Goal: Communication & Community: Answer question/provide support

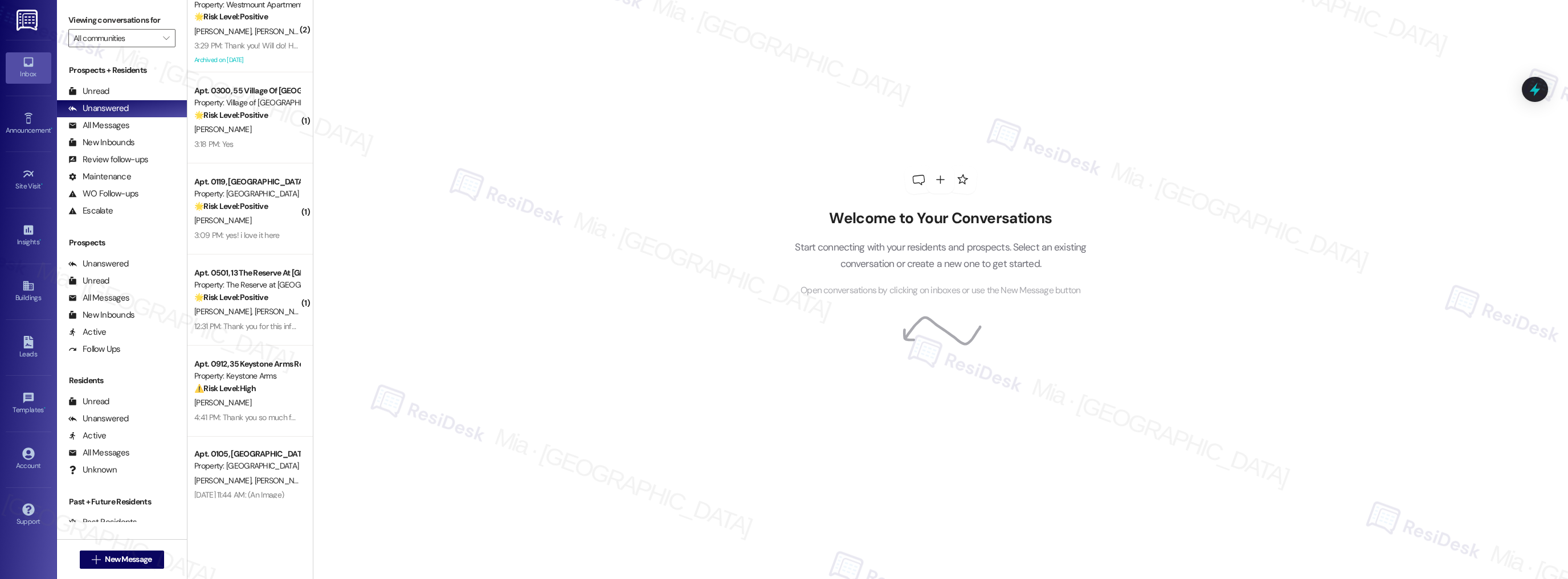
scroll to position [1323, 0]
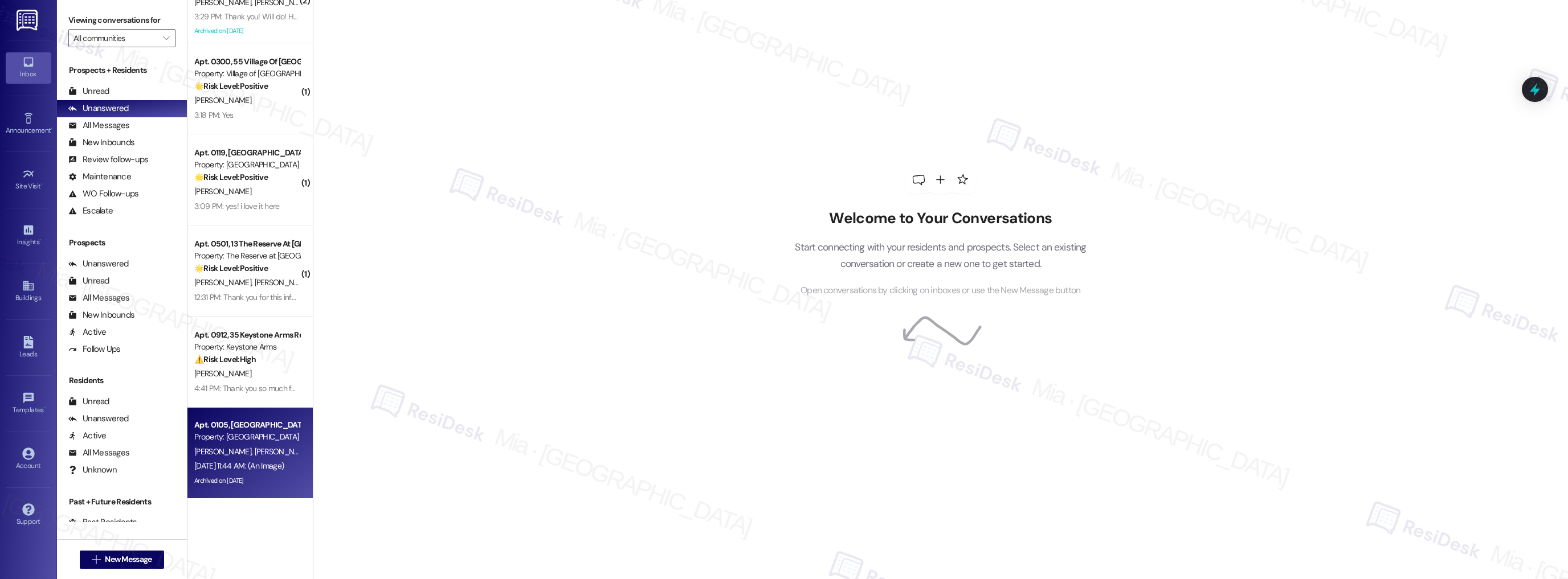
click at [240, 426] on div "Apt. 0105, 23 Windsor Commons" at bounding box center [247, 425] width 106 height 12
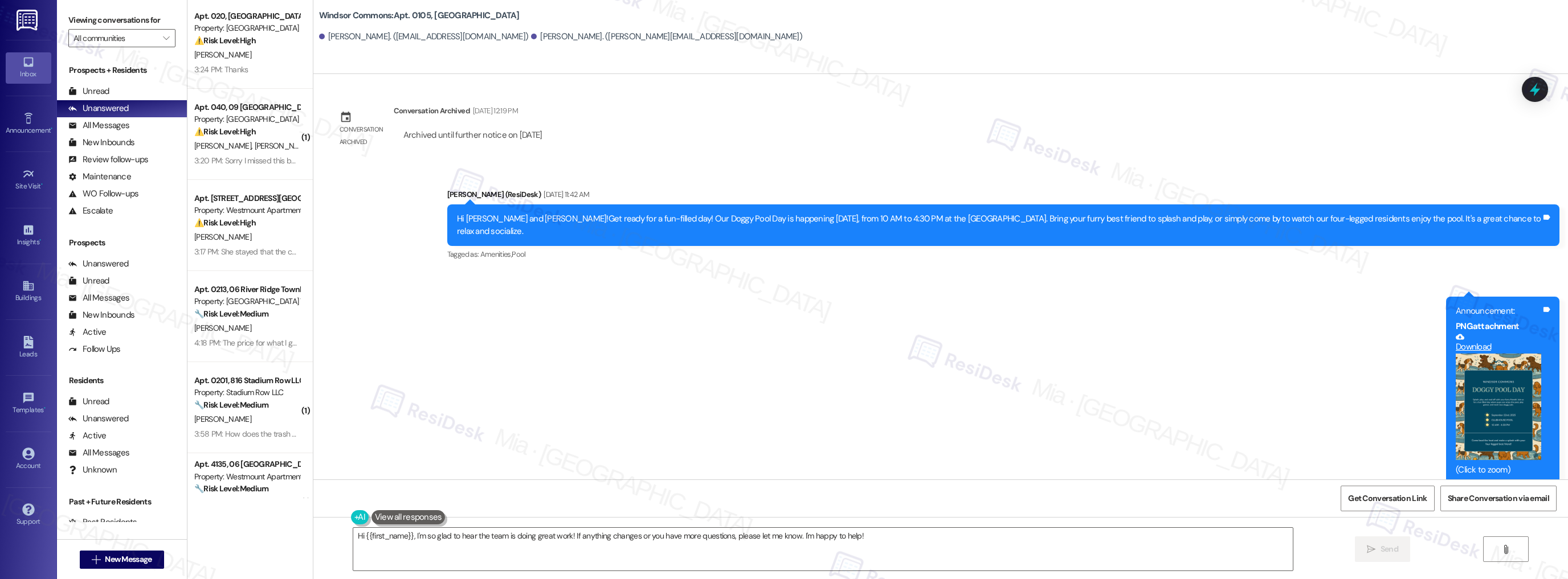
scroll to position [0, 0]
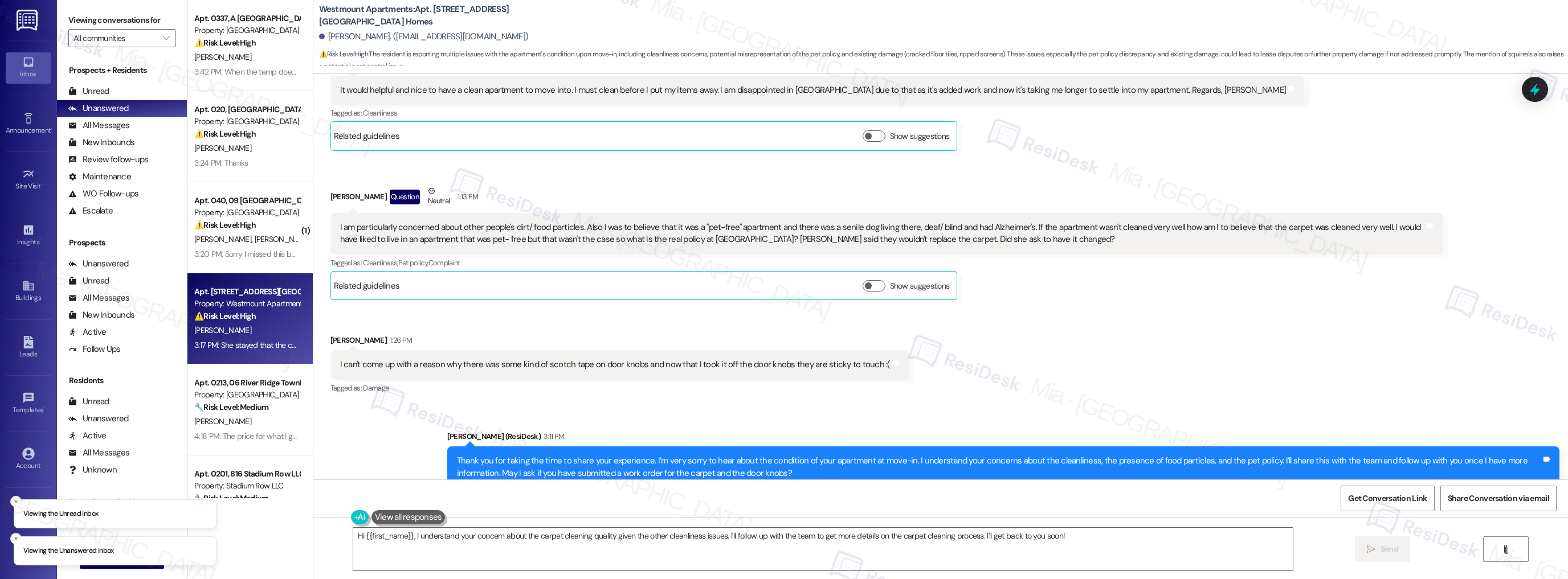
scroll to position [423, 0]
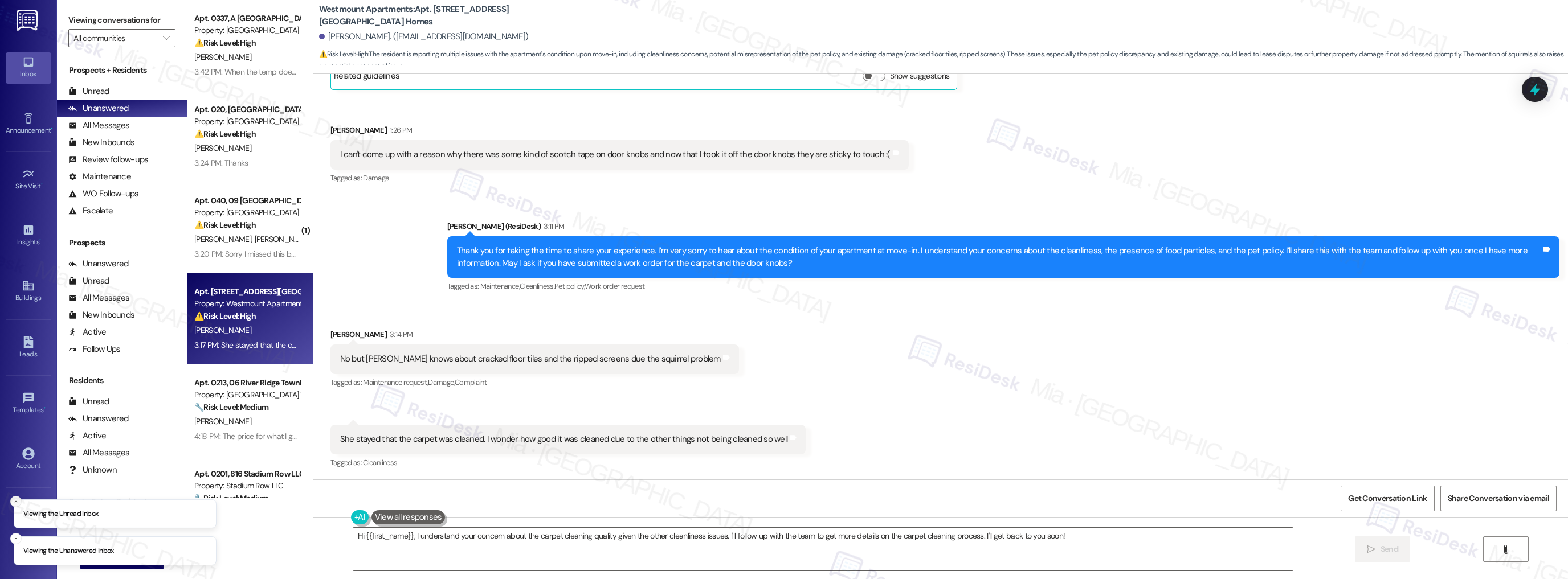
click at [14, 501] on icon "Close toast" at bounding box center [16, 501] width 7 height 7
click at [18, 535] on icon "Close toast" at bounding box center [16, 538] width 7 height 7
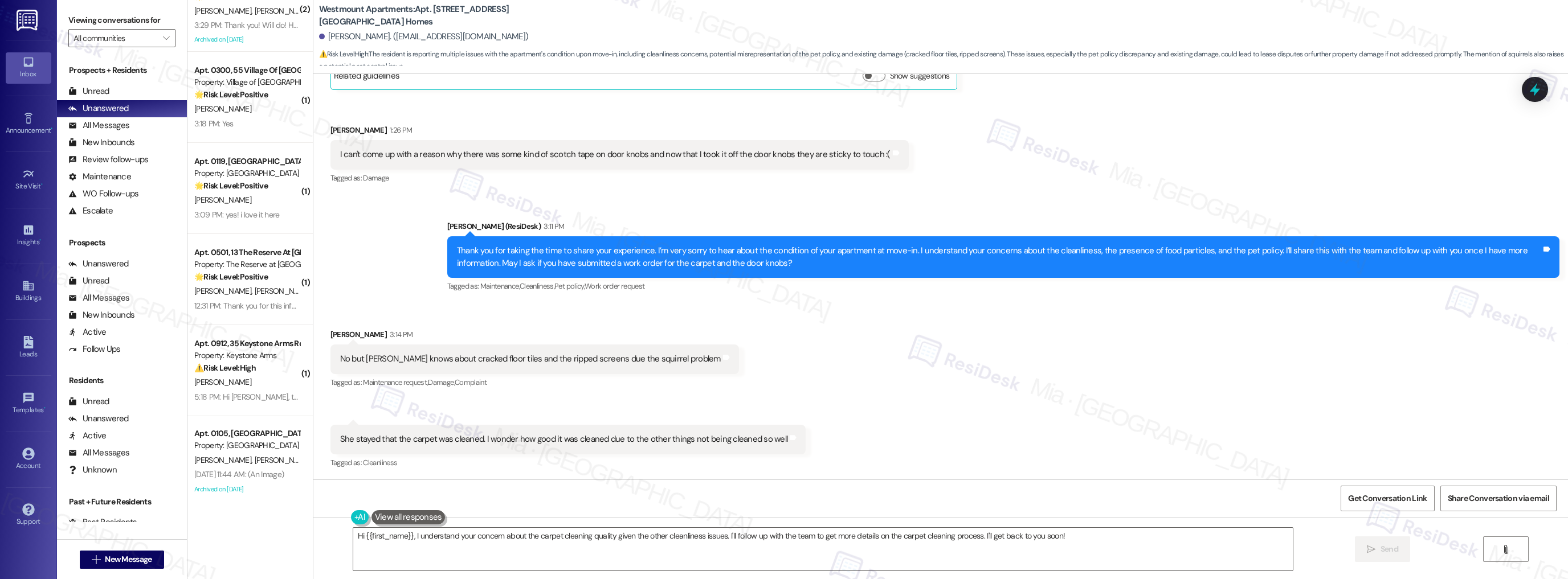
scroll to position [1414, 0]
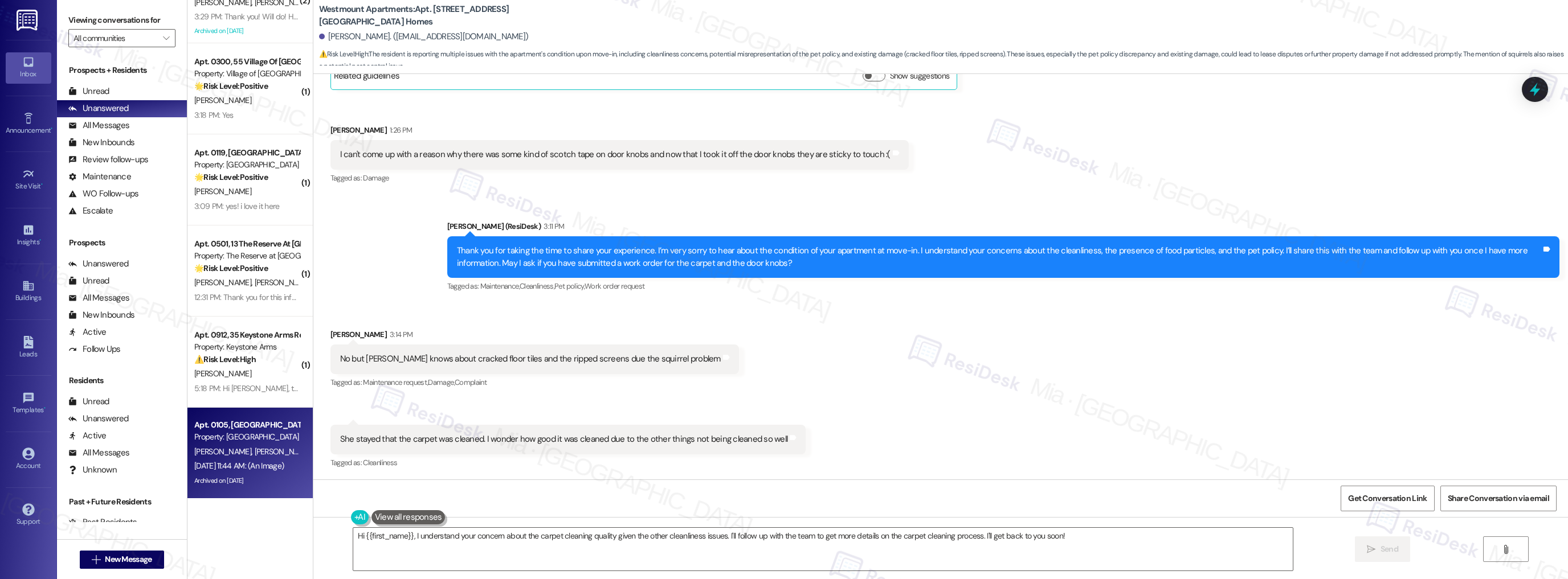
click at [237, 464] on div "[DATE] 11:44 AM: (An Image) [DATE] 11:44 AM: (An Image)" at bounding box center [239, 466] width 90 height 11
type textarea "Hi {{first_name}}, I understand your concern about the carpet cleaning quality …"
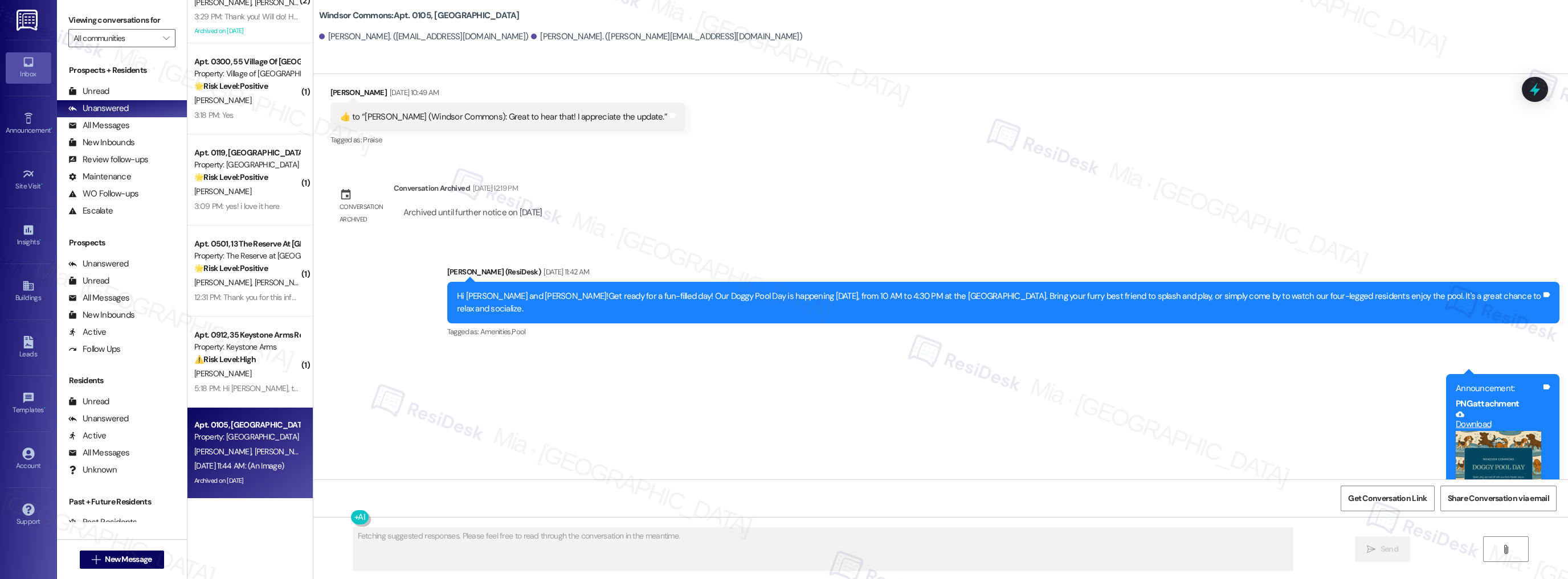
scroll to position [10671, 0]
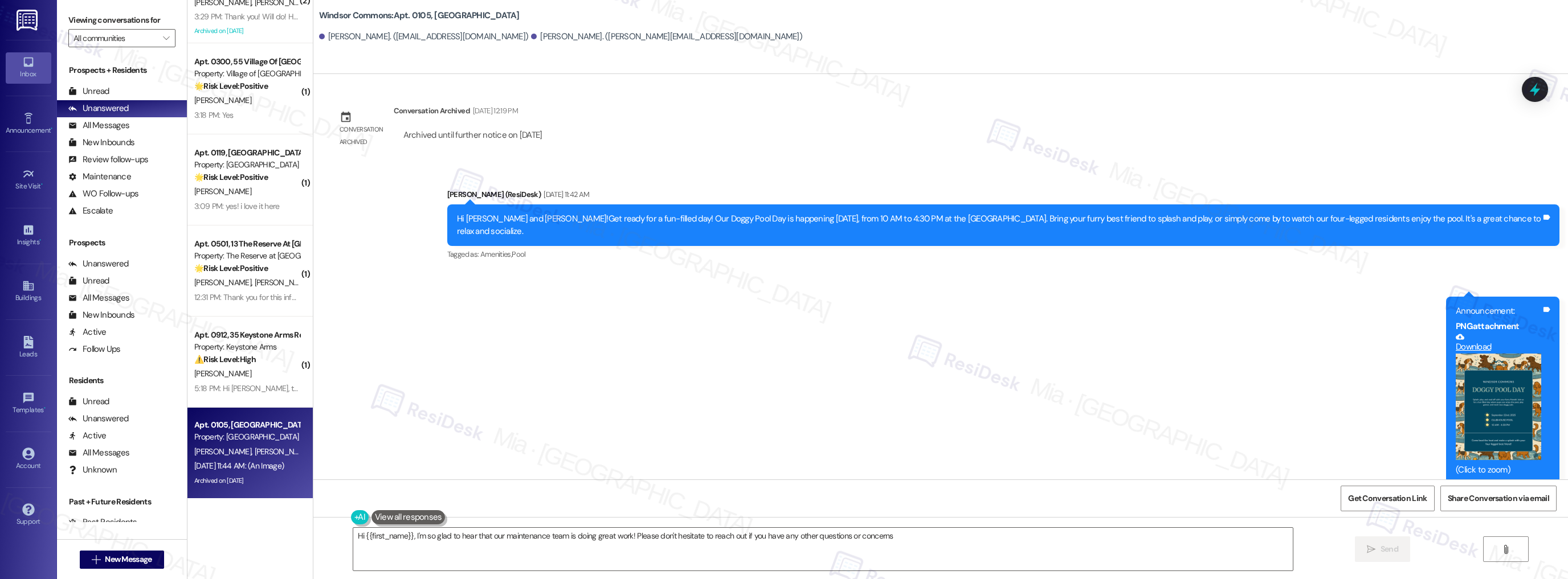
type textarea "Hi {{first_name}}, I'm so glad to hear that our maintenance team is doing great…"
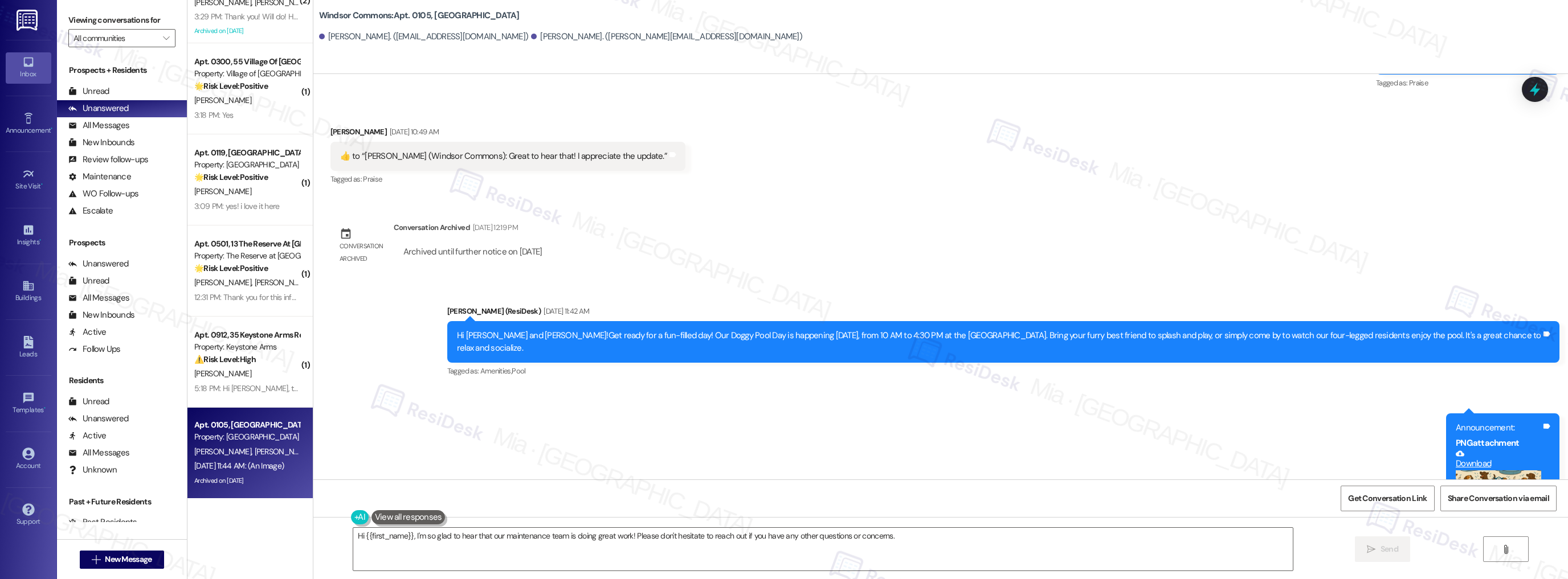
scroll to position [10398, 0]
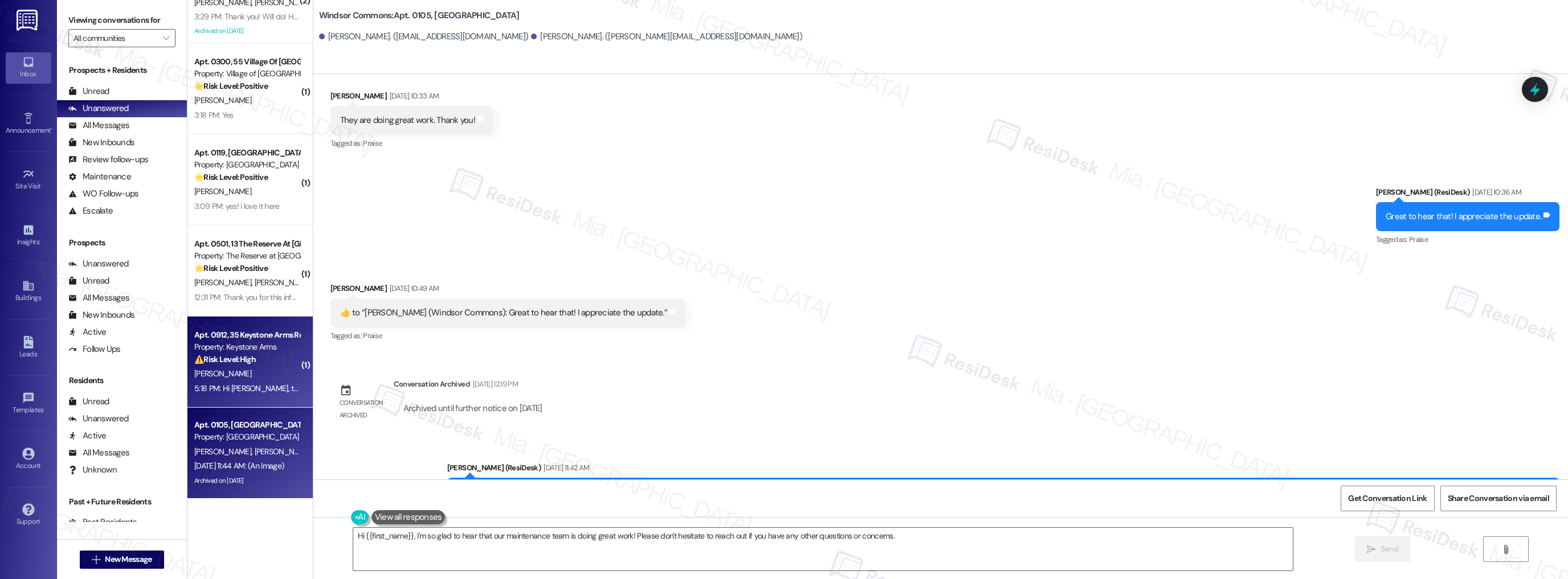
click at [246, 351] on div "Property: Keystone Arms" at bounding box center [247, 347] width 106 height 12
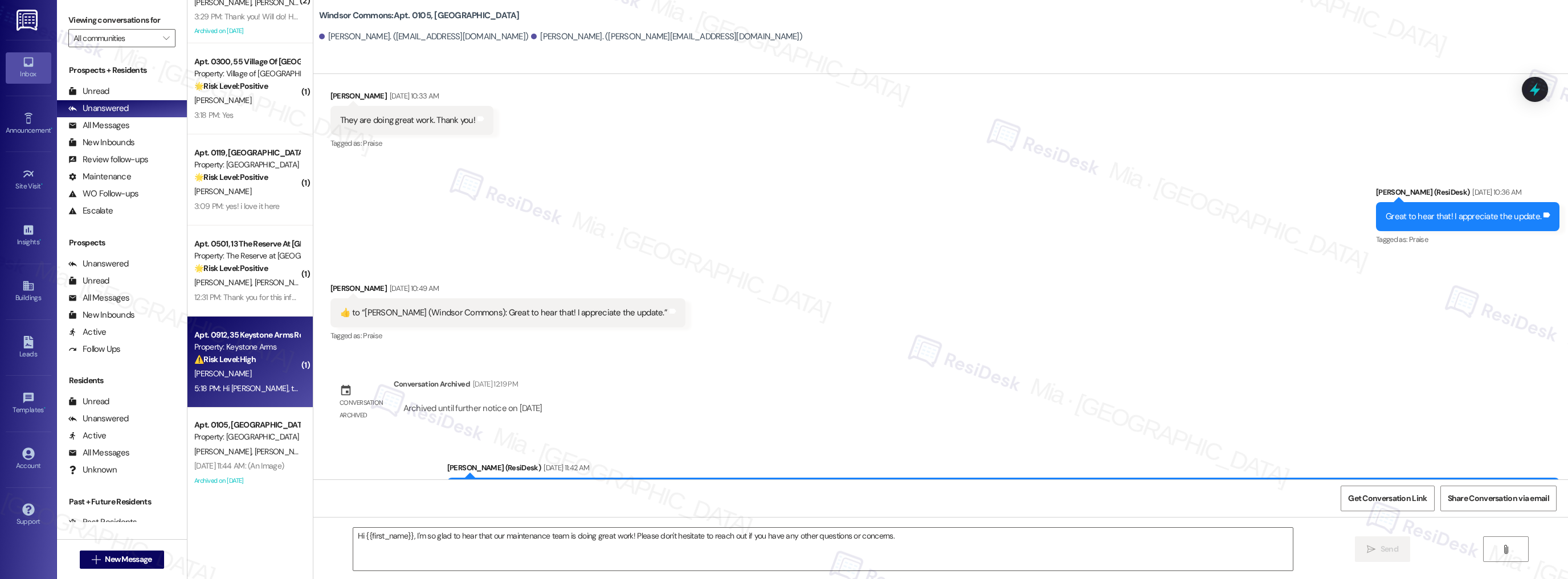
type textarea "Fetching suggested responses. Please feel free to read through the conversation…"
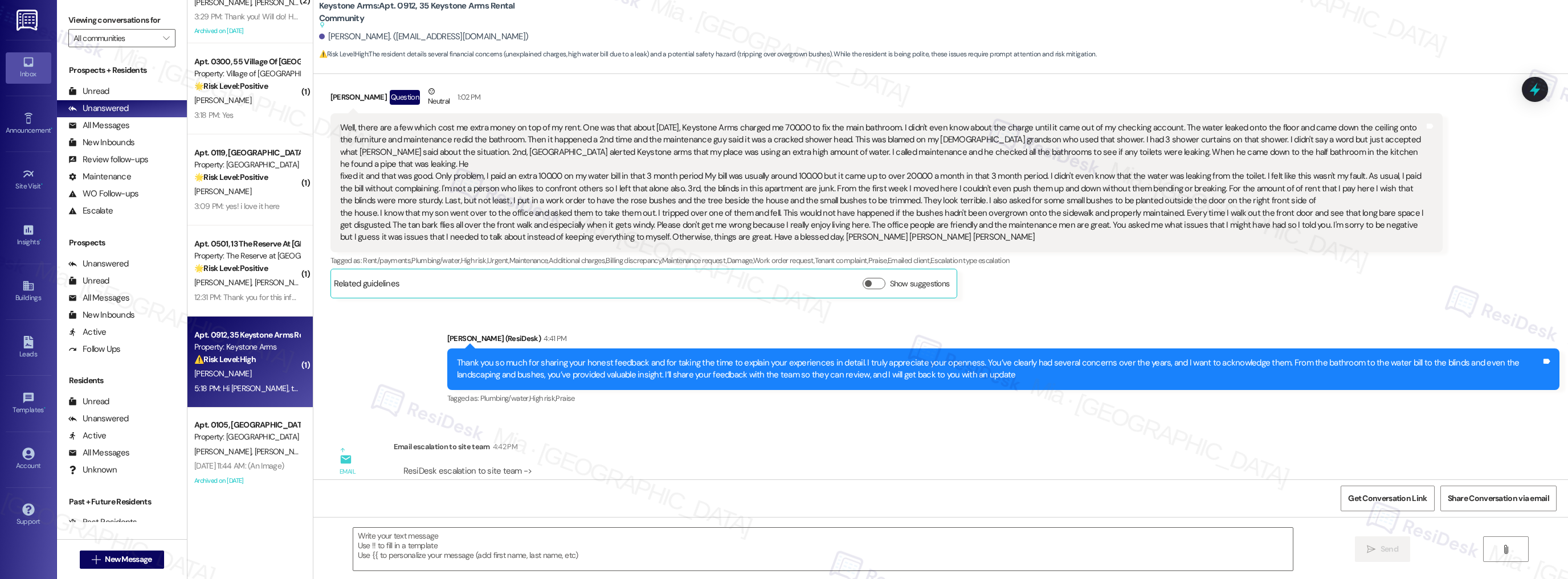
type textarea "Fetching suggested responses. Please feel free to read through the conversation…"
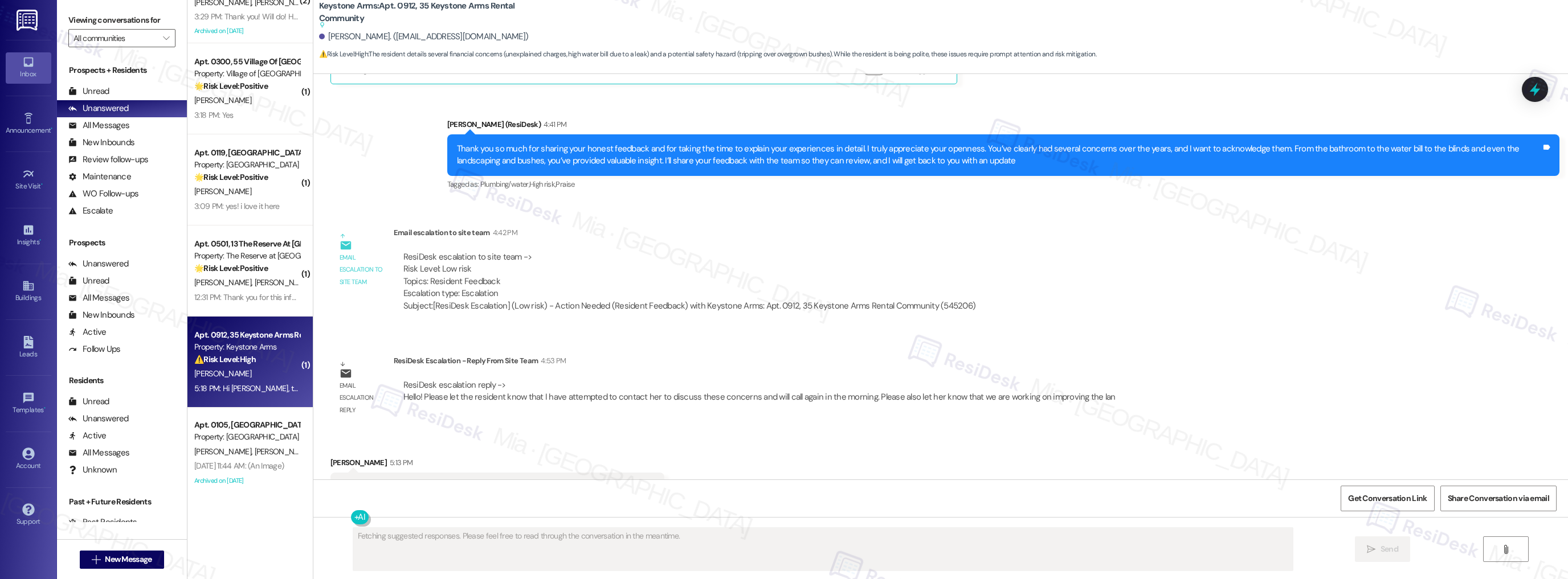
scroll to position [19049, 0]
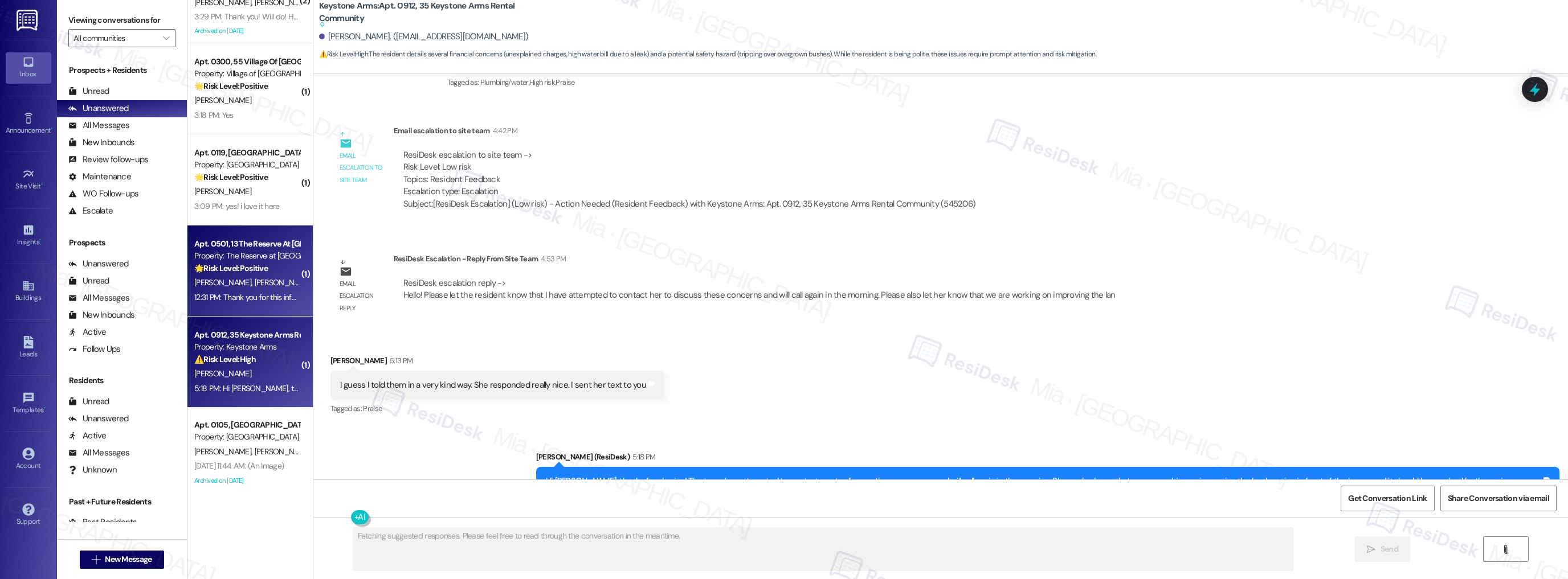
click at [232, 271] on strong "🌟 Risk Level: Positive" at bounding box center [230, 268] width 73 height 11
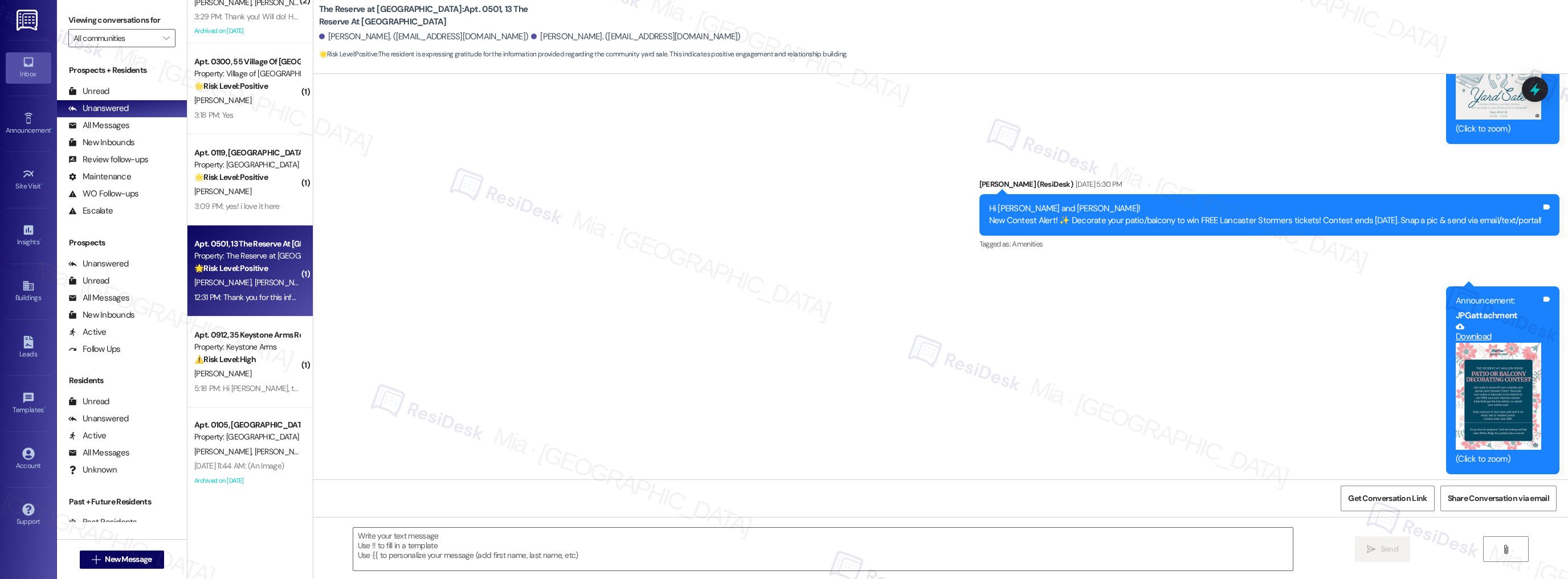
scroll to position [10458, 0]
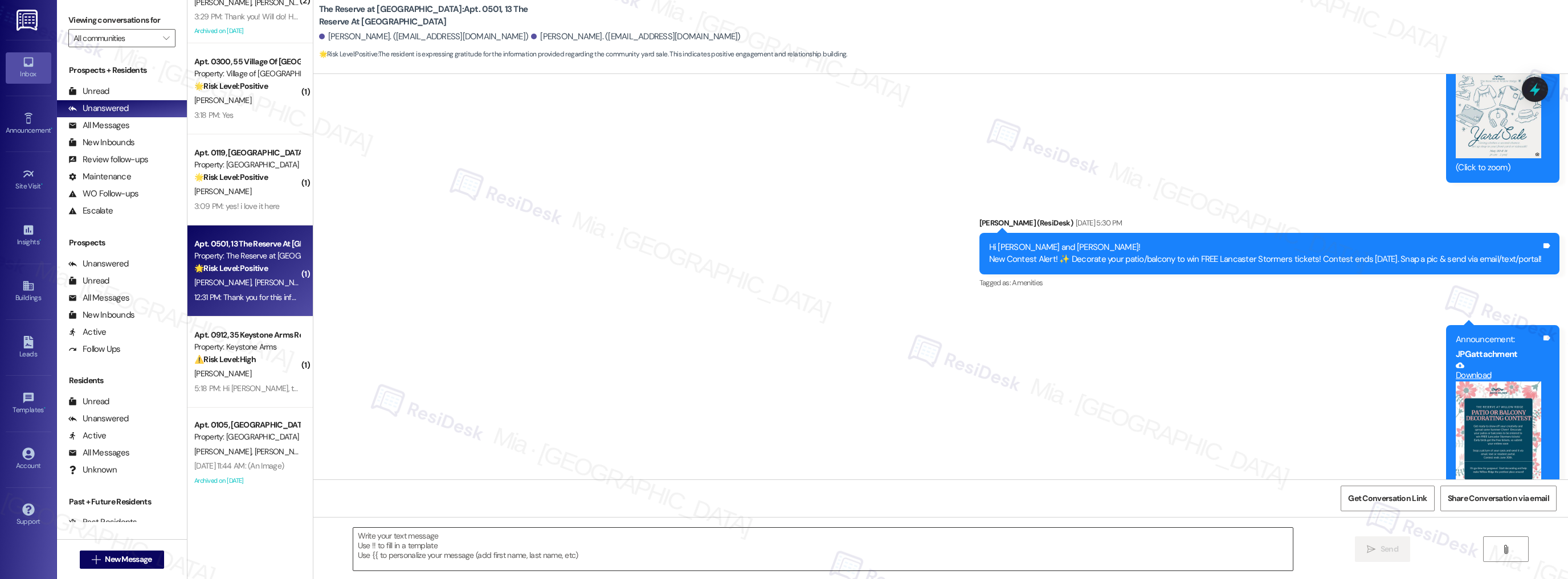
click at [414, 539] on textarea at bounding box center [823, 549] width 940 height 43
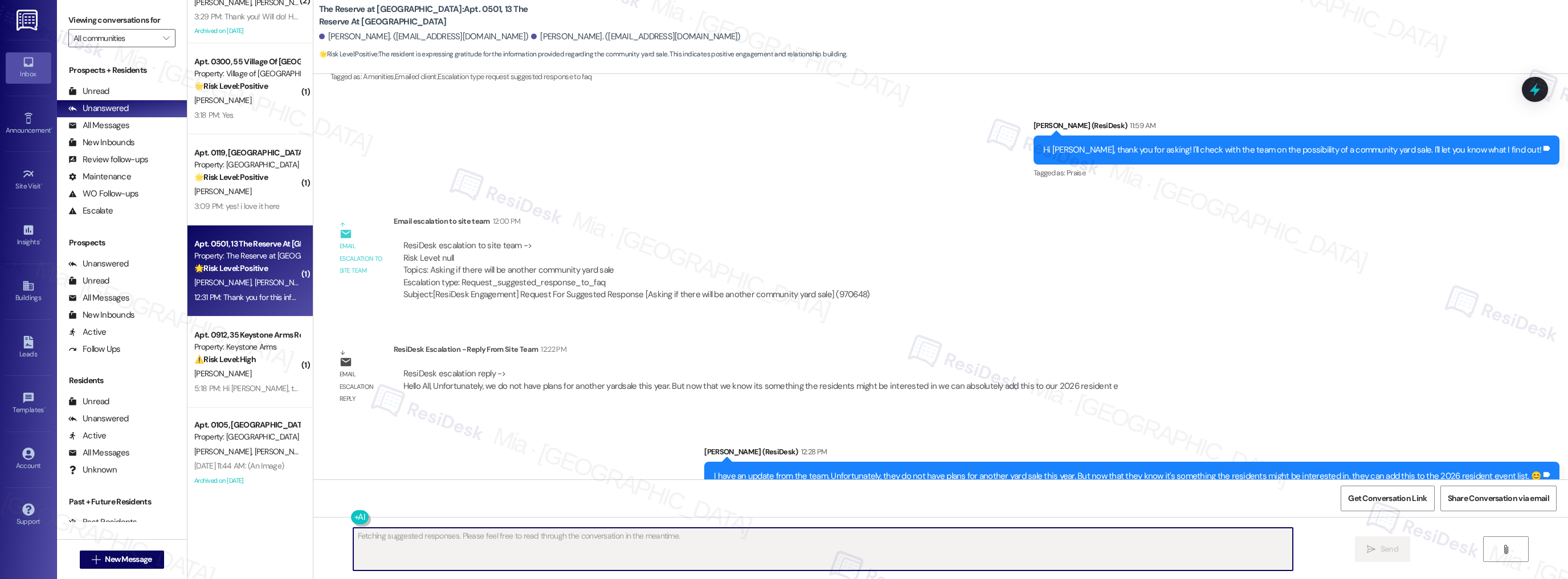
scroll to position [11718, 0]
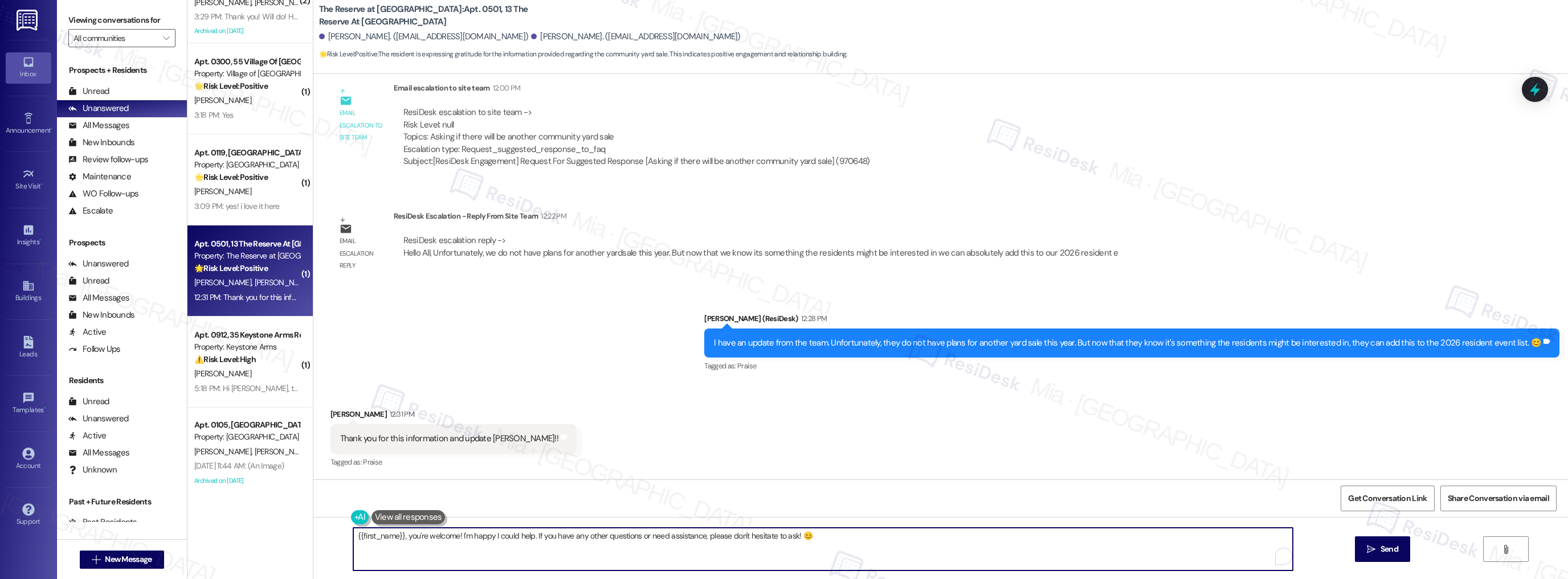
drag, startPoint x: 407, startPoint y: 537, endPoint x: 344, endPoint y: 537, distance: 63.0
click at [347, 537] on div "{{first_name}}, you're welcome! I'm happy I could help. If you have any other q…" at bounding box center [818, 549] width 941 height 44
type textarea "You're welcome! I'm happy I could help. If you have any other questions or need…"
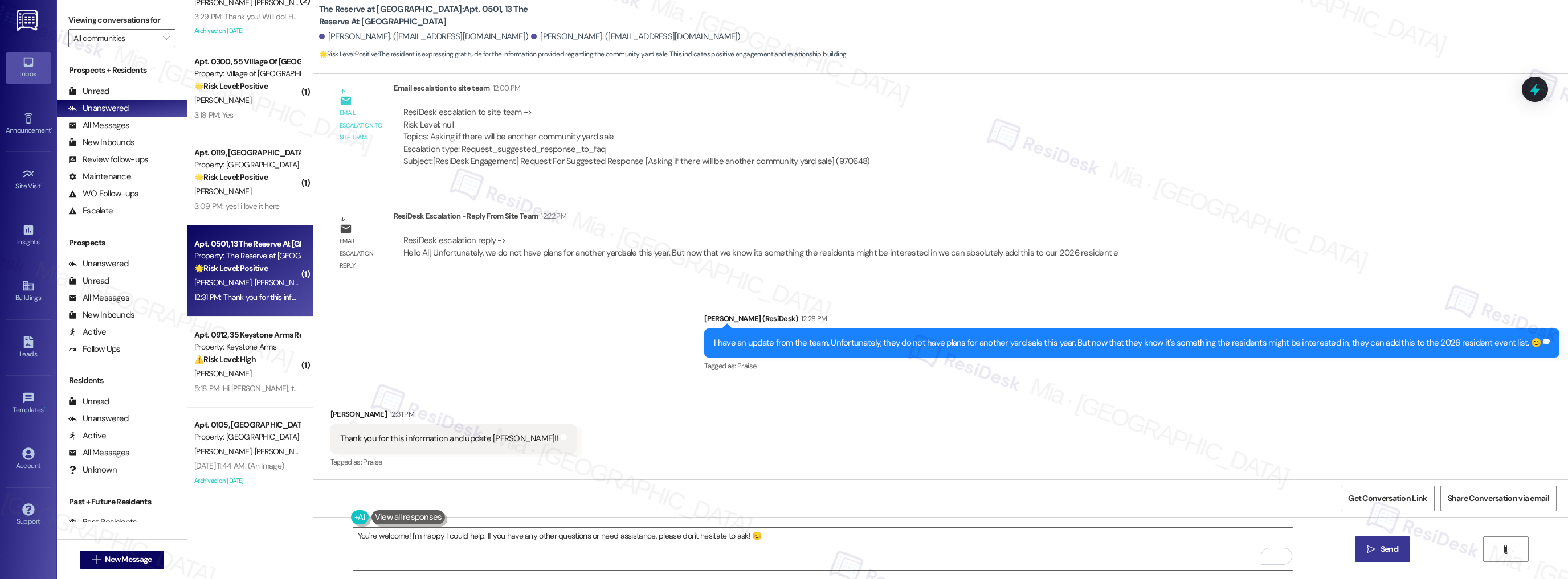
click at [1392, 544] on span "Send" at bounding box center [1389, 549] width 18 height 12
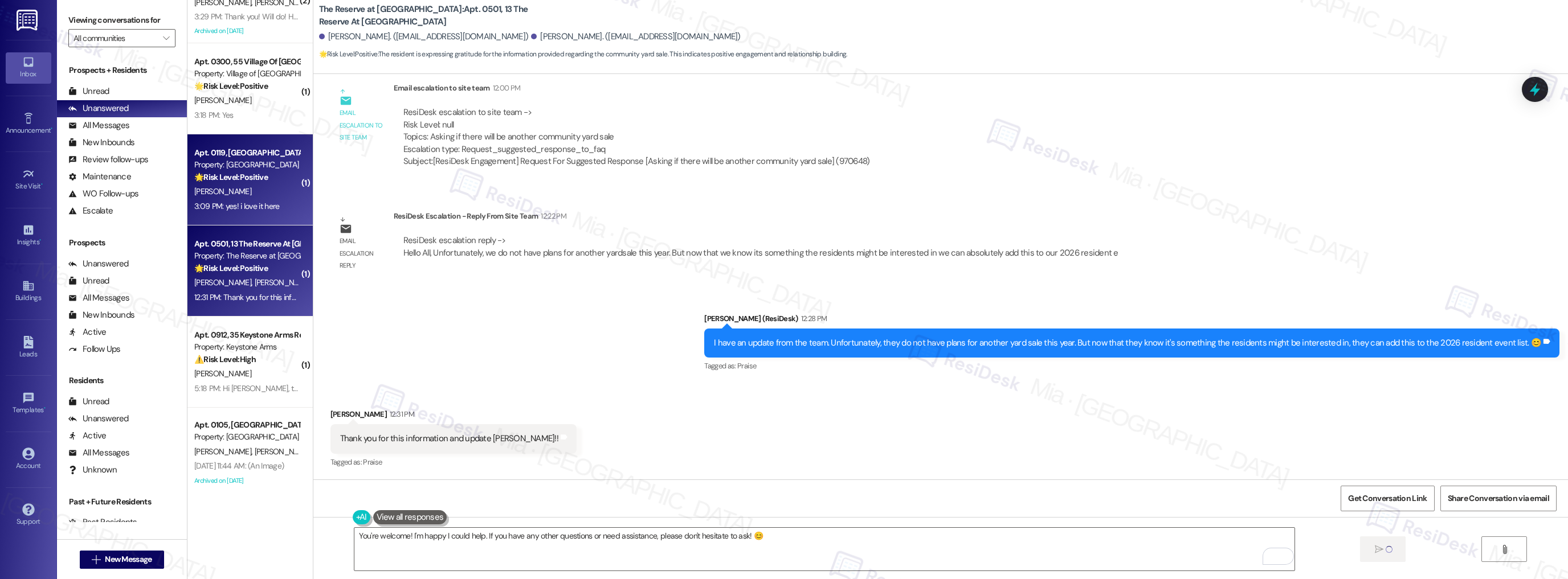
click at [273, 206] on div "3:09 PM: yes! i love it here 3:09 PM: yes! i love it here" at bounding box center [247, 206] width 108 height 15
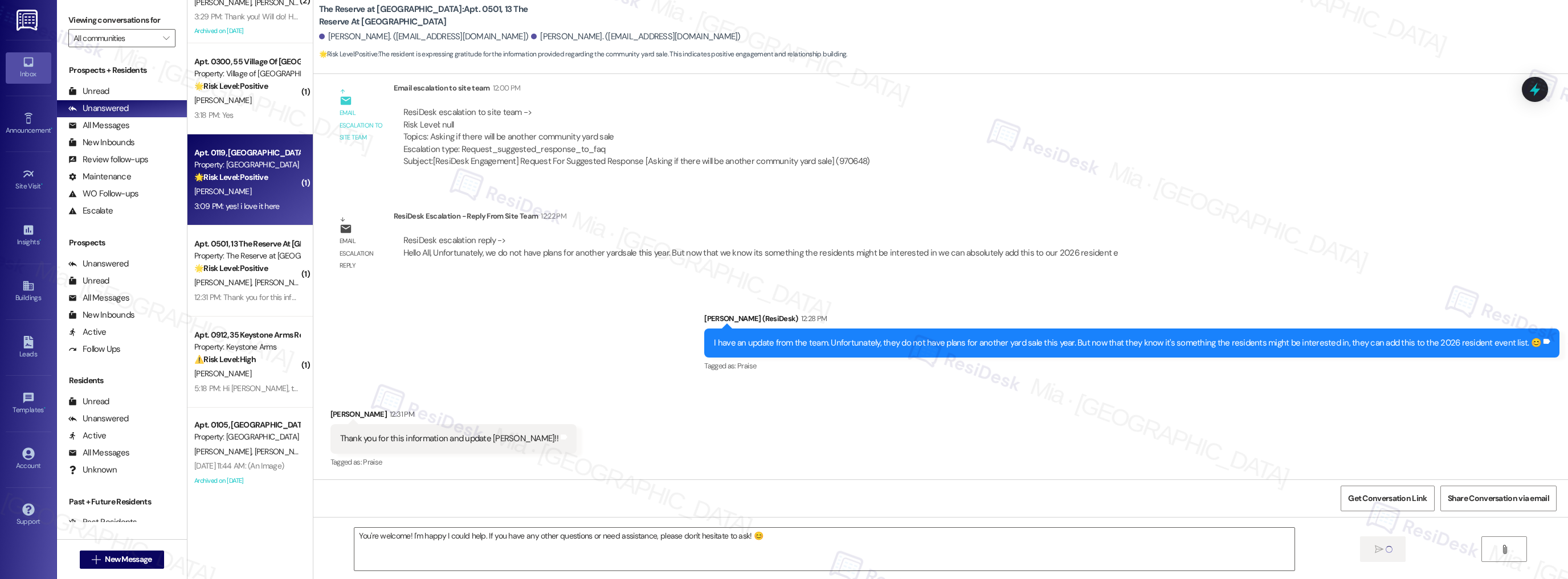
type textarea "Fetching suggested responses. Please feel free to read through the conversation…"
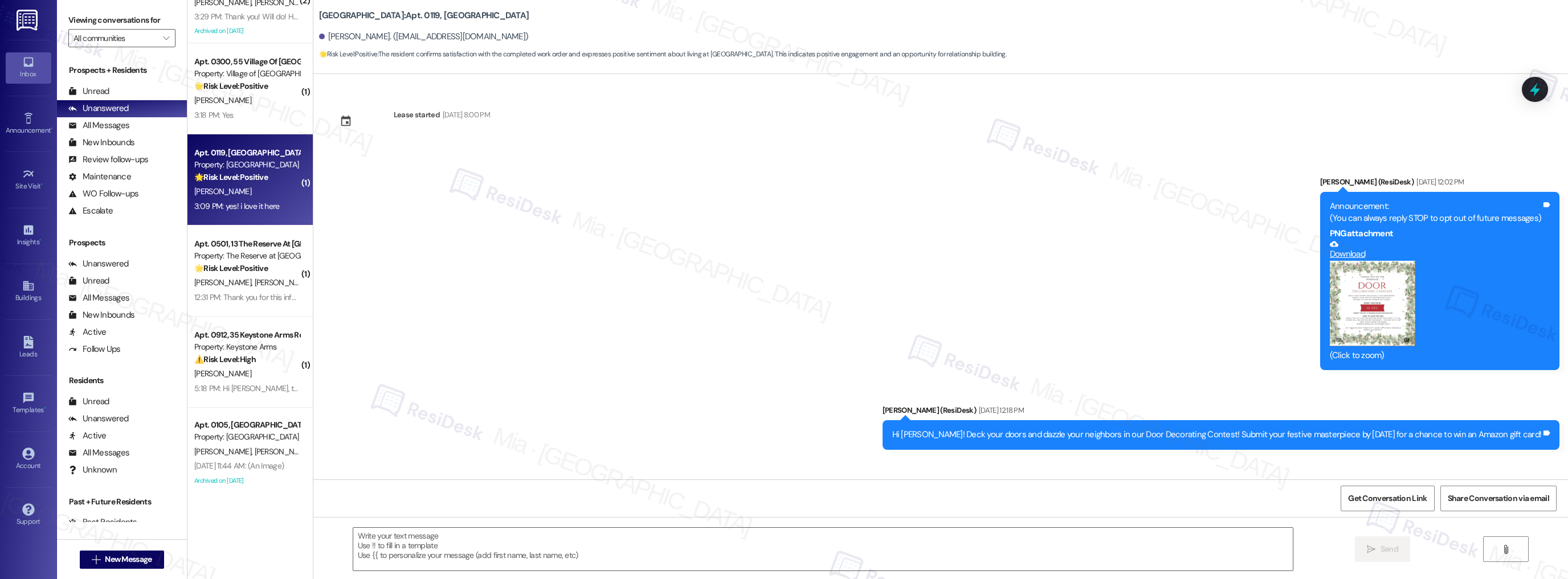
scroll to position [1877, 0]
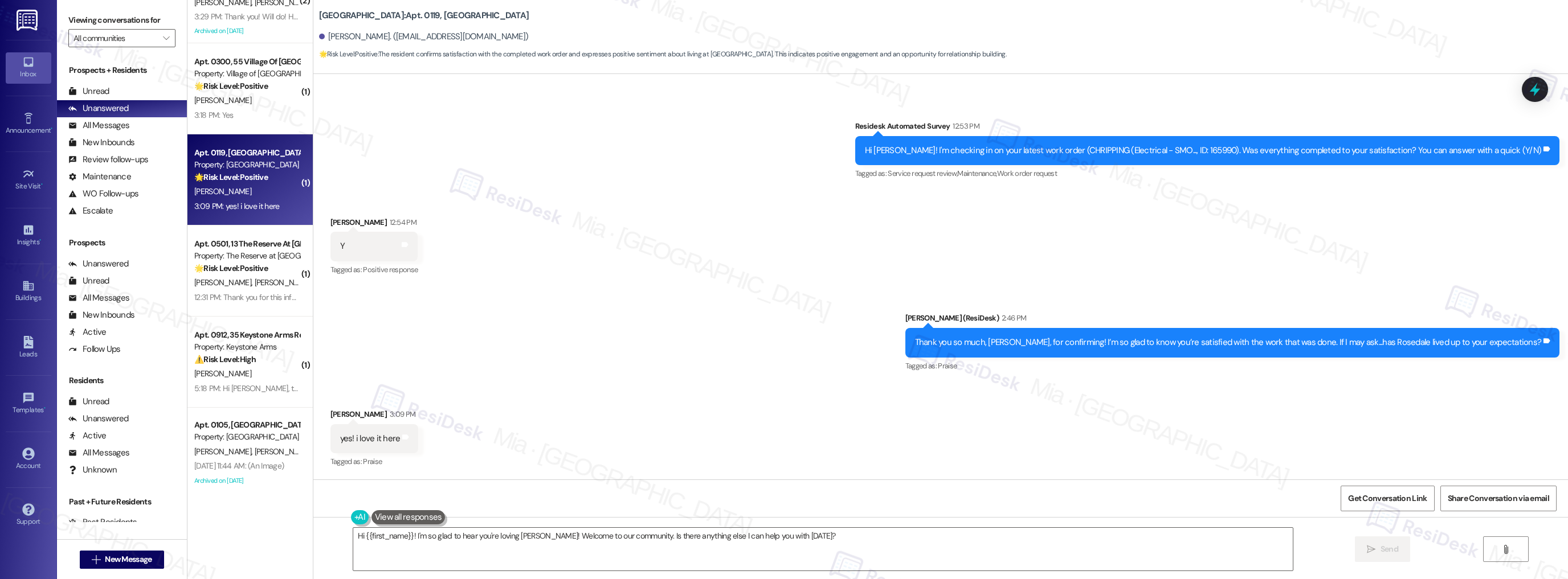
click at [786, 328] on div "Sent via SMS [PERSON_NAME] (ResiDesk) 2:46 PM Thank you so much, [PERSON_NAME],…" at bounding box center [940, 334] width 1255 height 96
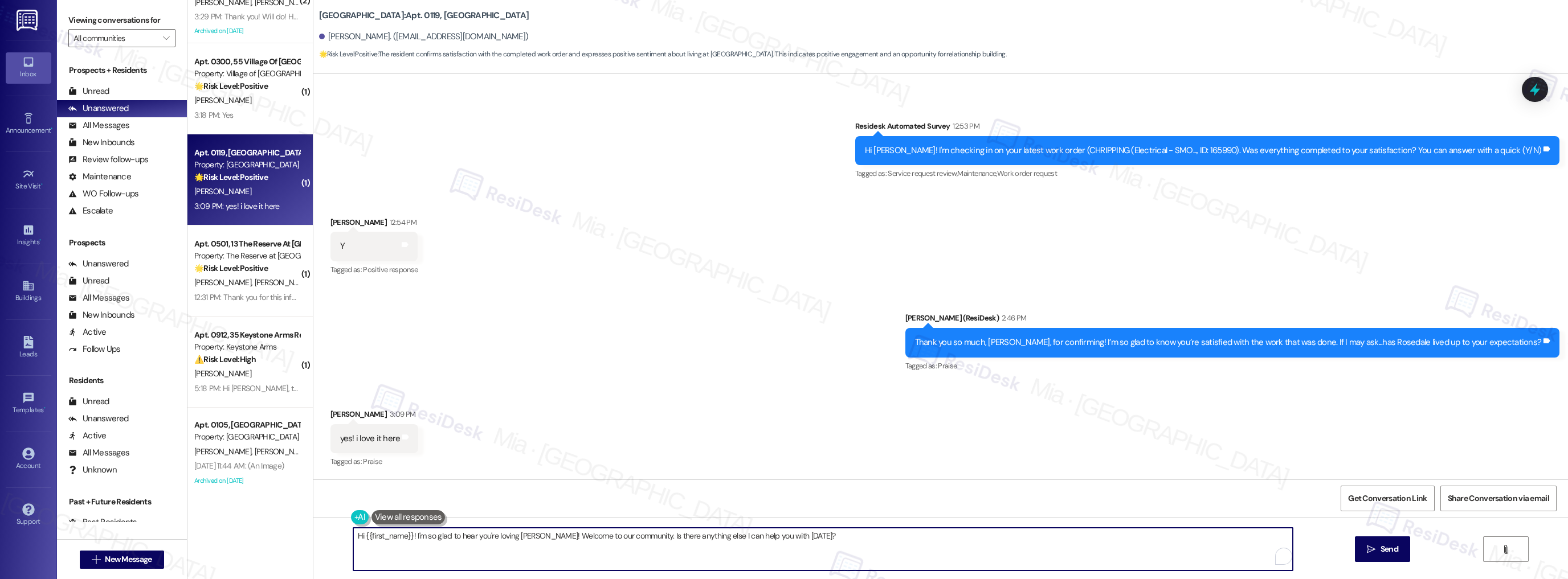
drag, startPoint x: 410, startPoint y: 537, endPoint x: 310, endPoint y: 535, distance: 100.0
click at [313, 536] on div "Hi {{first_name}}! I'm so glad to hear you're loving [PERSON_NAME]! Welcome to …" at bounding box center [940, 559] width 1255 height 85
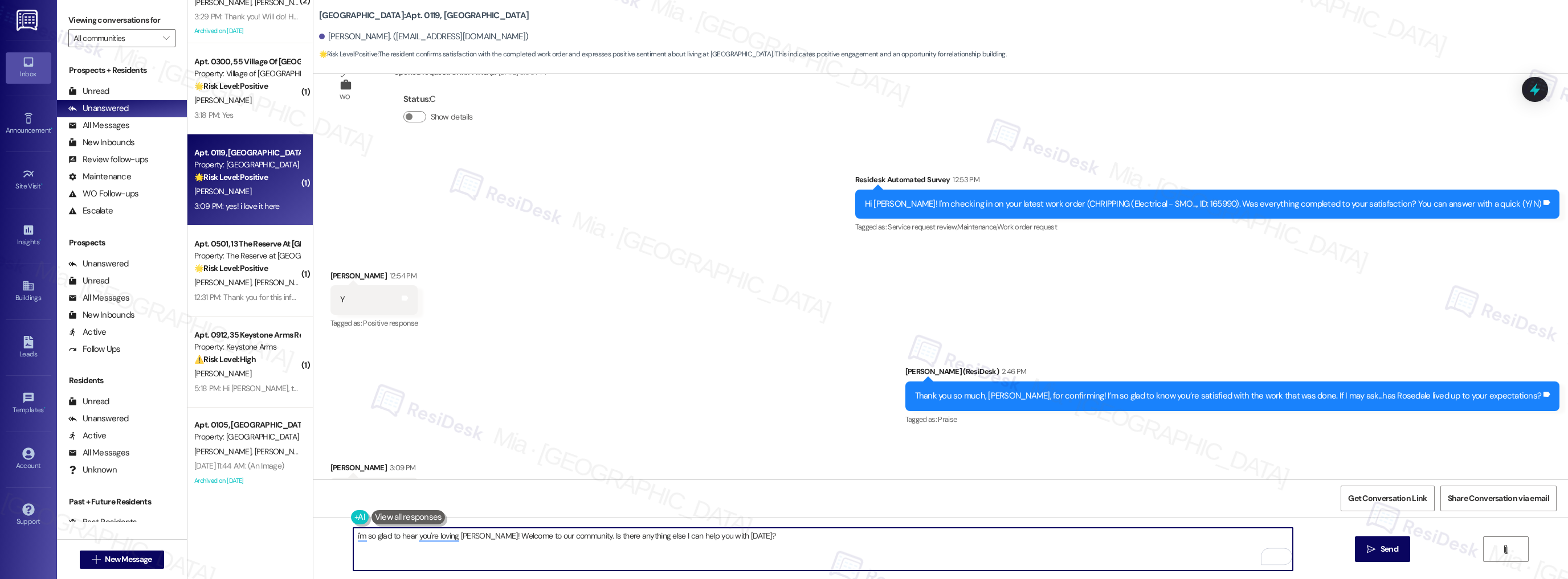
scroll to position [1831, 0]
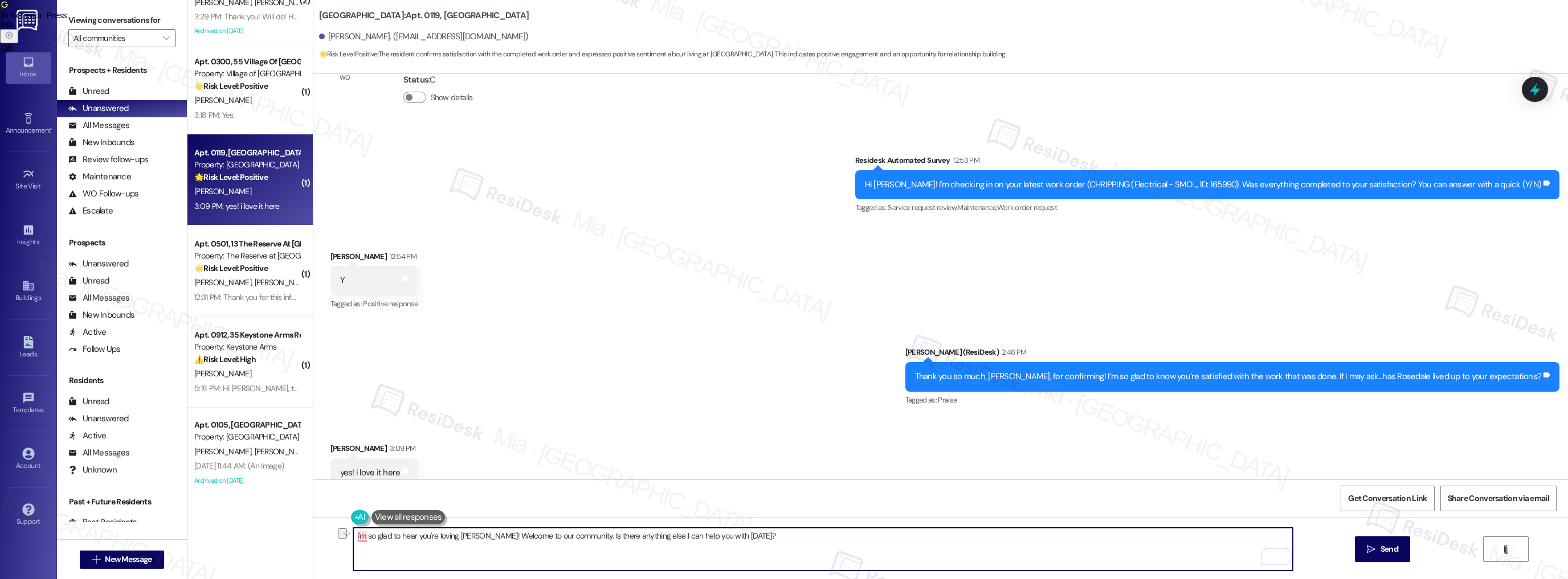
drag, startPoint x: 581, startPoint y: 535, endPoint x: 744, endPoint y: 534, distance: 163.0
click at [744, 534] on textarea "i'm so glad to hear you're loving [PERSON_NAME]! Welcome to our community. Is t…" at bounding box center [823, 549] width 940 height 43
paste textarea "Could I ask a quick favor? If you don’t mind, would you be willing to share you…"
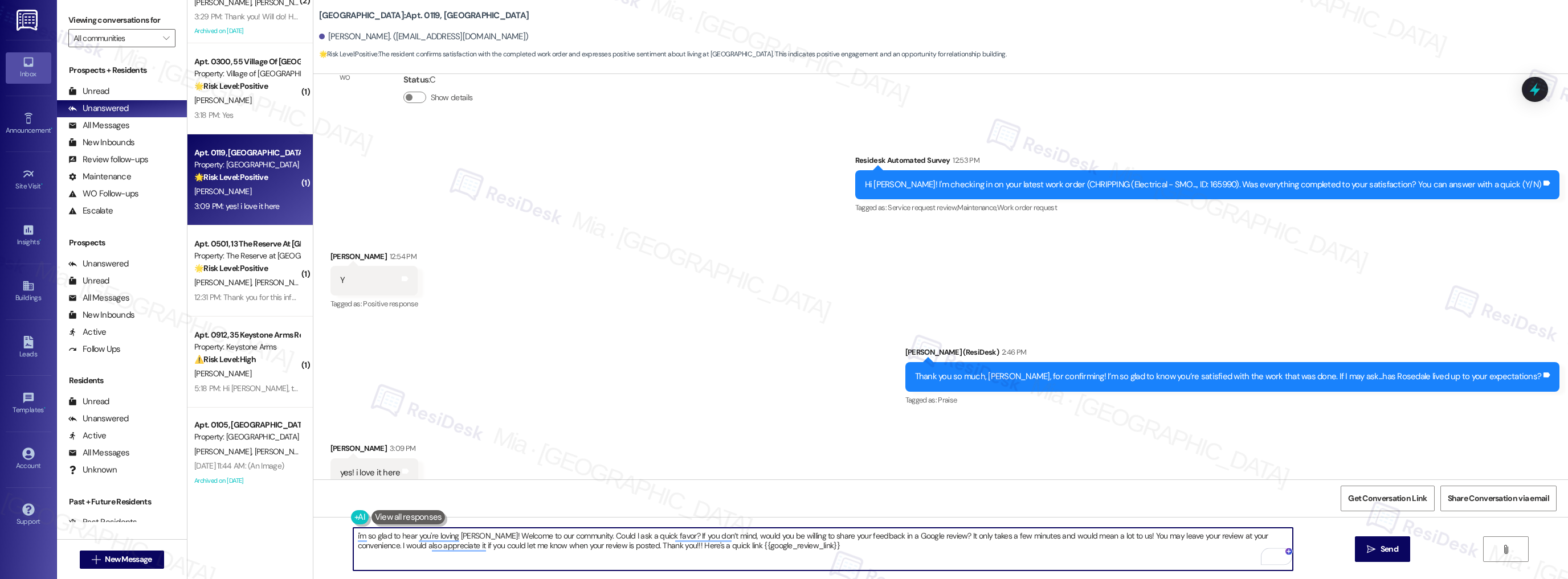
scroll to position [1877, 0]
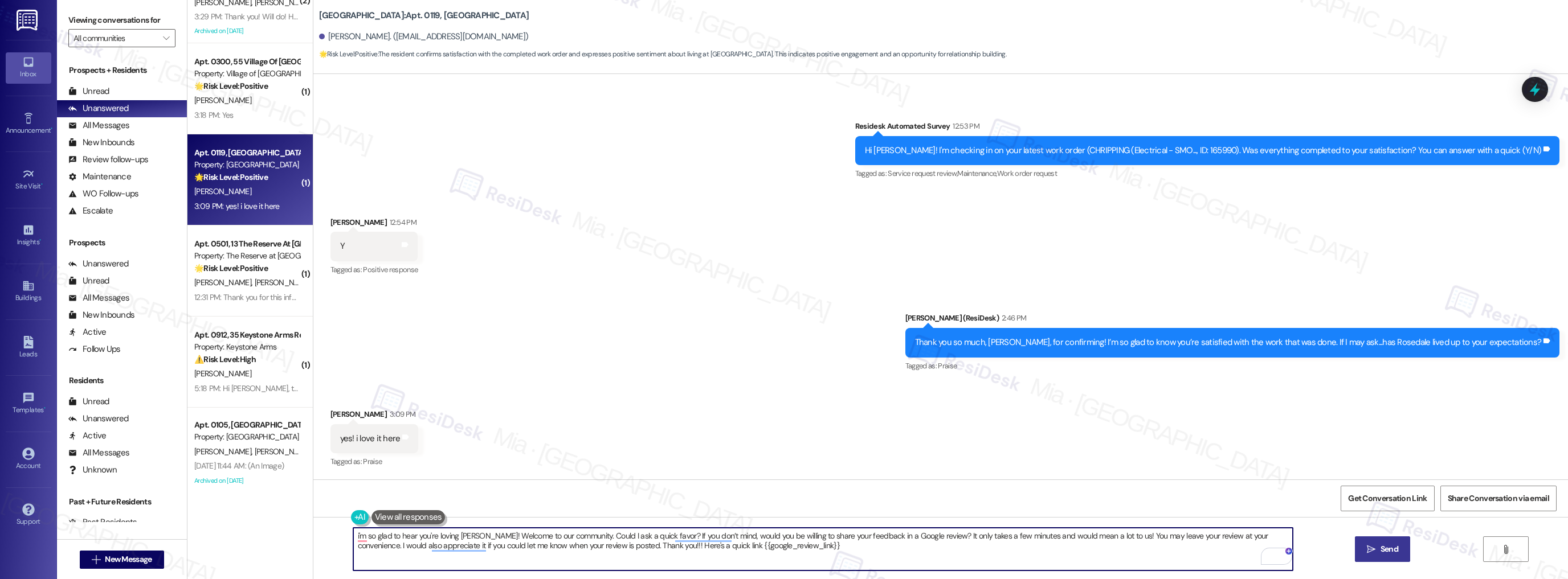
type textarea "i'm so glad to hear you're loving [PERSON_NAME]! Welcome to our community. Coul…"
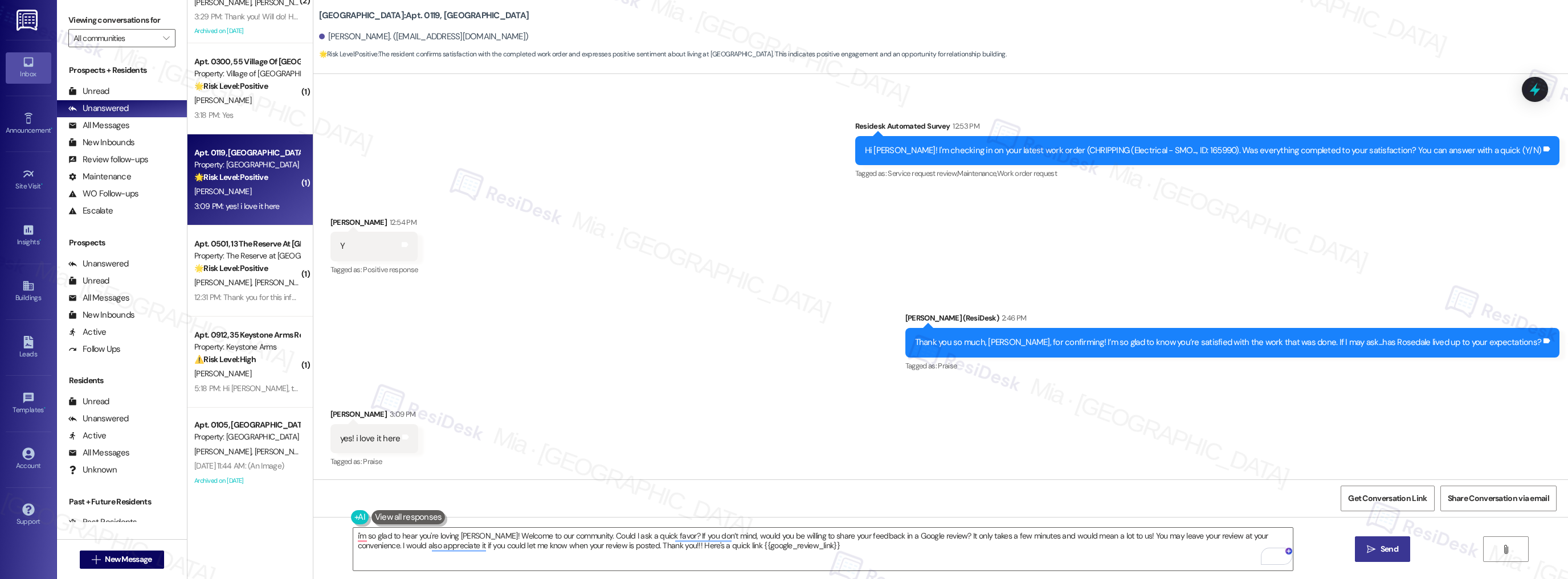
click at [1374, 551] on span " Send" at bounding box center [1383, 549] width 36 height 12
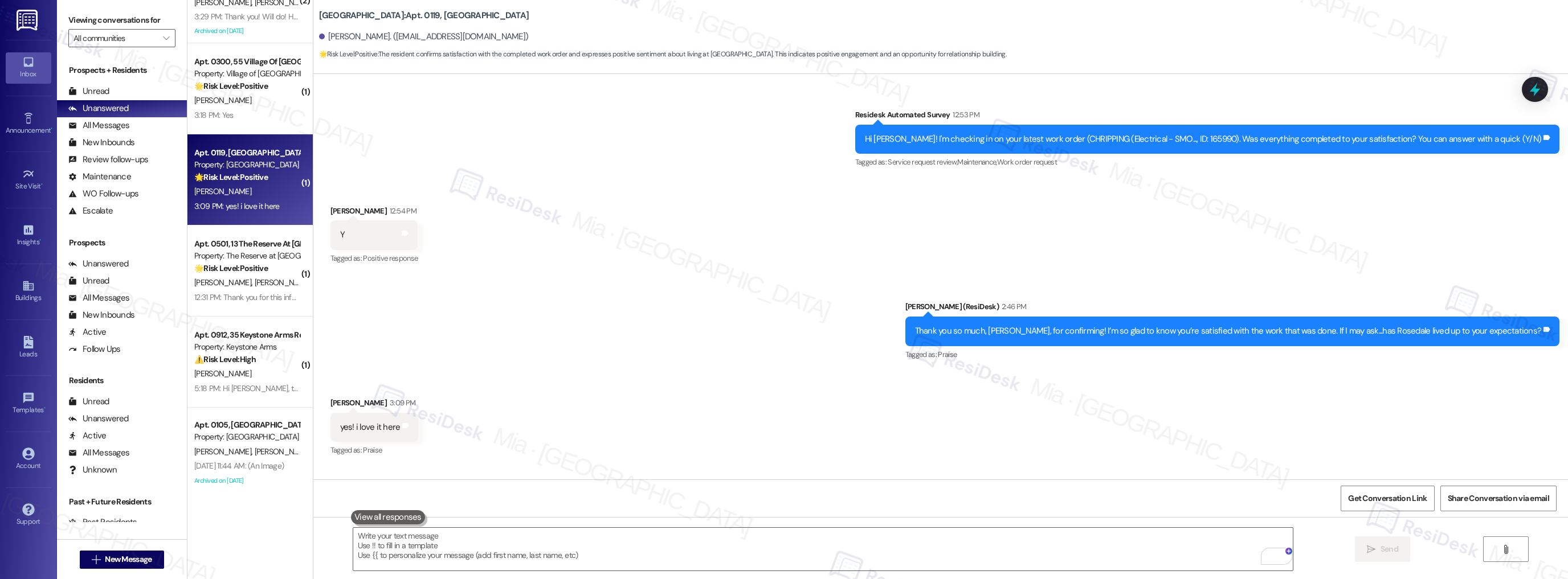
scroll to position [1876, 0]
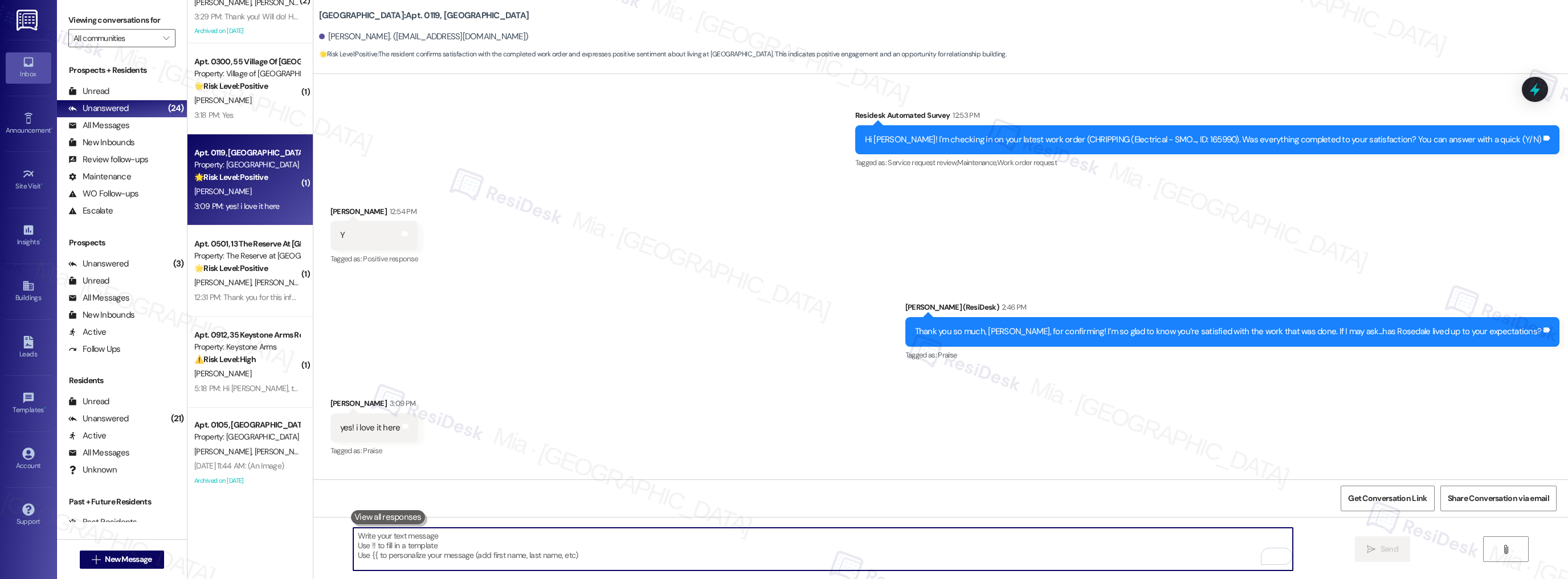
click at [638, 539] on textarea "To enrich screen reader interactions, please activate Accessibility in Grammarl…" at bounding box center [823, 549] width 940 height 43
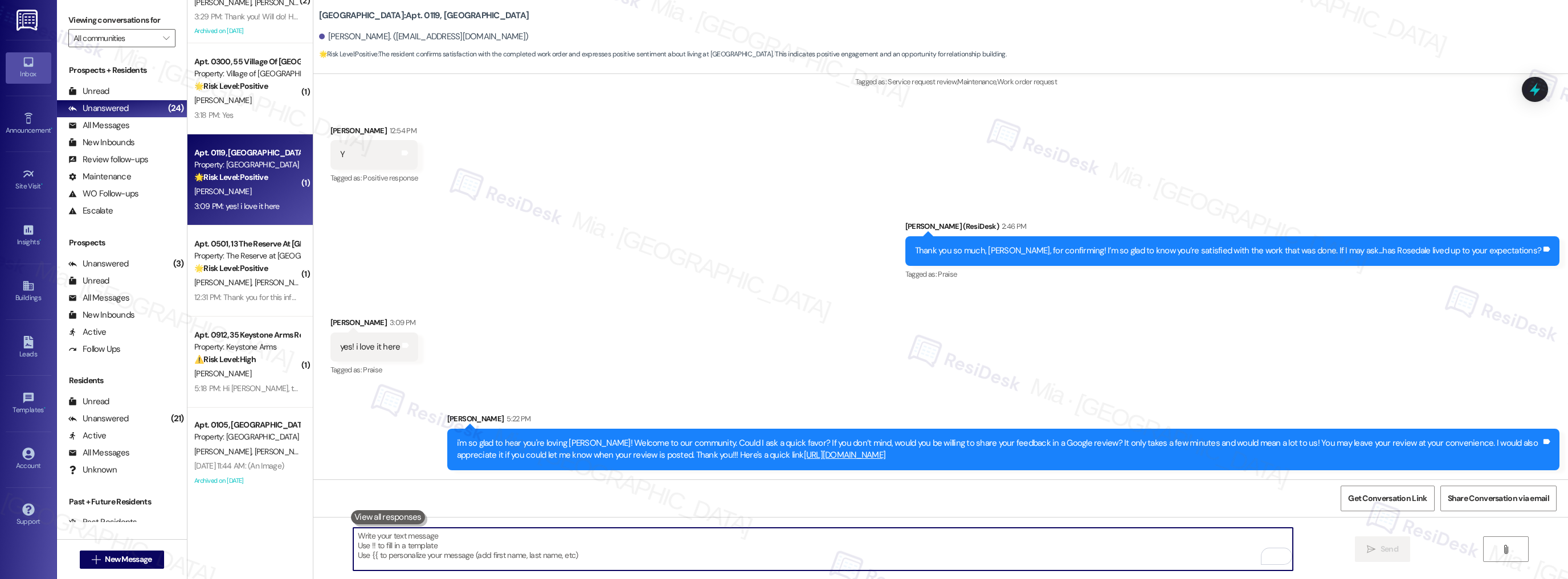
scroll to position [1968, 0]
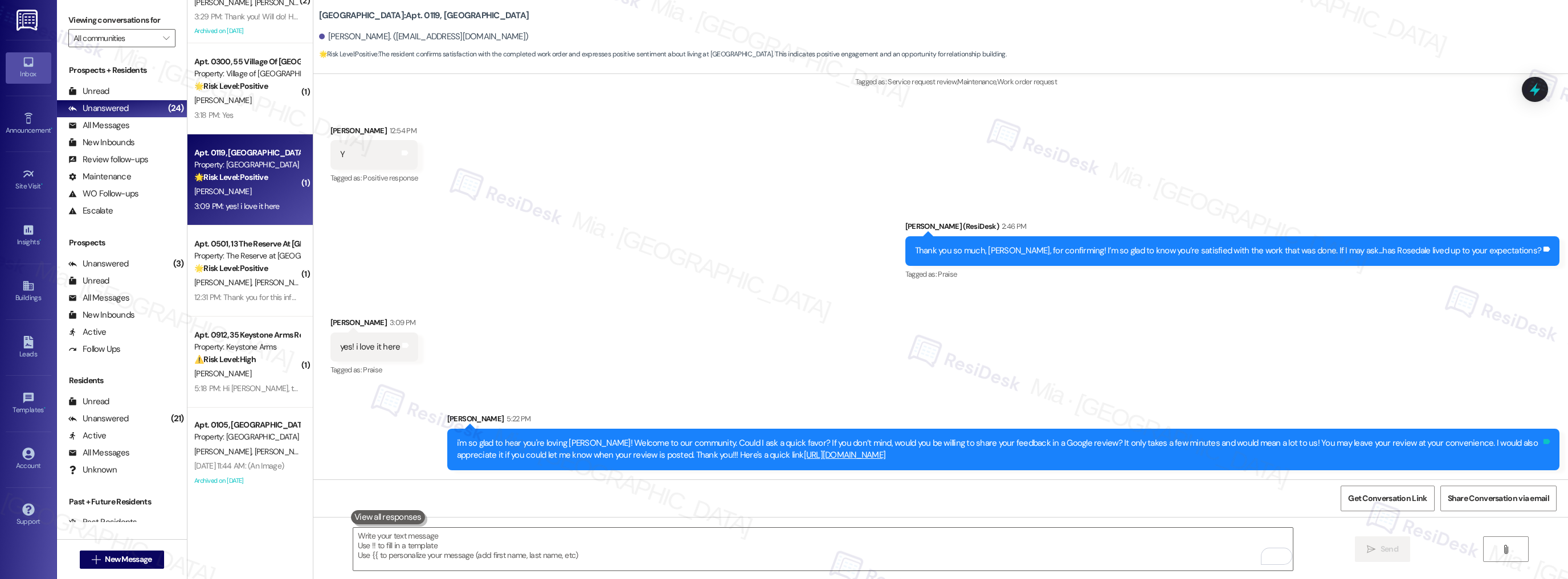
click at [1542, 438] on icon at bounding box center [1546, 441] width 9 height 9
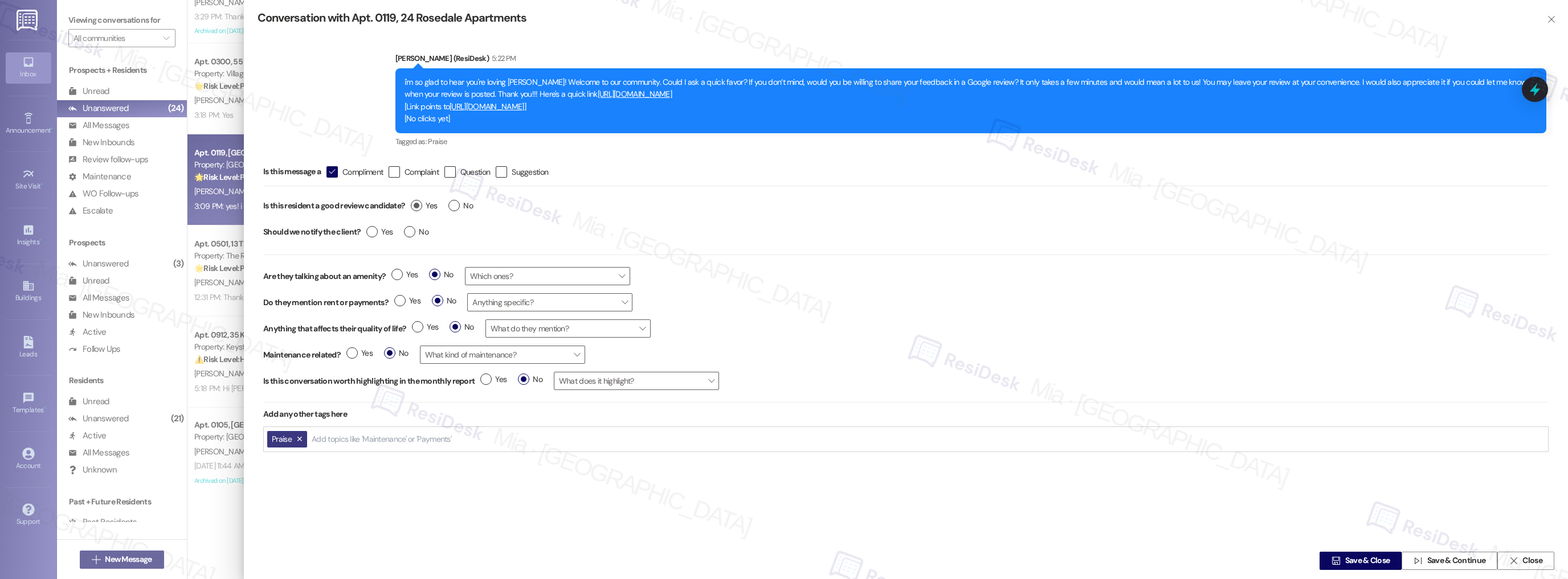
click at [415, 202] on label "Yes" at bounding box center [424, 206] width 26 height 12
click at [415, 202] on input "Yes" at bounding box center [424, 207] width 26 height 15
radio input "true"
click at [1352, 563] on span "Save & Close" at bounding box center [1367, 561] width 45 height 12
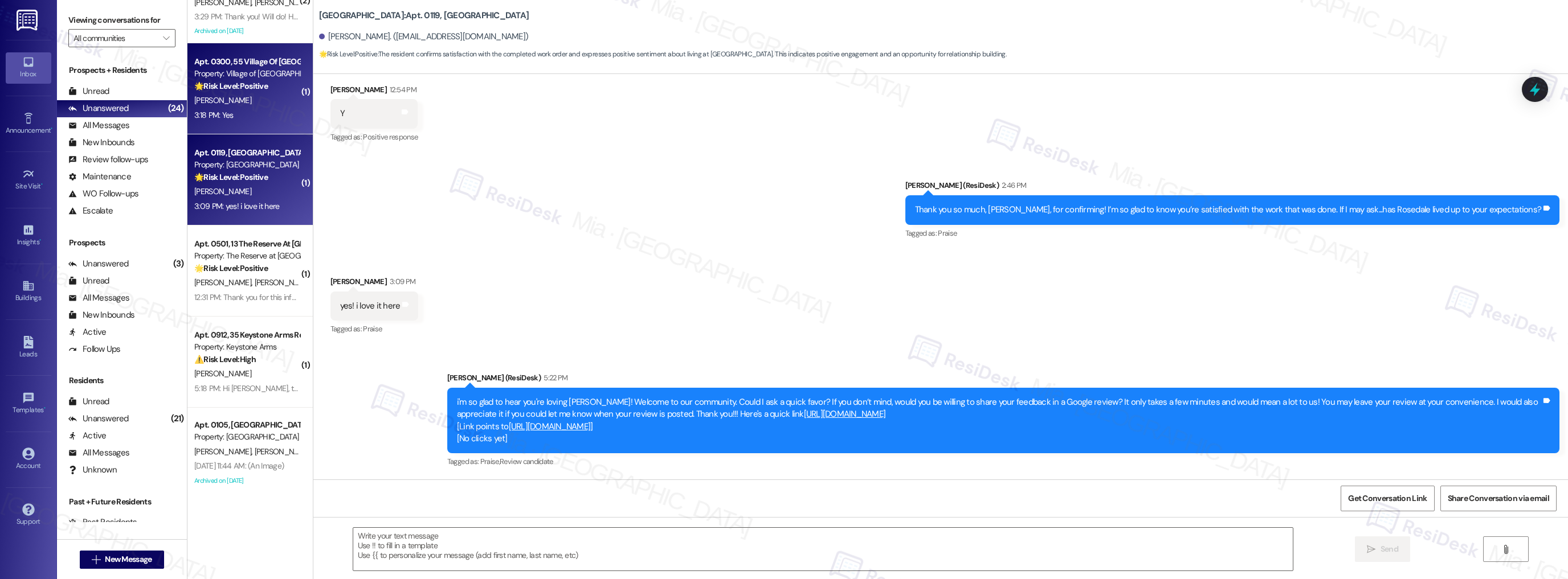
scroll to position [2009, 0]
type textarea "Fetching suggested responses. Please feel free to read through the conversation…"
click at [273, 122] on div "Apt. 0300, 55 Village Of [GEOGRAPHIC_DATA] Property: Village of Olde Hickory 🌟 …" at bounding box center [250, 89] width 125 height 91
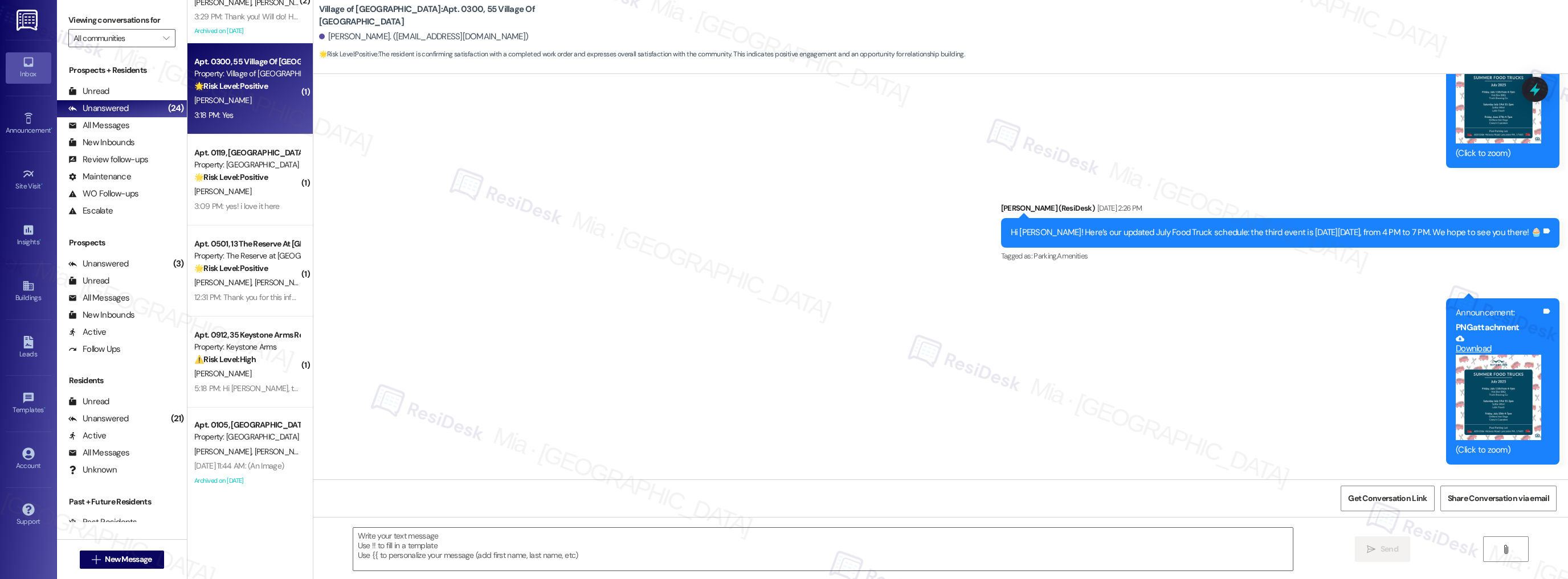
scroll to position [1139, 0]
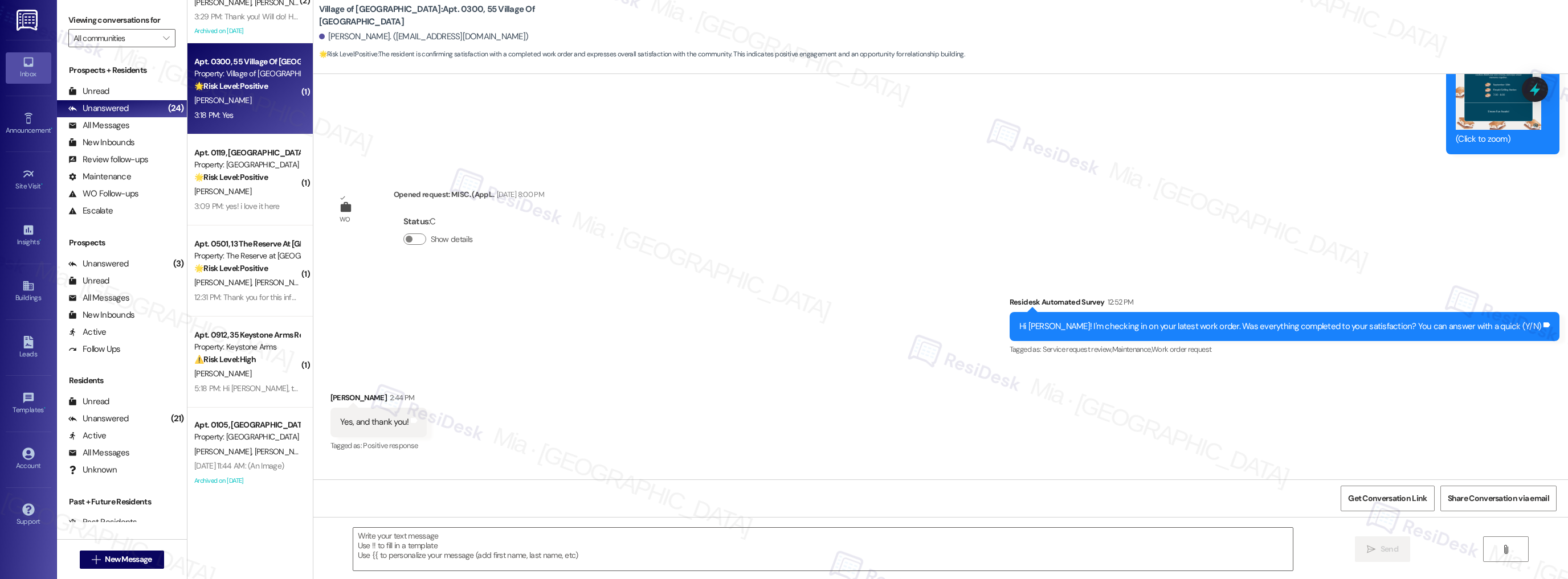
type textarea "Fetching suggested responses. Please feel free to read through the conversation…"
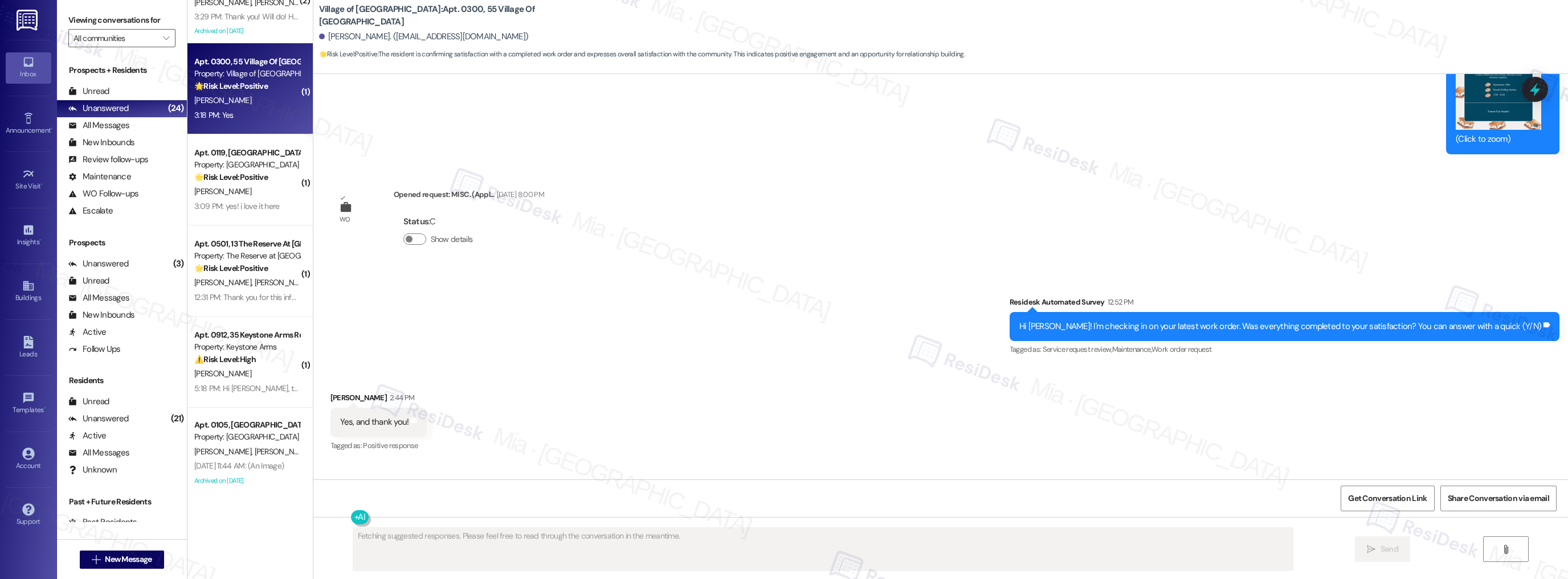
scroll to position [1314, 0]
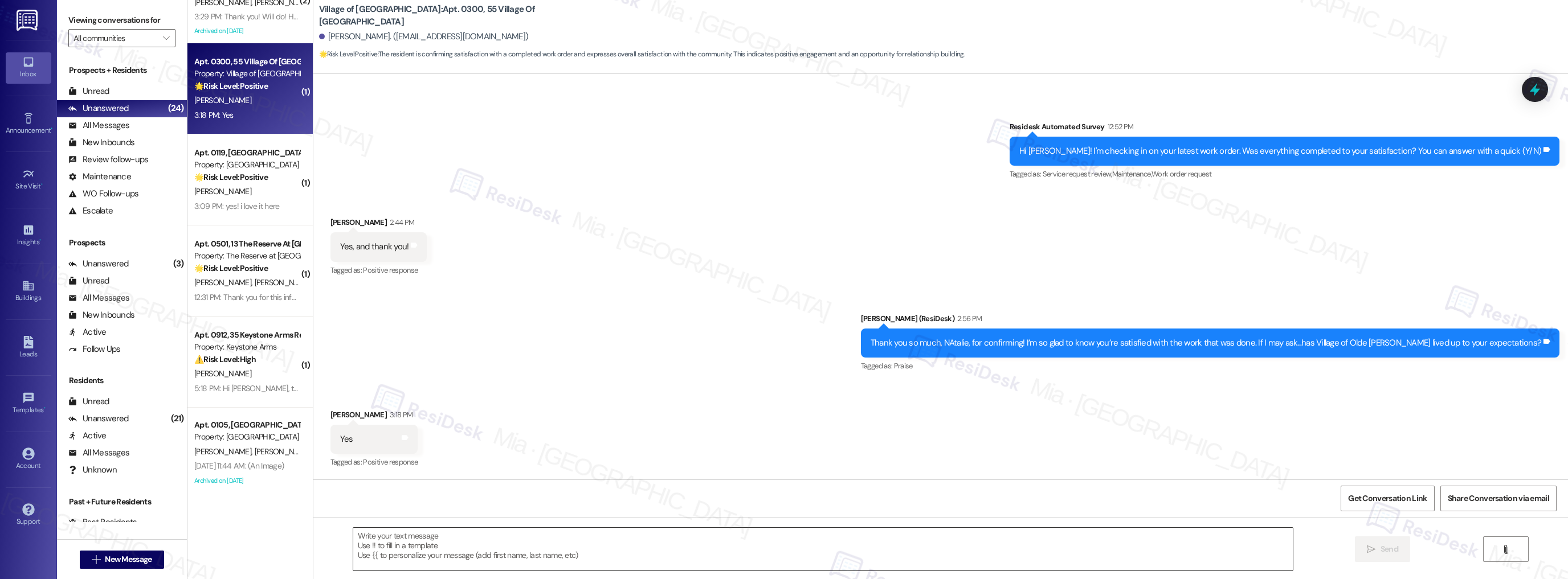
click at [475, 550] on textarea at bounding box center [823, 549] width 940 height 43
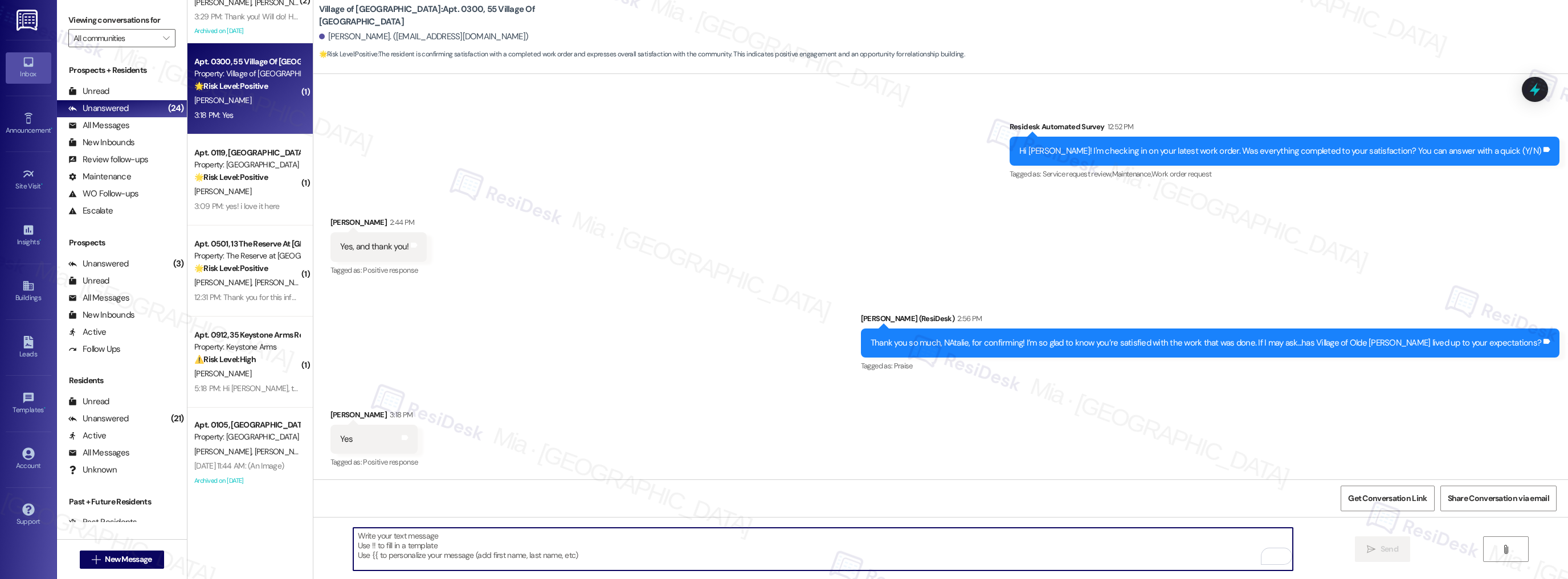
paste textarea "Could I ask a quick favor? If you don’t mind, would you be willing to share you…"
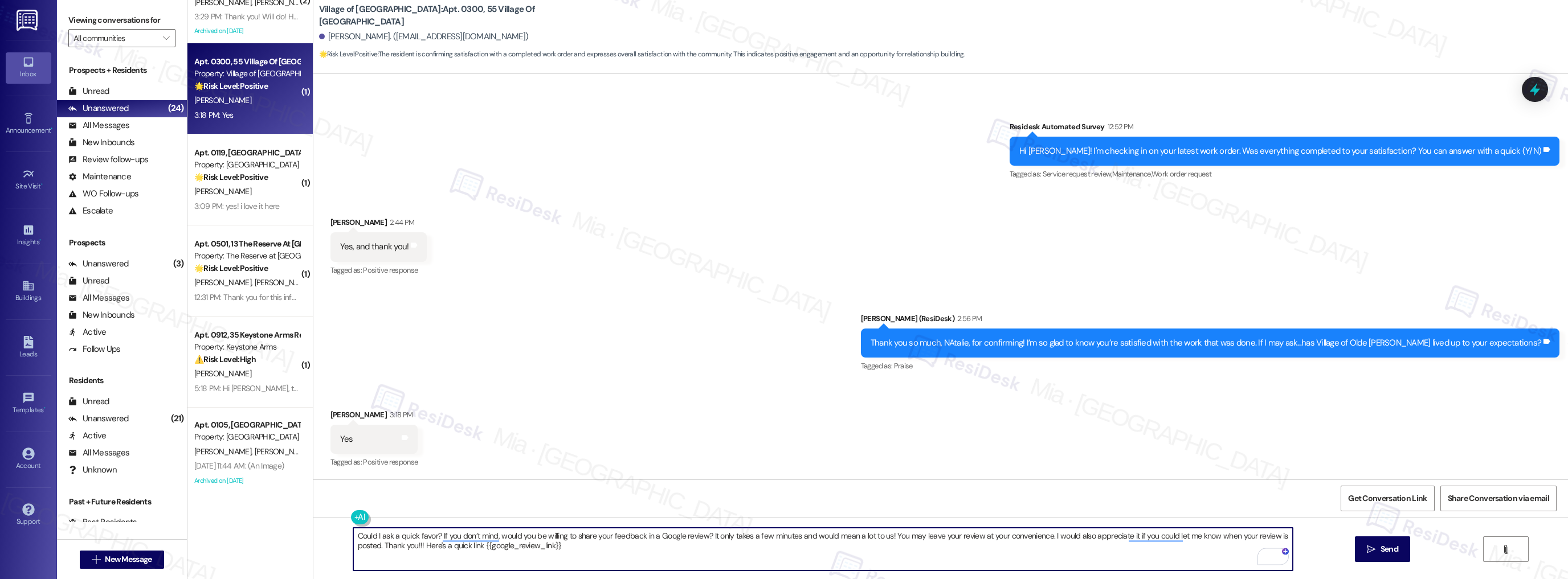
click at [353, 535] on textarea "Could I ask a quick favor? If you don’t mind, would you be willing to share you…" at bounding box center [823, 549] width 940 height 43
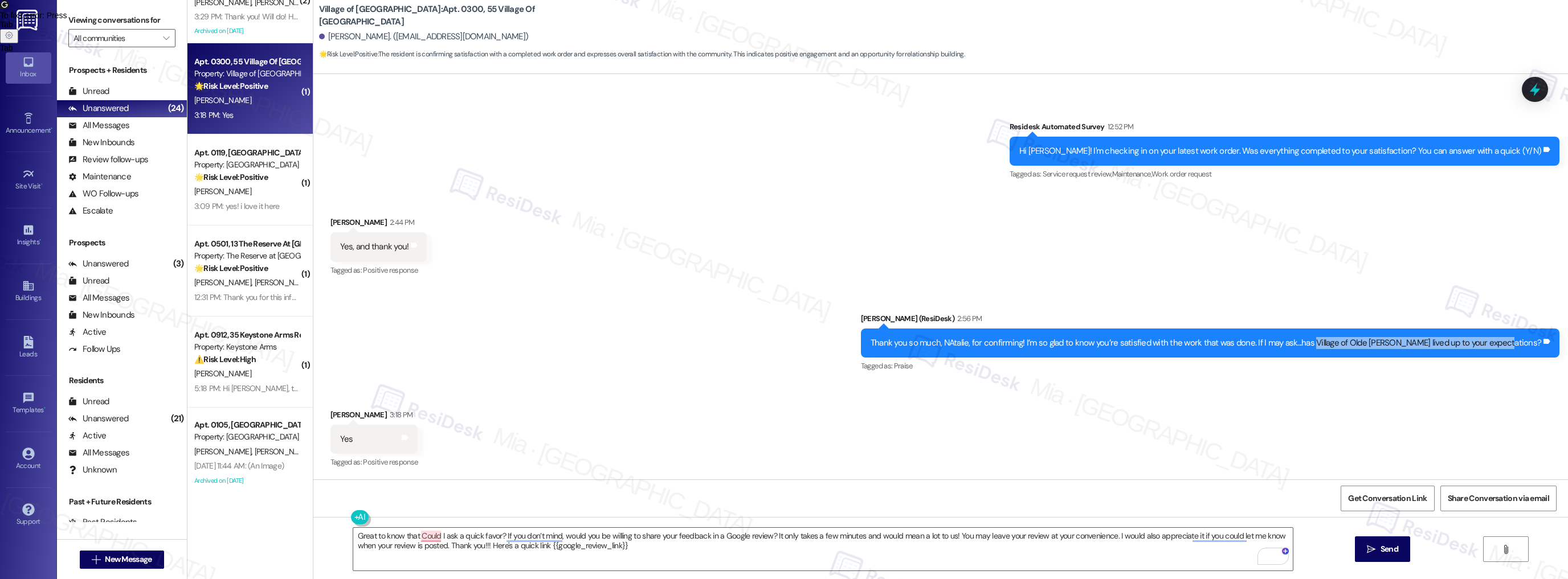
drag, startPoint x: 1352, startPoint y: 342, endPoint x: 1317, endPoint y: 361, distance: 39.8
click at [1533, 343] on div "Thank you so much, NAtalie, for confirming! I’m so glad to know you’re satisfie…" at bounding box center [1206, 343] width 670 height 12
copy div "Village of Olde [PERSON_NAME] lived up to your expectations"
click at [412, 536] on textarea "Great to know that Could I ask a quick favor? If you don’t mind, would you be w…" at bounding box center [823, 549] width 940 height 43
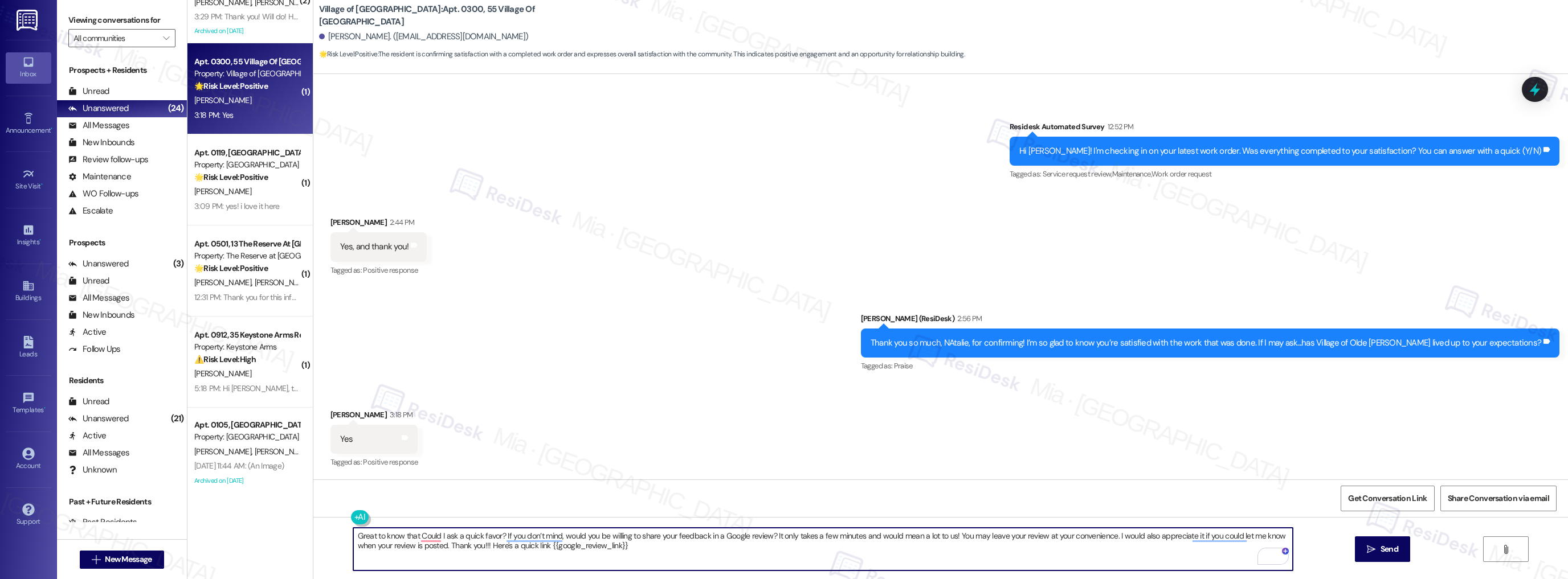
paste textarea "Village of Olde [PERSON_NAME] lived up to your expectations"
click at [413, 537] on textarea "Great to know thatVillage of Olde [PERSON_NAME] lived up to your expectations C…" at bounding box center [823, 549] width 940 height 43
click at [585, 535] on textarea "Great to know that Village of Olde [PERSON_NAME] lived up to your expectations …" at bounding box center [823, 549] width 940 height 43
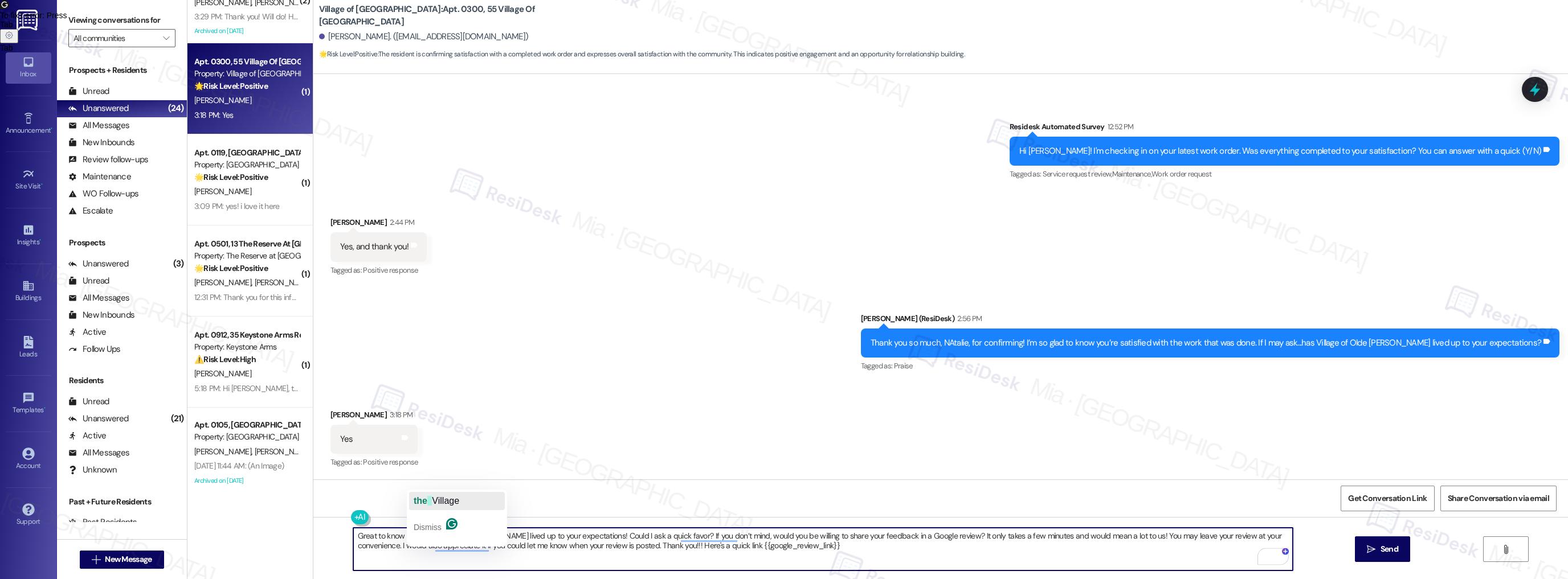
click at [429, 502] on span "button" at bounding box center [429, 501] width 5 height 10
type textarea "Great to know that the Village of Olde [PERSON_NAME] lived up to your expectati…"
click at [1387, 547] on span "Send" at bounding box center [1389, 549] width 18 height 12
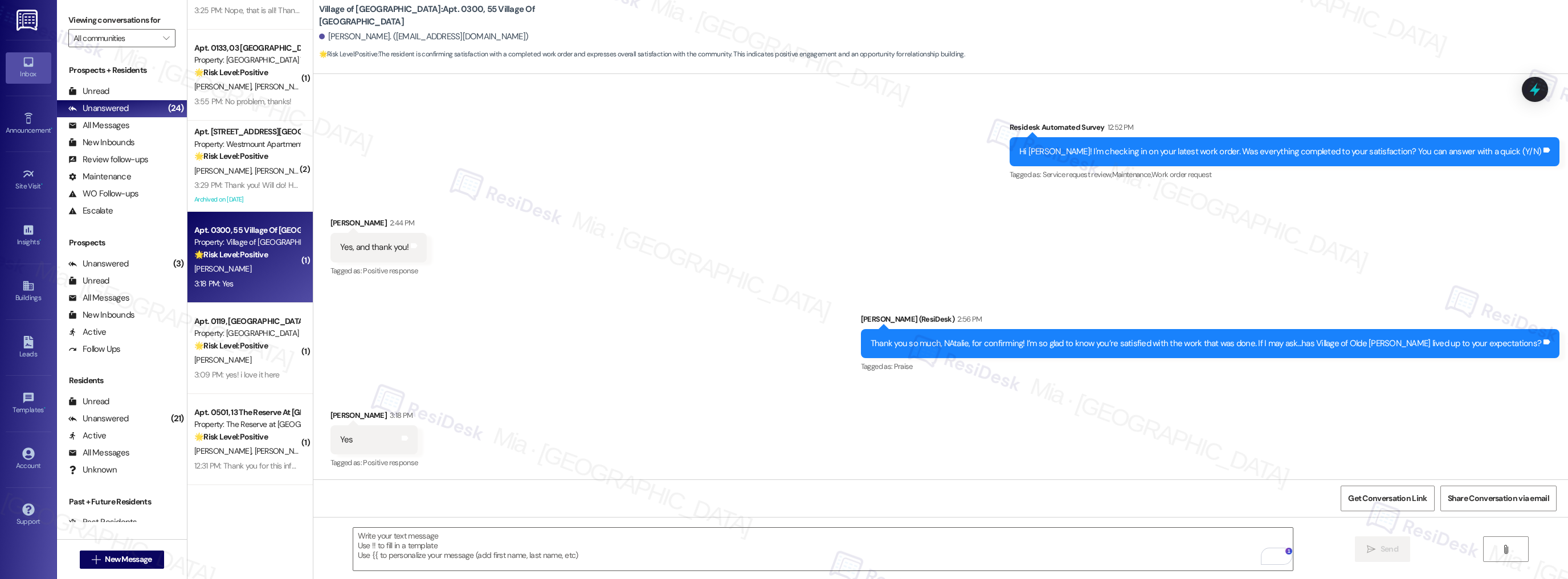
scroll to position [1232, 0]
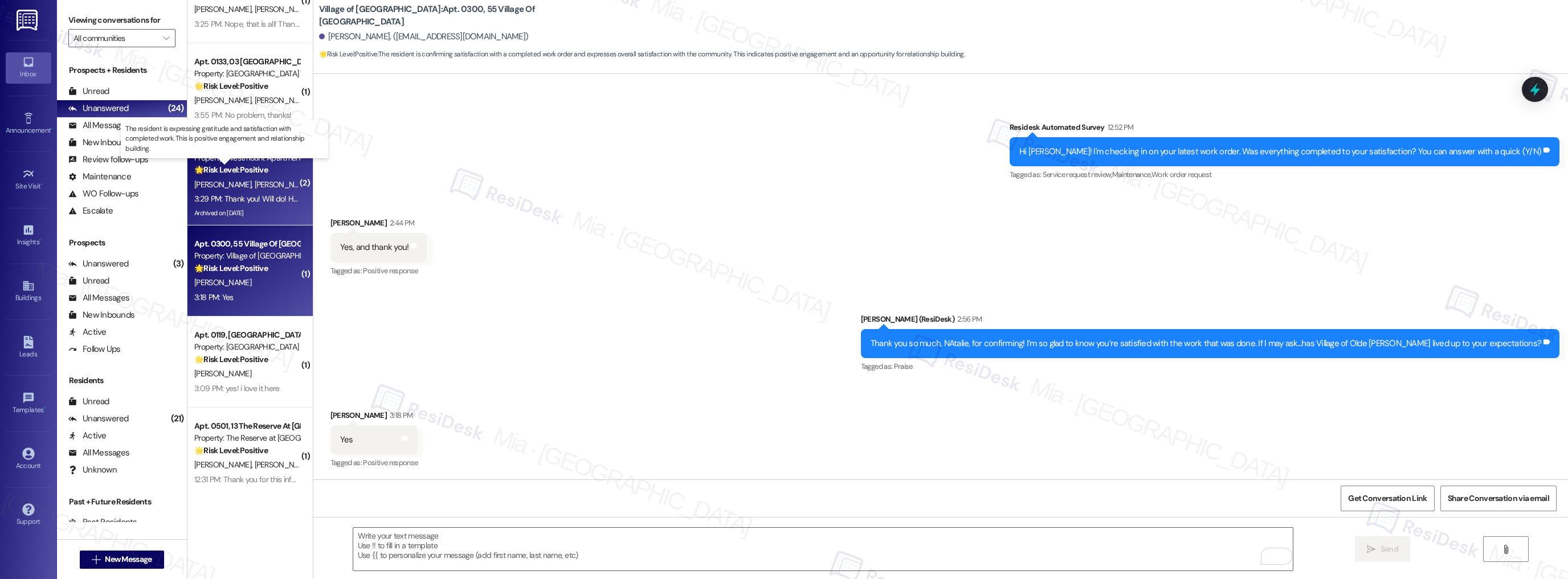
click at [263, 169] on strong "🌟 Risk Level: Positive" at bounding box center [230, 169] width 73 height 11
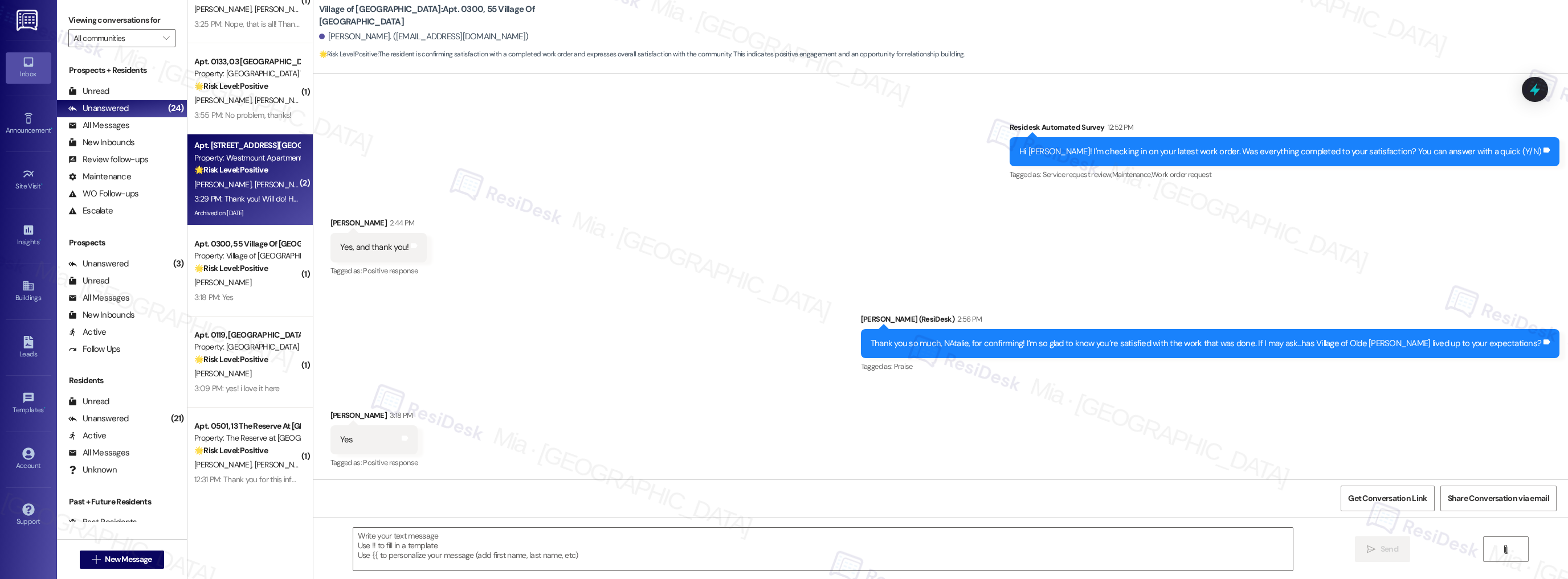
type textarea "Fetching suggested responses. Please feel free to read through the conversation…"
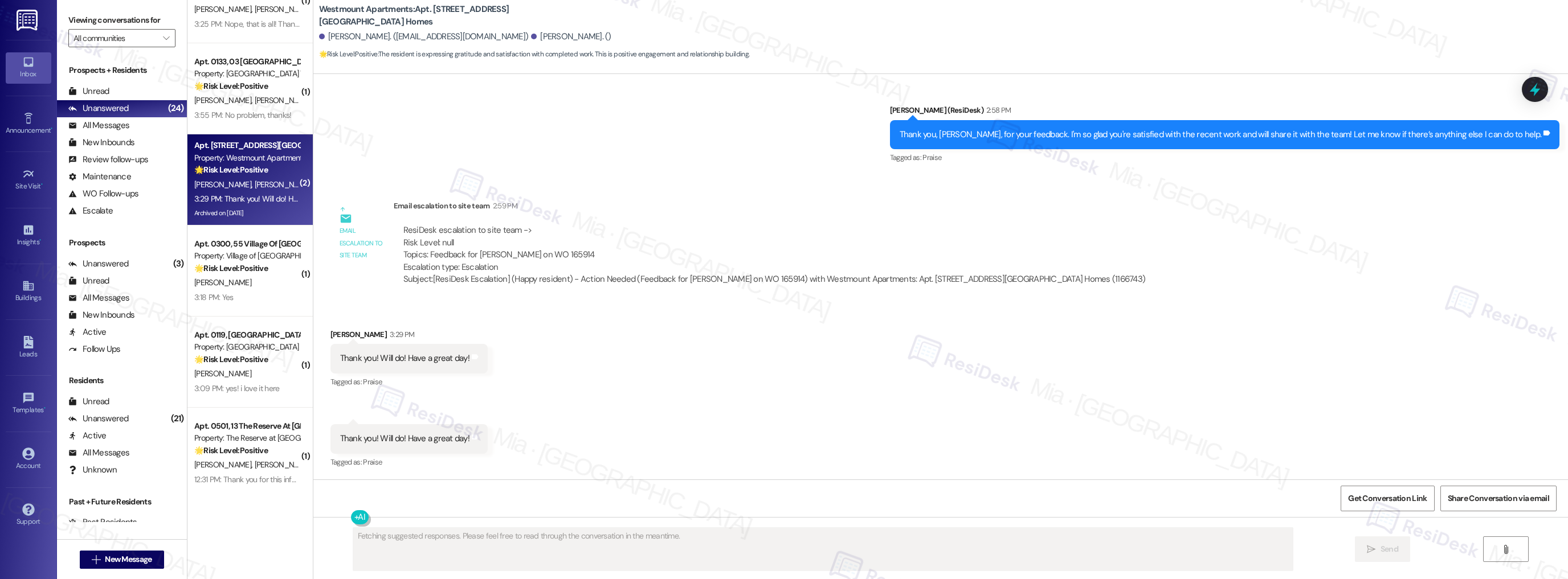
scroll to position [7025, 0]
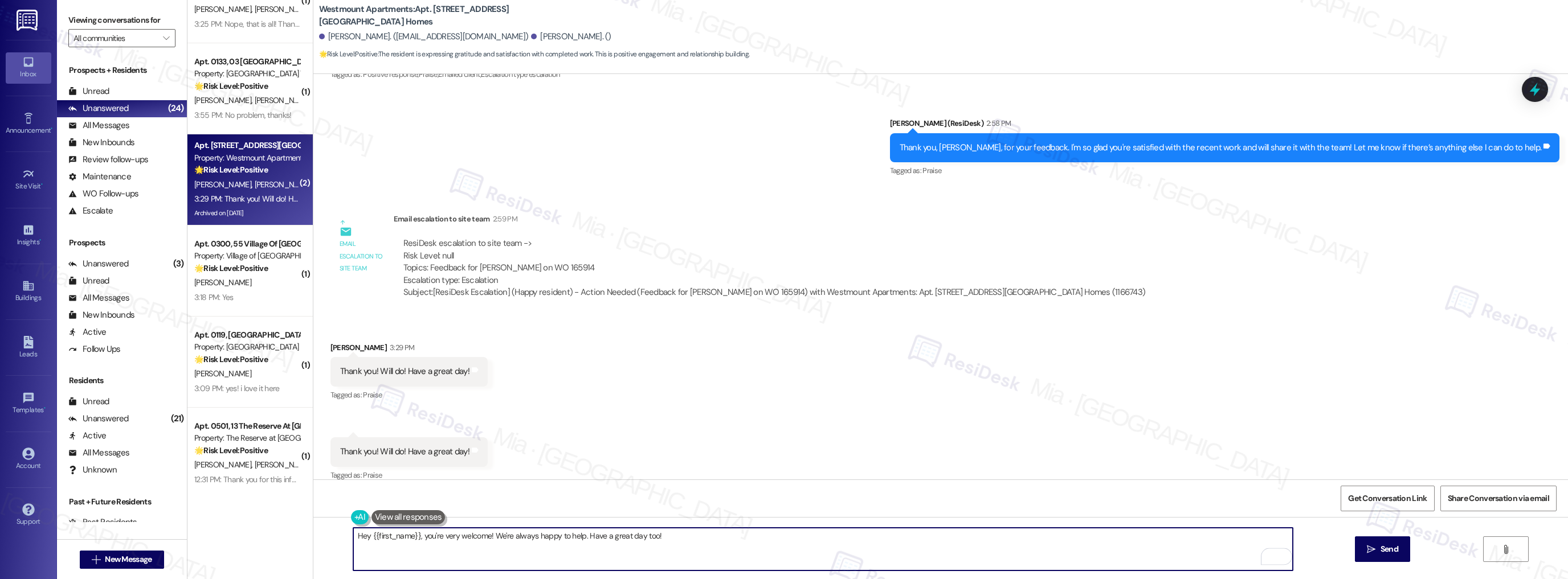
drag, startPoint x: 418, startPoint y: 535, endPoint x: 342, endPoint y: 535, distance: 76.0
click at [347, 535] on div "Hey {{first_name}}, you're very welcome! We're always happy to help. Have a gre…" at bounding box center [818, 549] width 941 height 44
type textarea "You're very welcome! We're always happy to help. Have a great day too!"
click at [1378, 548] on span "Send" at bounding box center [1389, 549] width 22 height 12
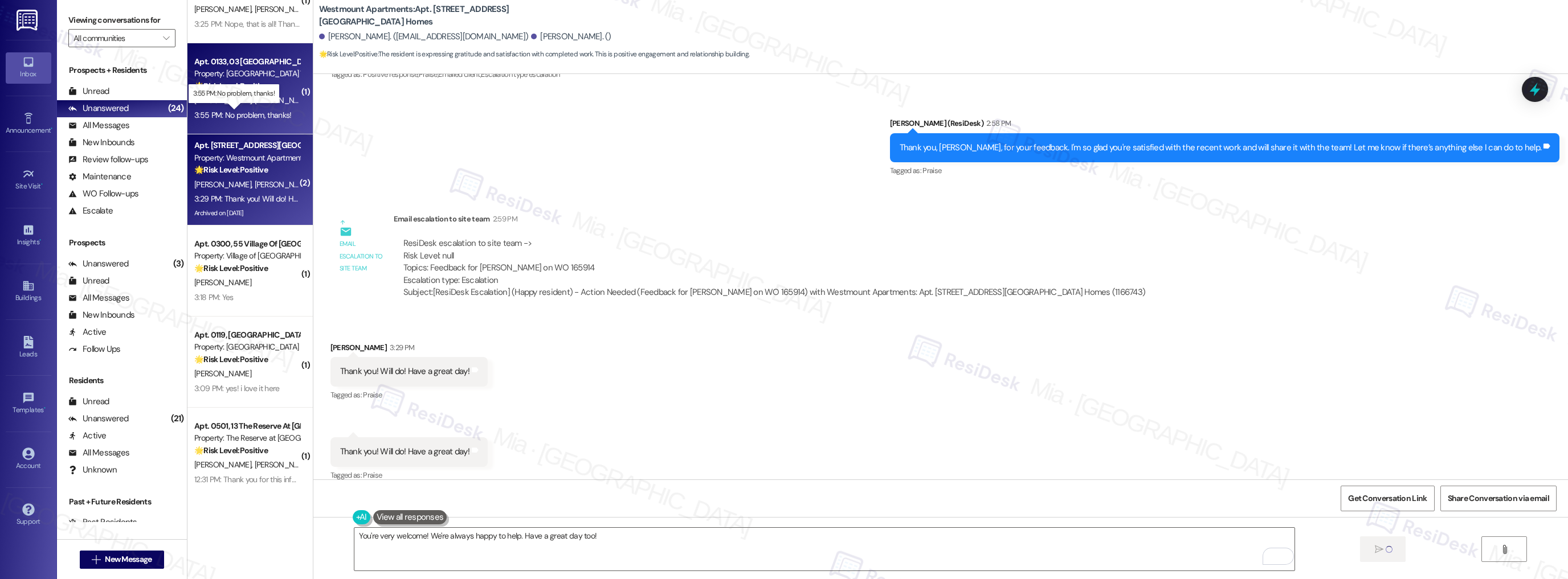
click at [261, 114] on div "3:55 PM: No problem, thanks! 3:55 PM: No problem, thanks!" at bounding box center [242, 115] width 97 height 11
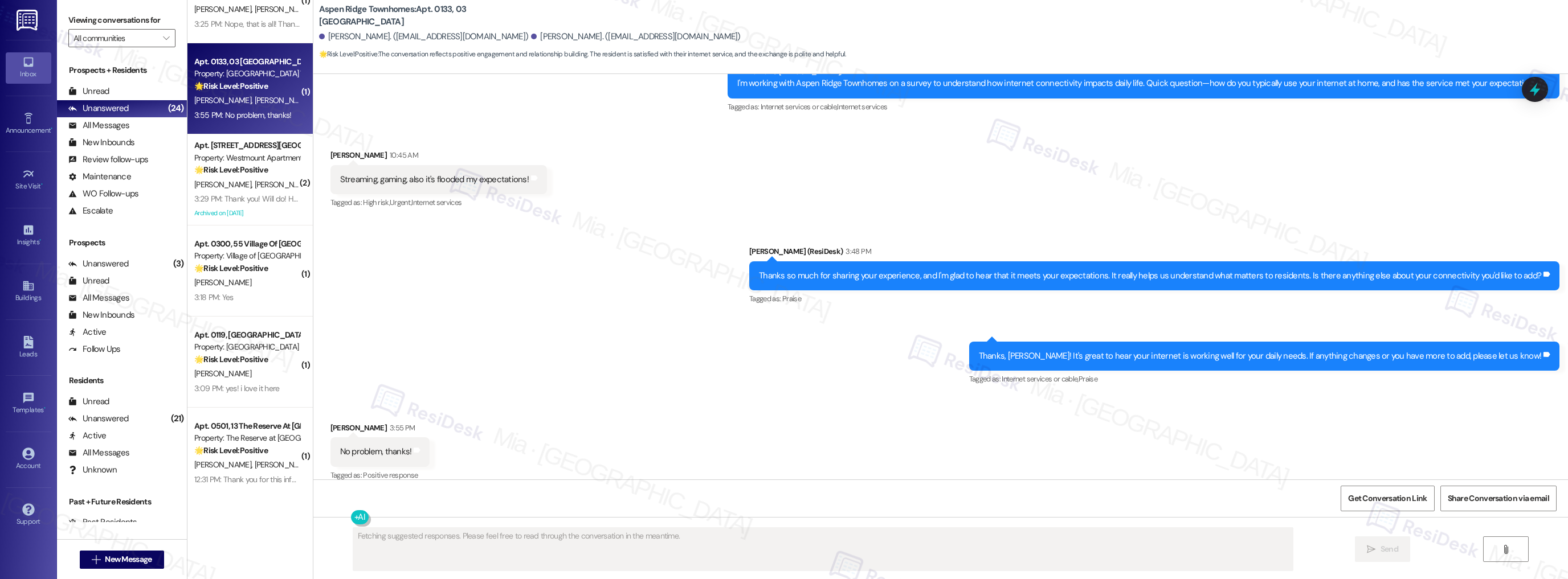
scroll to position [2319, 0]
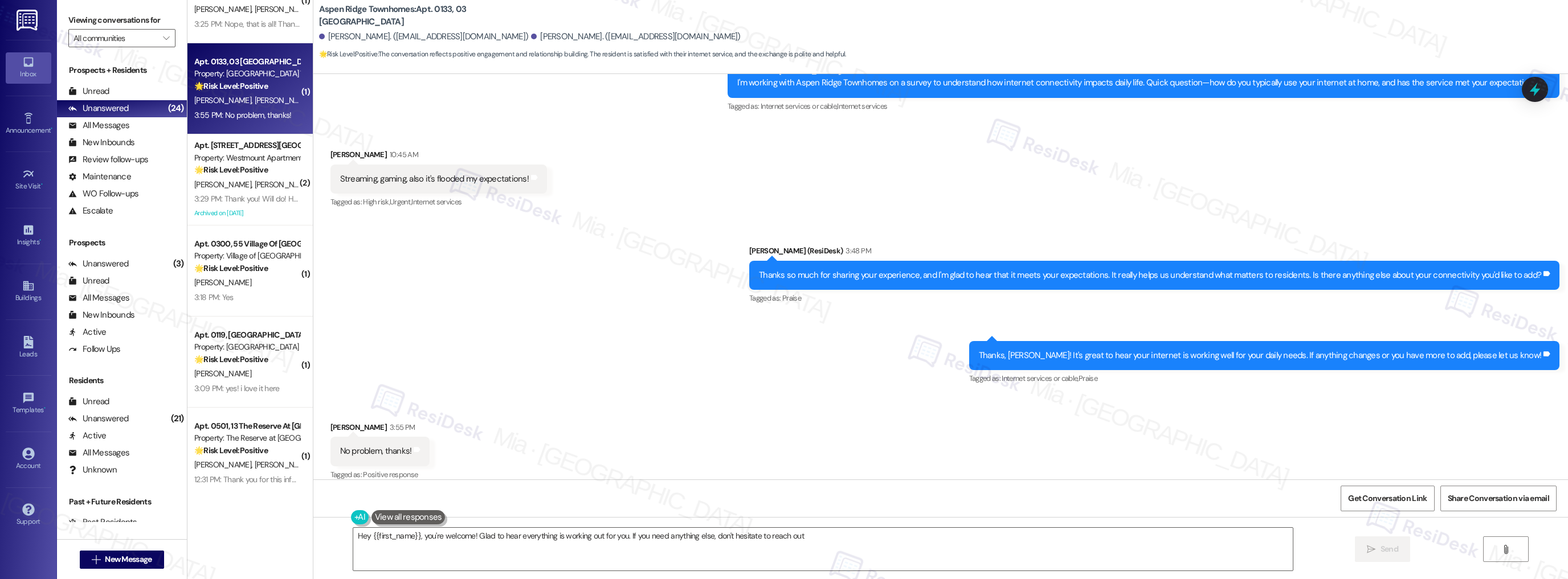
type textarea "Hey {{first_name}}, you're welcome! Glad to hear everything is working out for …"
click at [1534, 96] on icon at bounding box center [1534, 89] width 19 height 19
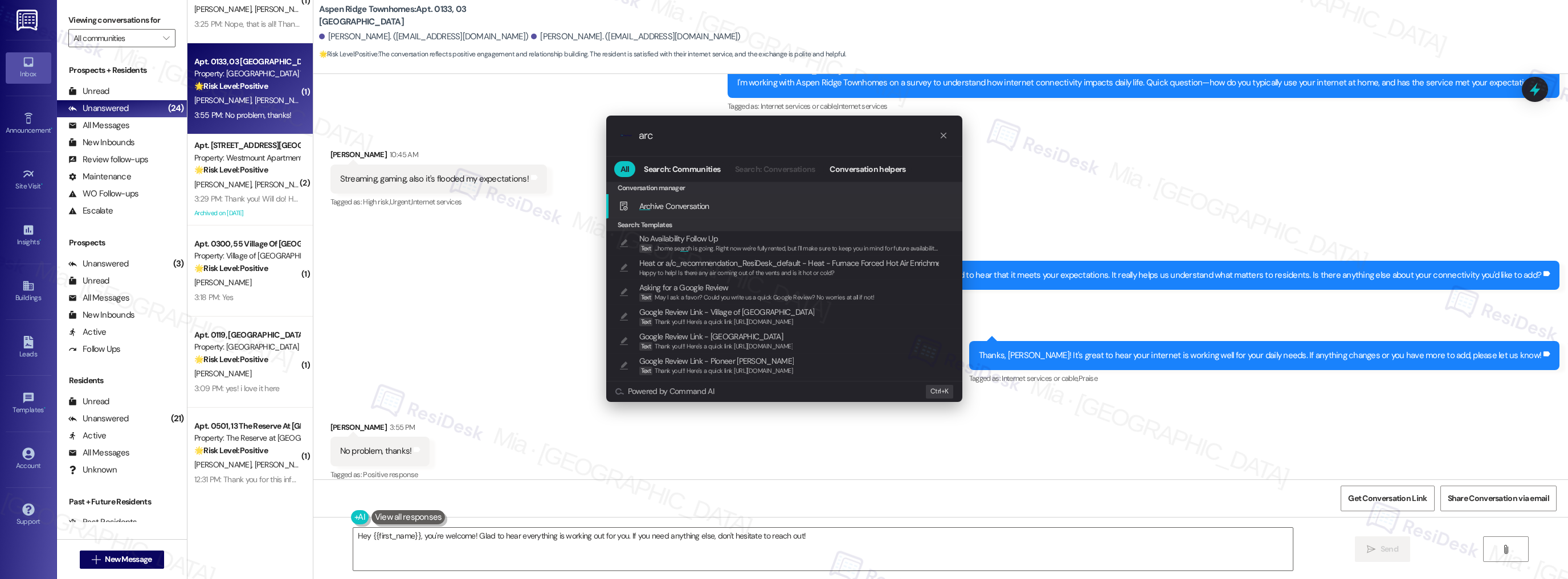
type input "arc"
click at [686, 206] on span "Arc hive Conversation" at bounding box center [674, 206] width 70 height 11
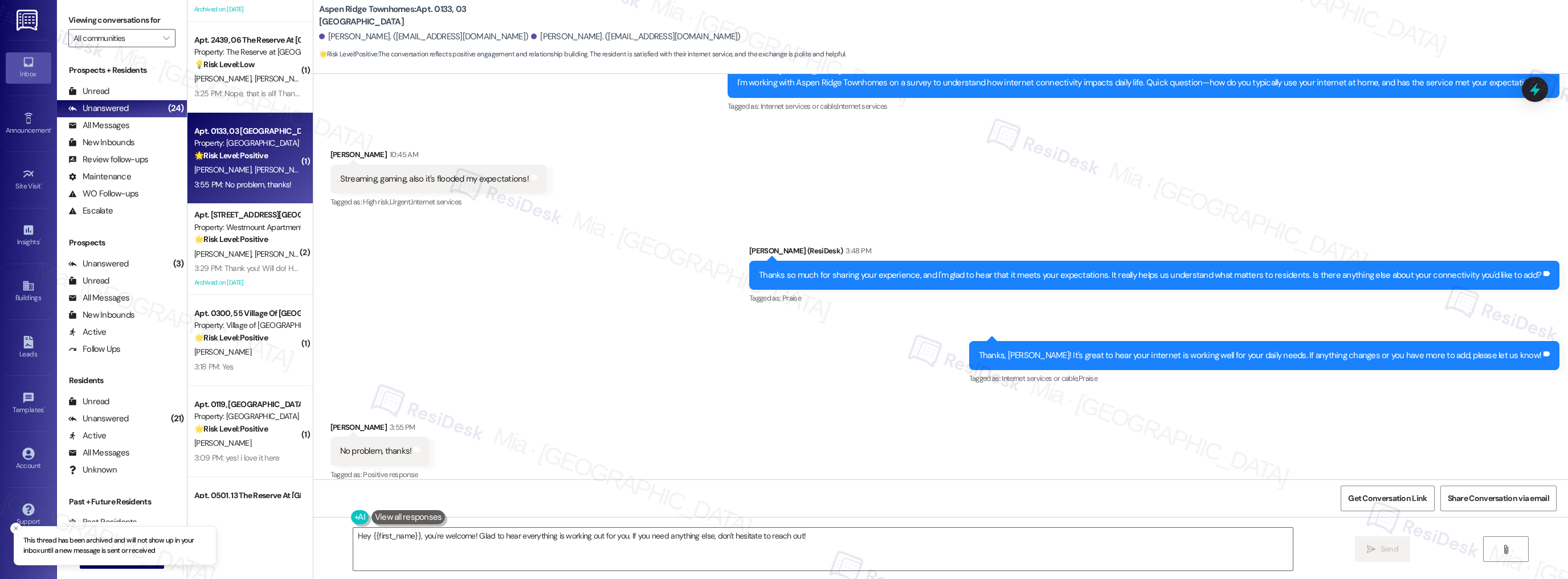
scroll to position [1141, 0]
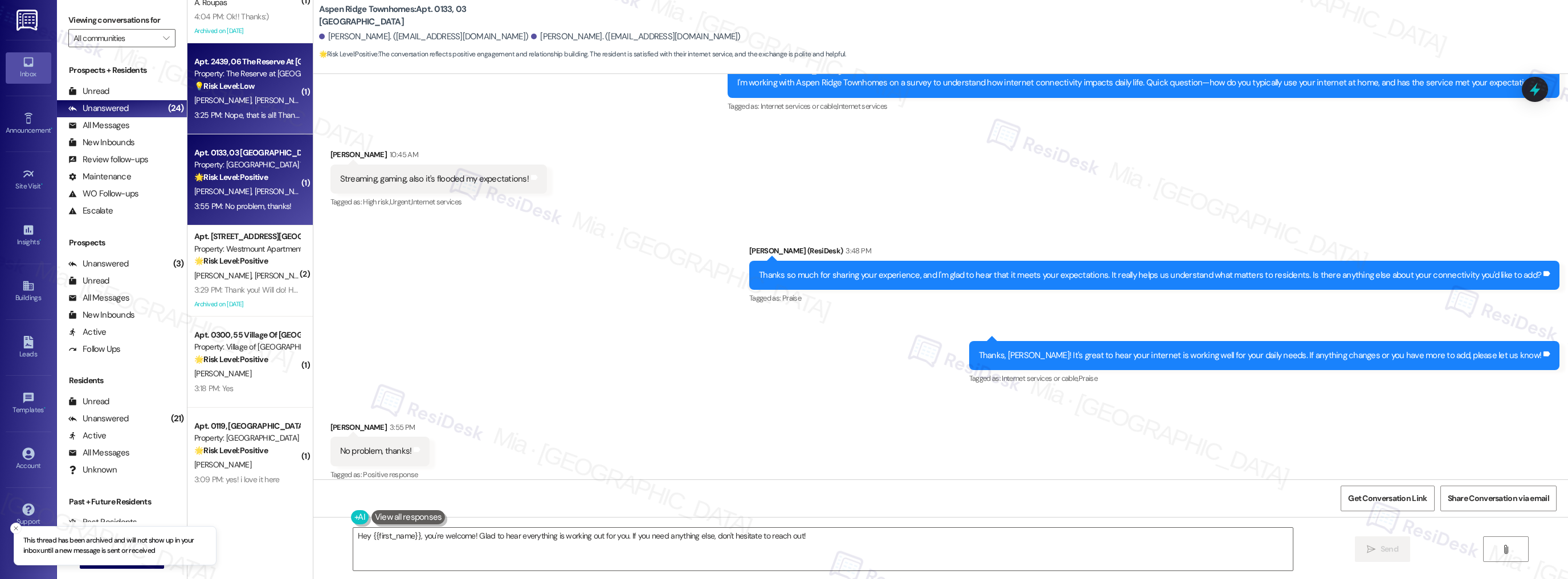
click at [235, 116] on div "3:25 PM: Nope, that is all! Thank you 3:25 PM: Nope, that is all! Thank you" at bounding box center [253, 115] width 118 height 11
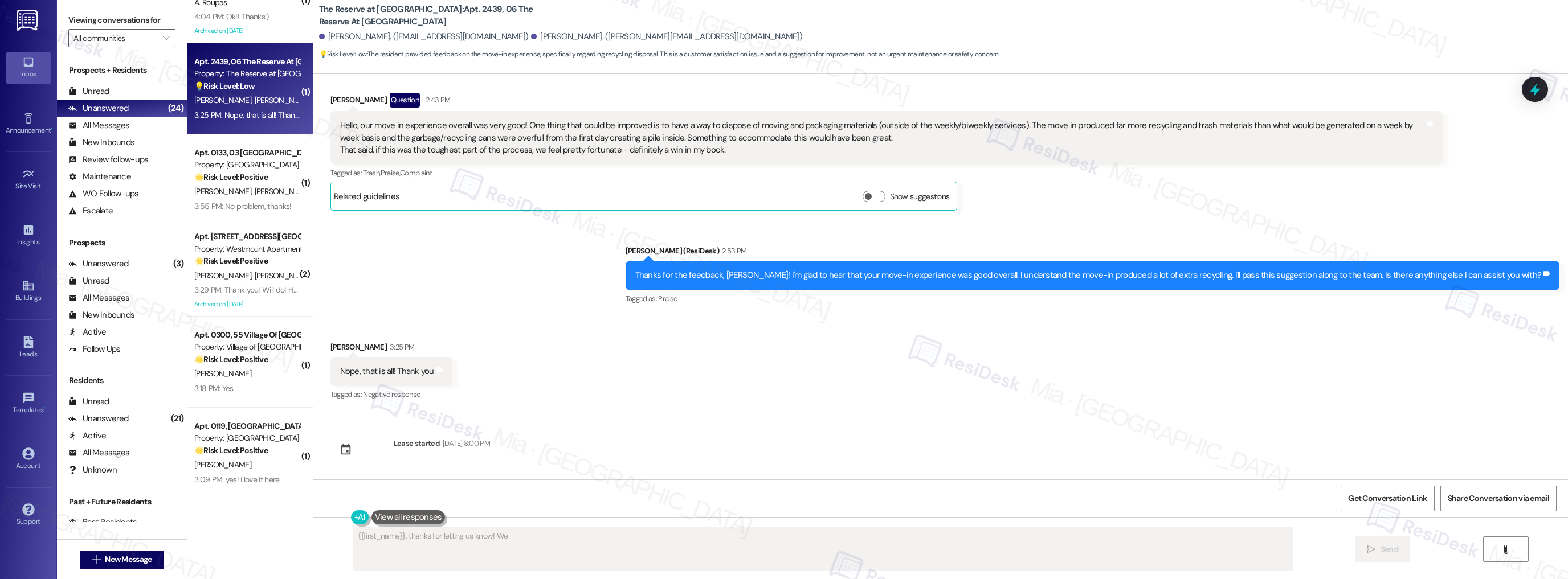
scroll to position [111, 0]
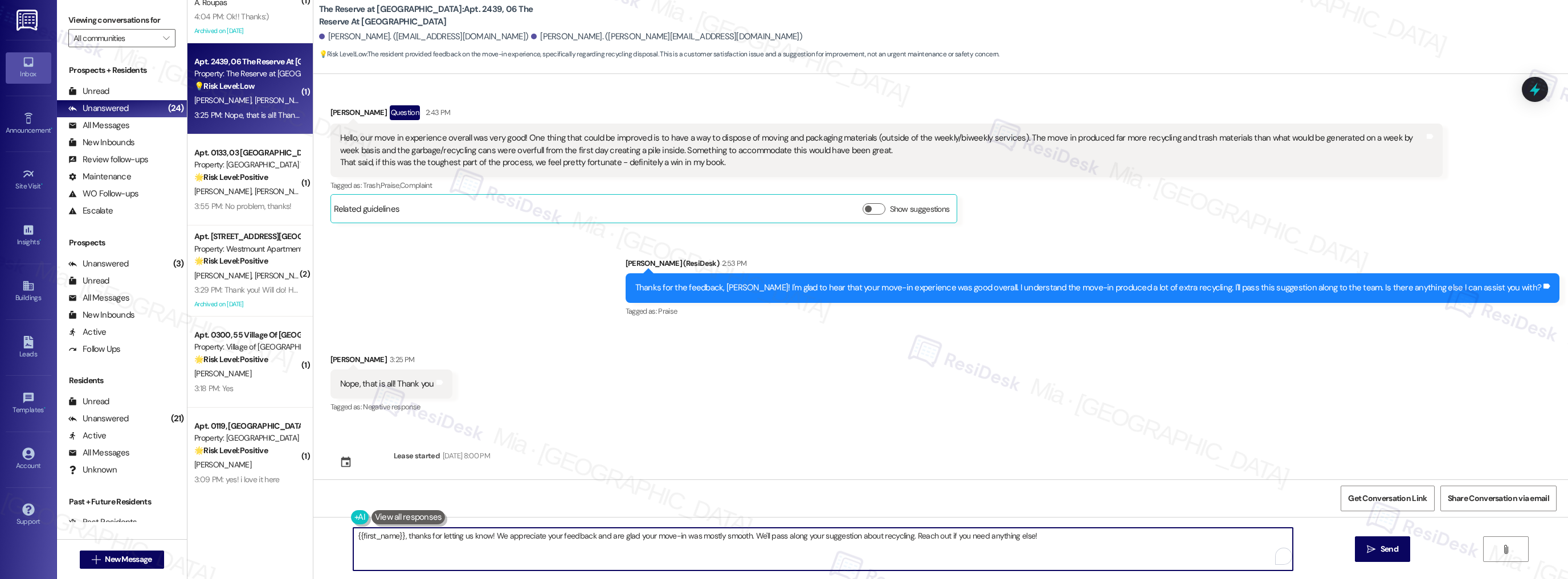
drag, startPoint x: 354, startPoint y: 533, endPoint x: 1038, endPoint y: 532, distance: 684.0
click at [1038, 532] on textarea "{{first_name}}, thanks for letting us know! We appreciate your feedback and are…" at bounding box center [823, 549] width 940 height 43
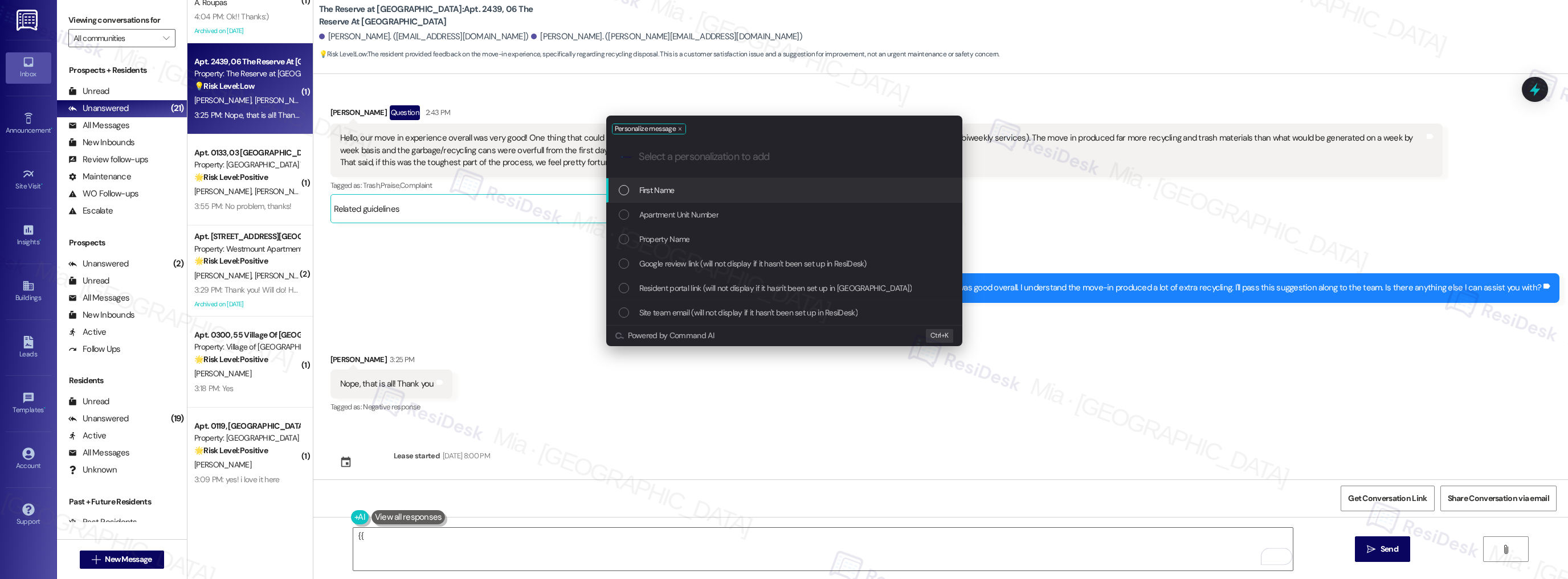
click at [428, 555] on div "Personalize message .cls-1{fill:#0a055f;}.cls-2{fill:#0cc4c4;} resideskLogoBlue…" at bounding box center [784, 290] width 1568 height 579
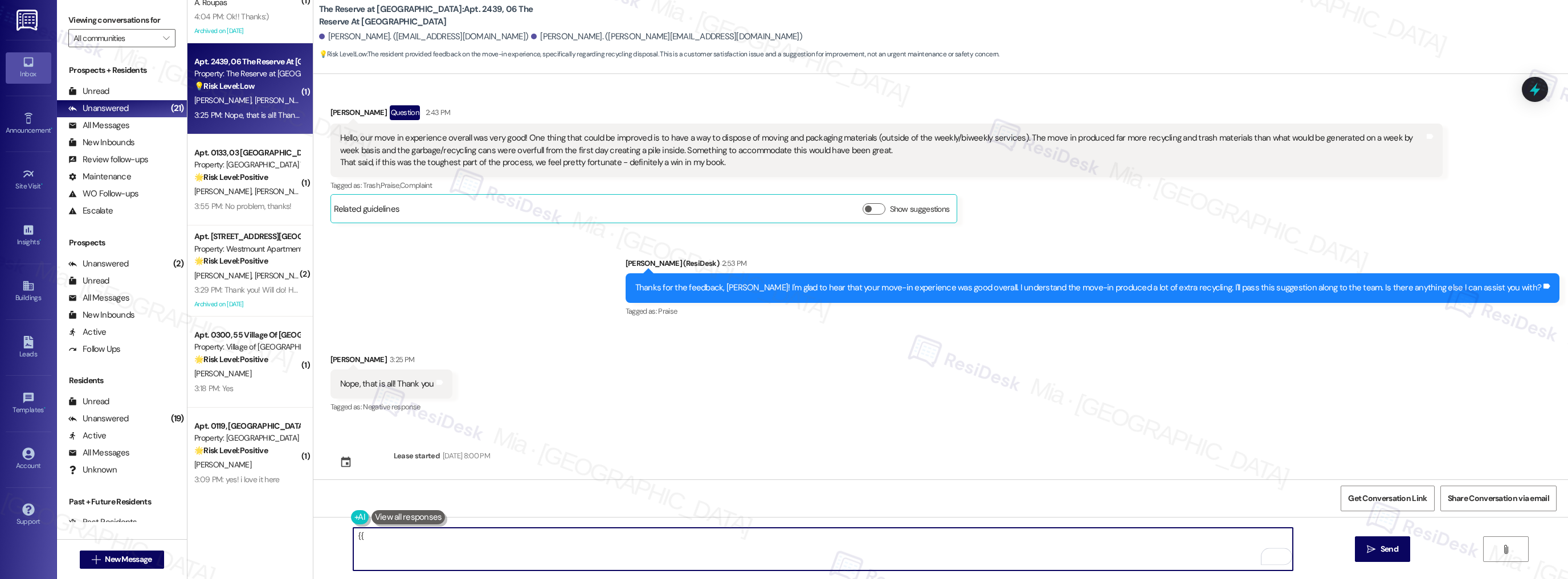
drag, startPoint x: 358, startPoint y: 537, endPoint x: 331, endPoint y: 537, distance: 27.0
click at [331, 537] on div "{{  Send " at bounding box center [940, 559] width 1255 height 85
type textarea "You're welcome! 😊"
click at [1361, 544] on button " Send" at bounding box center [1383, 549] width 55 height 26
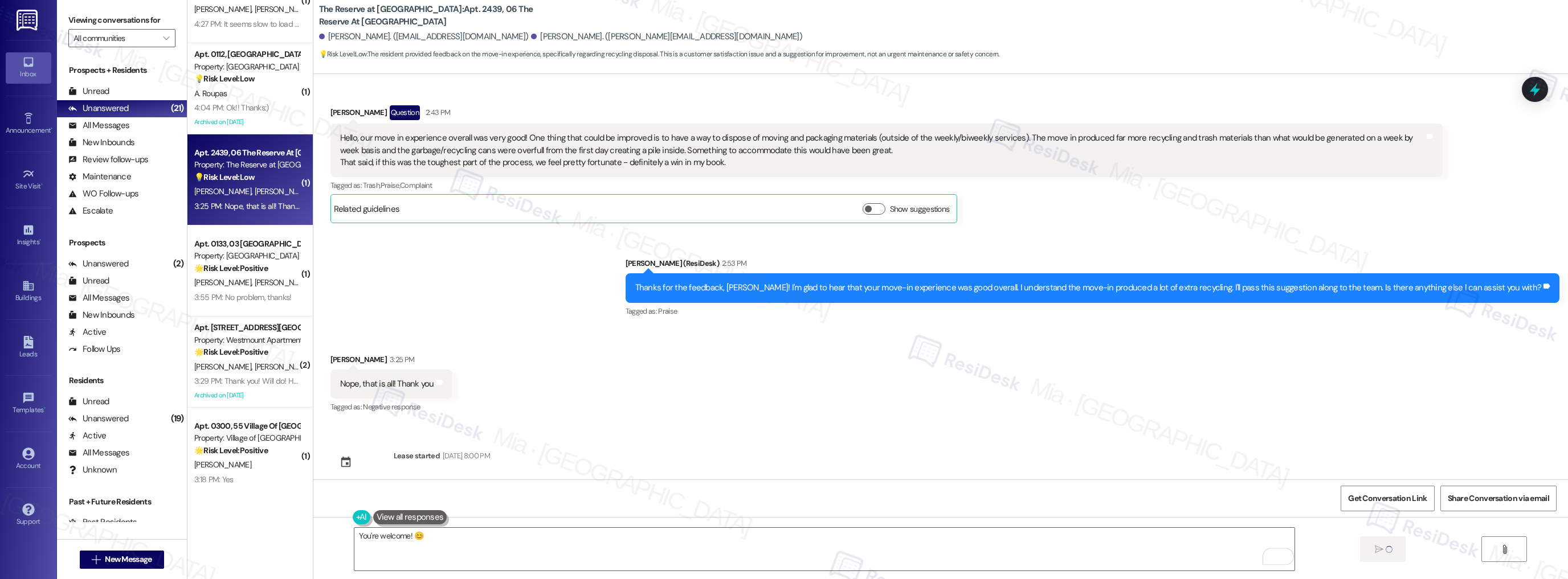
scroll to position [1004, 0]
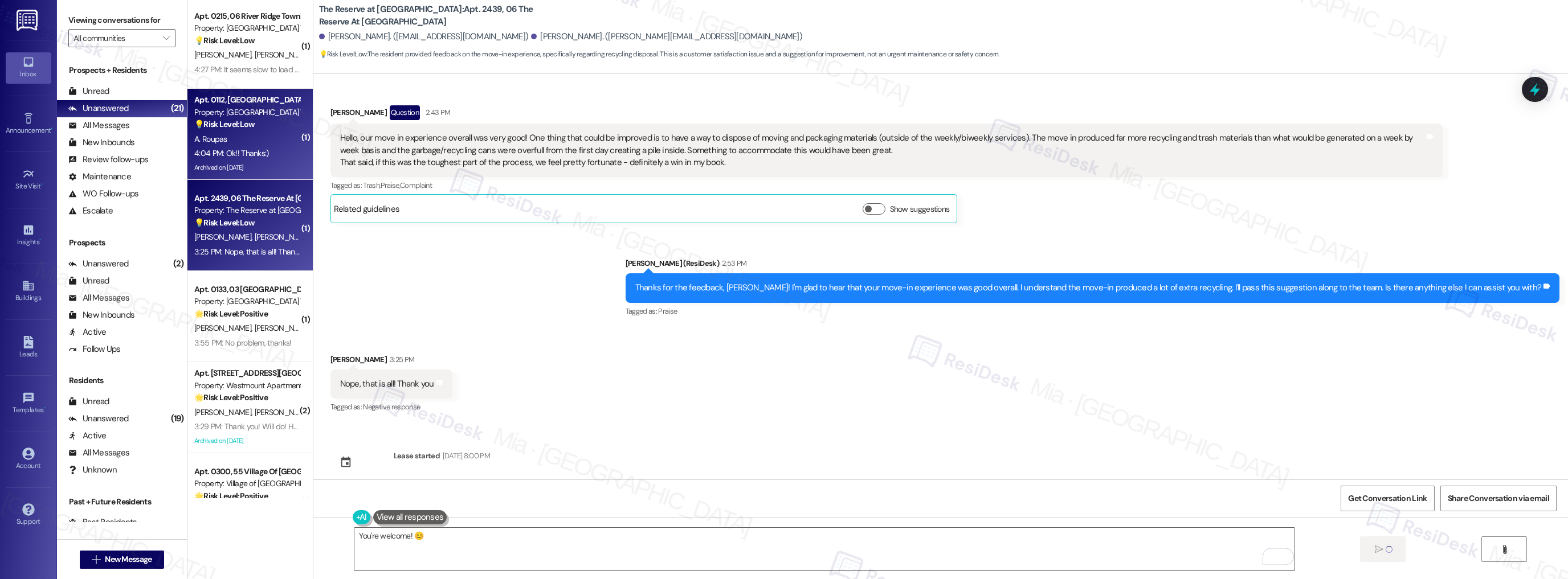
click at [265, 144] on div "A. Roupas" at bounding box center [247, 139] width 108 height 15
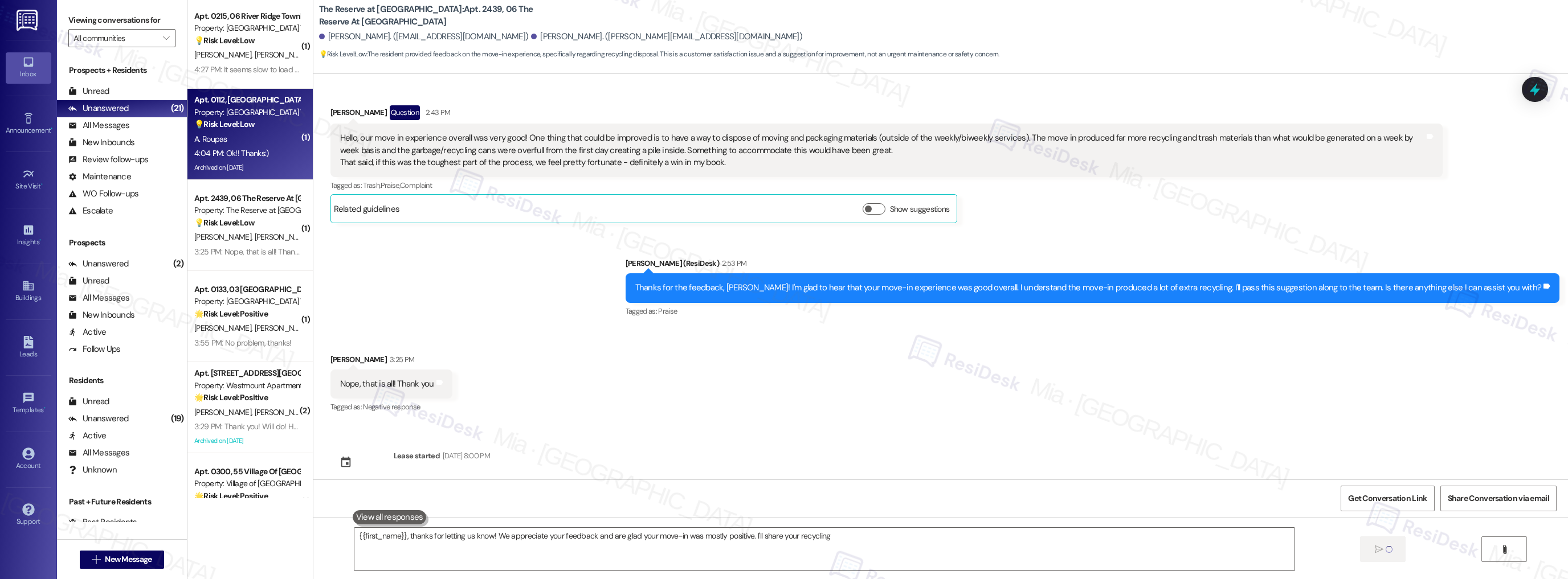
type textarea "{{first_name}}, thanks for letting us know! We appreciate your feedback and are…"
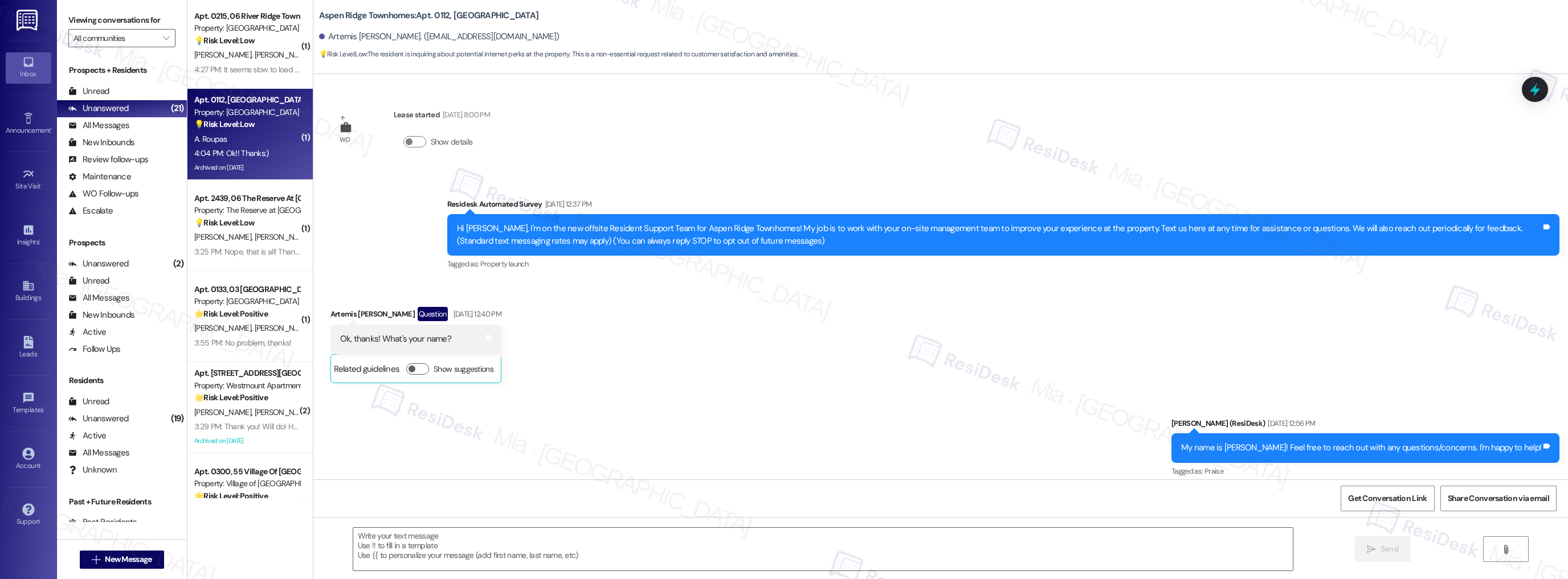
scroll to position [6291, 0]
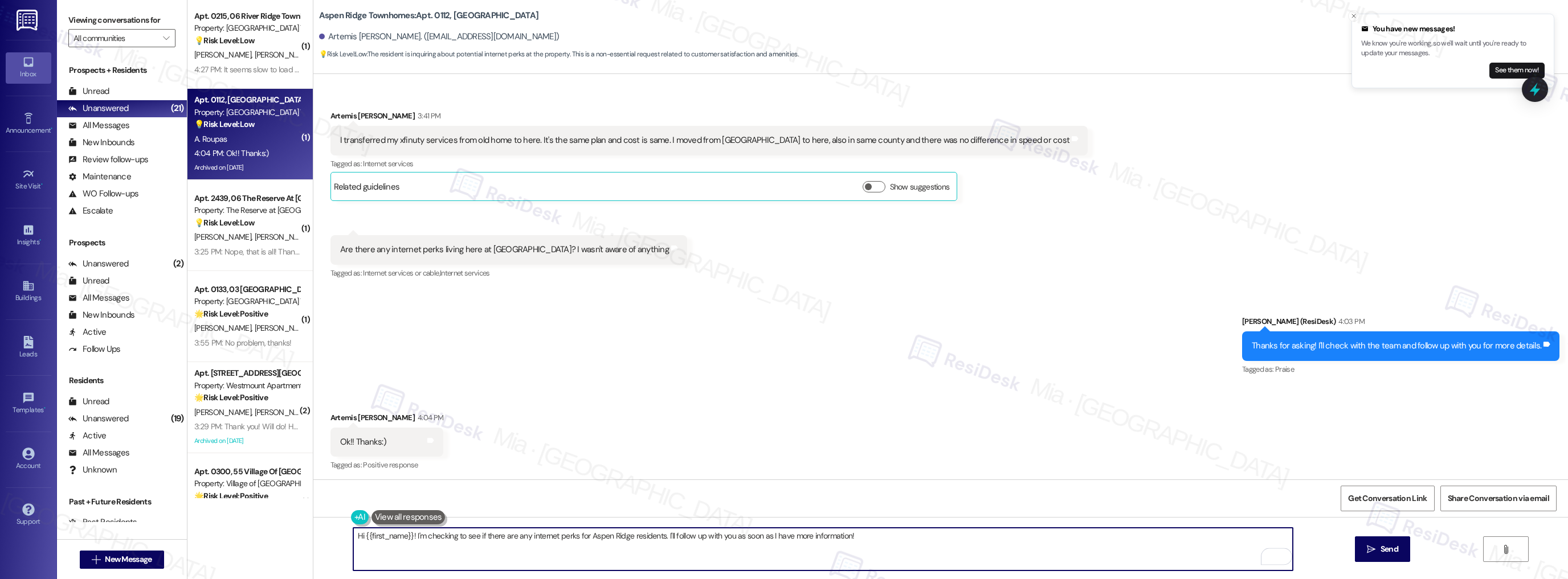
drag, startPoint x: 350, startPoint y: 537, endPoint x: 859, endPoint y: 537, distance: 509.0
click at [859, 537] on textarea "Hi {{first_name}}! I'm checking to see if there are any internet perks for Aspe…" at bounding box center [823, 549] width 940 height 43
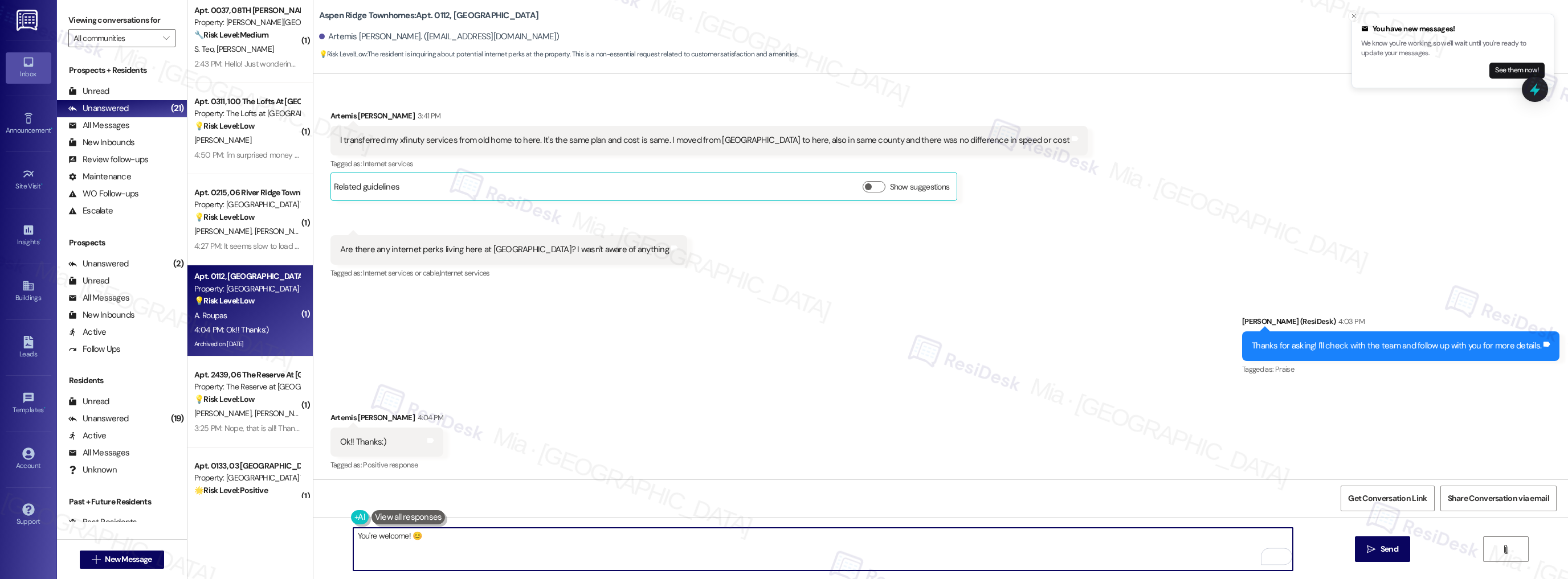
scroll to position [822, 0]
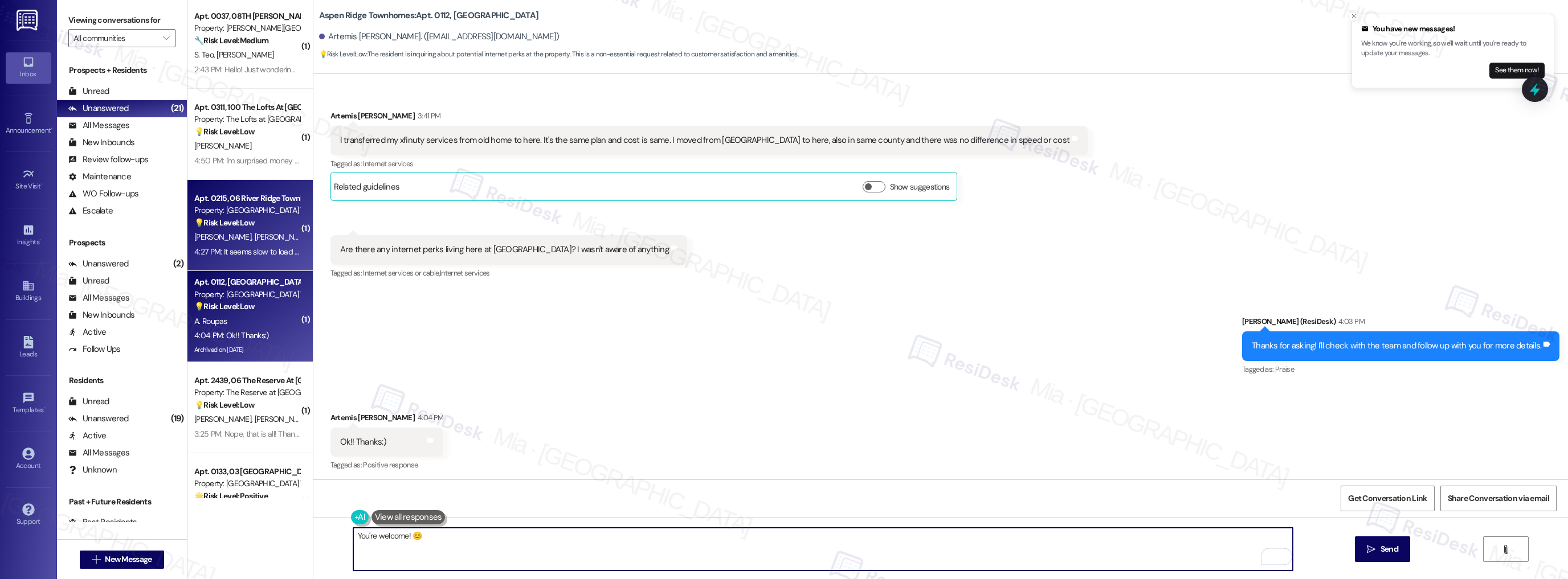
type textarea "You're welcome! 😊"
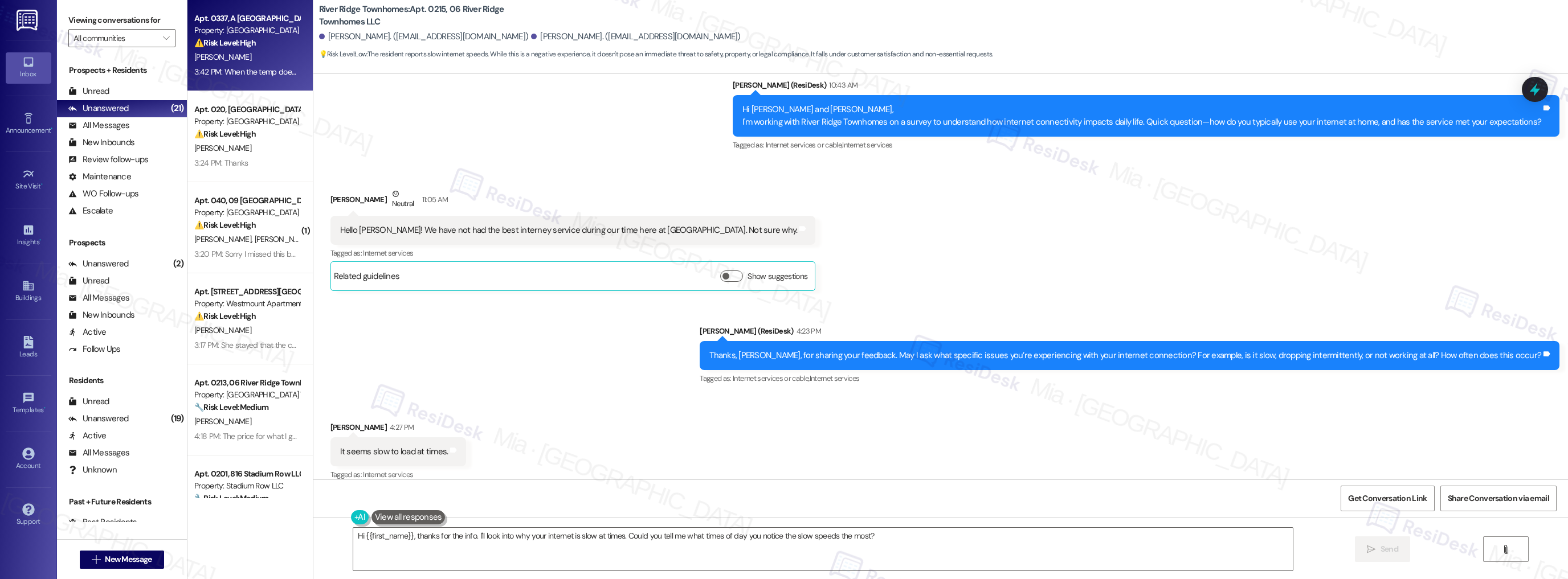
click at [265, 82] on div "Apt. 0337, A Newport Commons I Property: Newport Commons ⚠️ Risk Level: High Th…" at bounding box center [250, 46] width 125 height 91
type textarea "Fetching suggested responses. Please feel free to read through the conversation…"
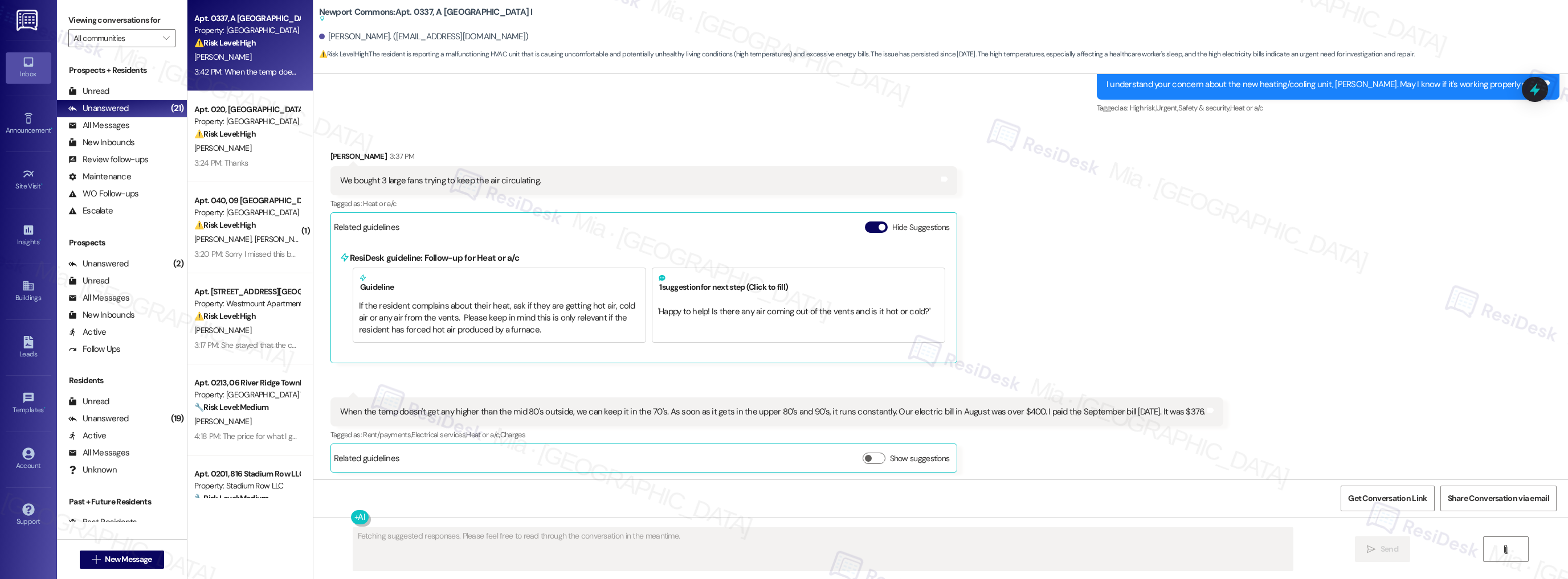
scroll to position [3475, 0]
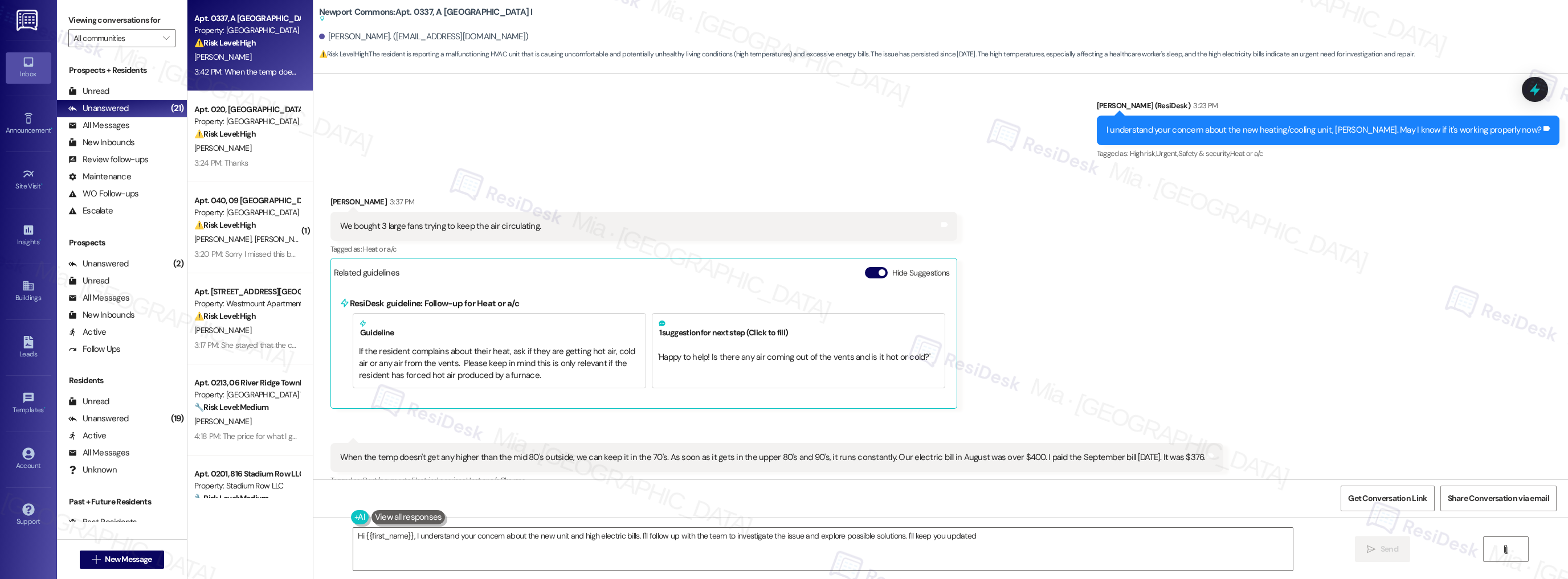
type textarea "Hi {{first_name}}, I understand your concern about the new unit and high electr…"
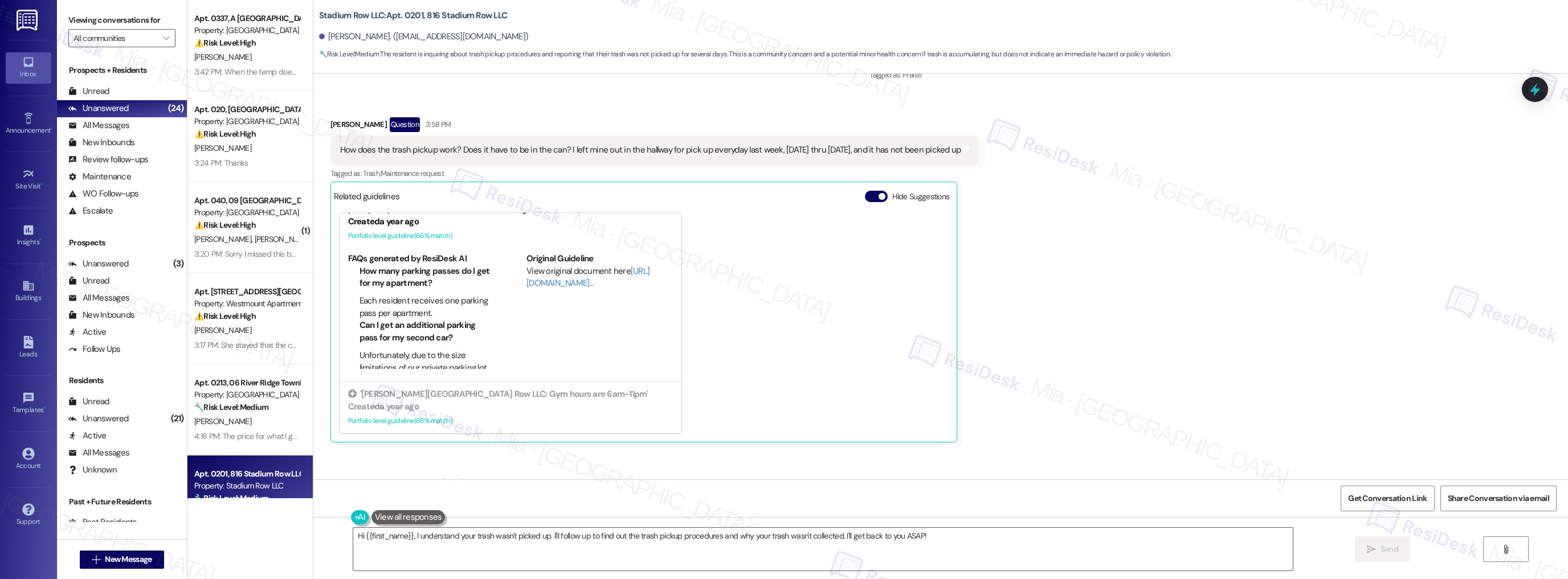
scroll to position [319, 0]
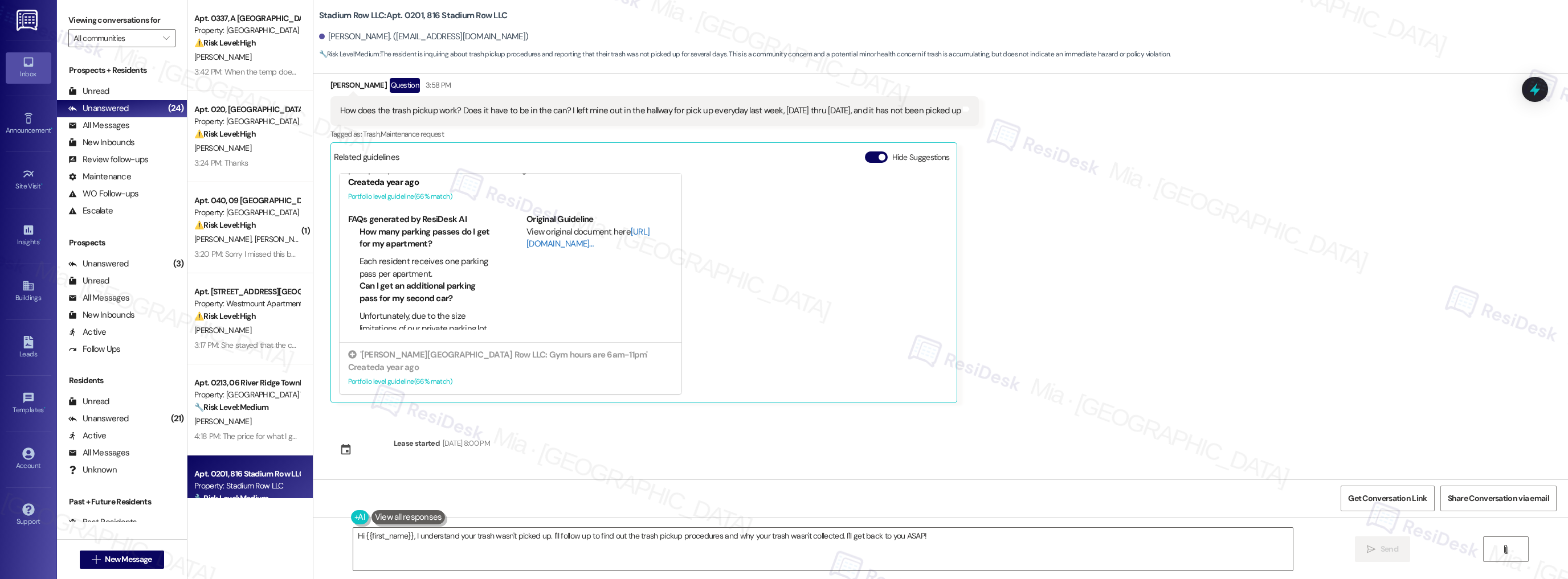
click at [549, 241] on link "[URL][DOMAIN_NAME]…" at bounding box center [588, 237] width 123 height 23
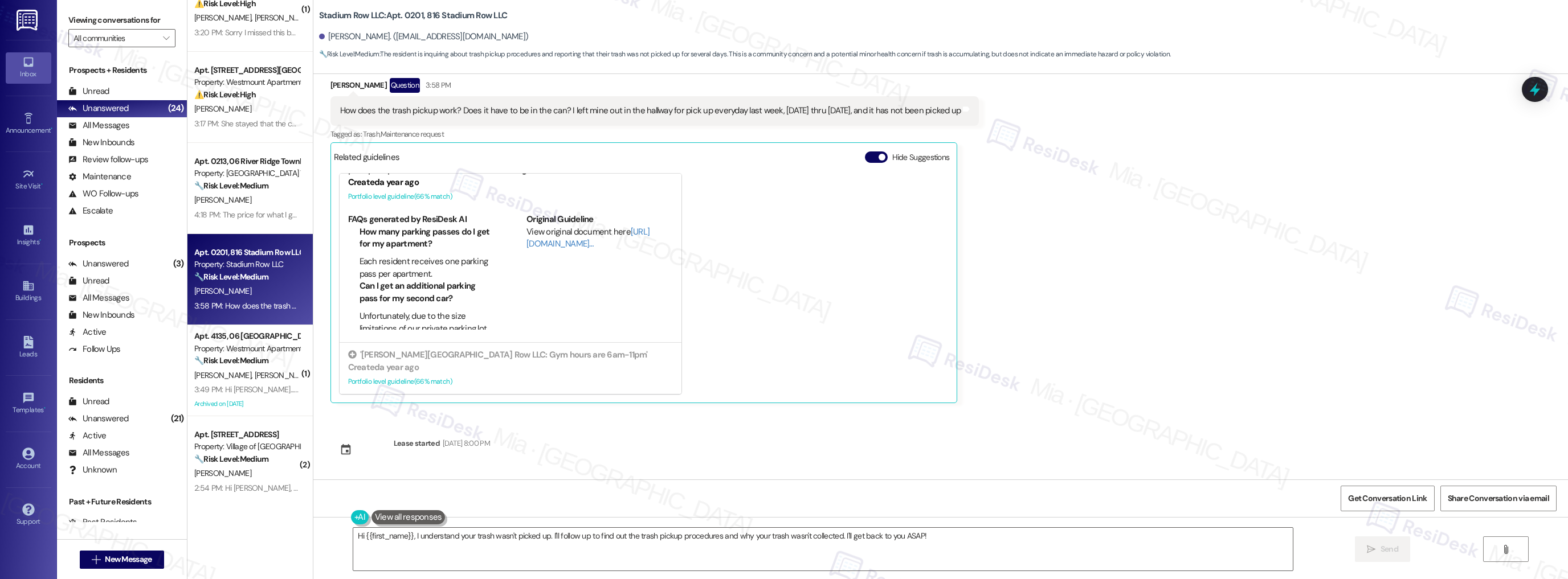
scroll to position [228, 0]
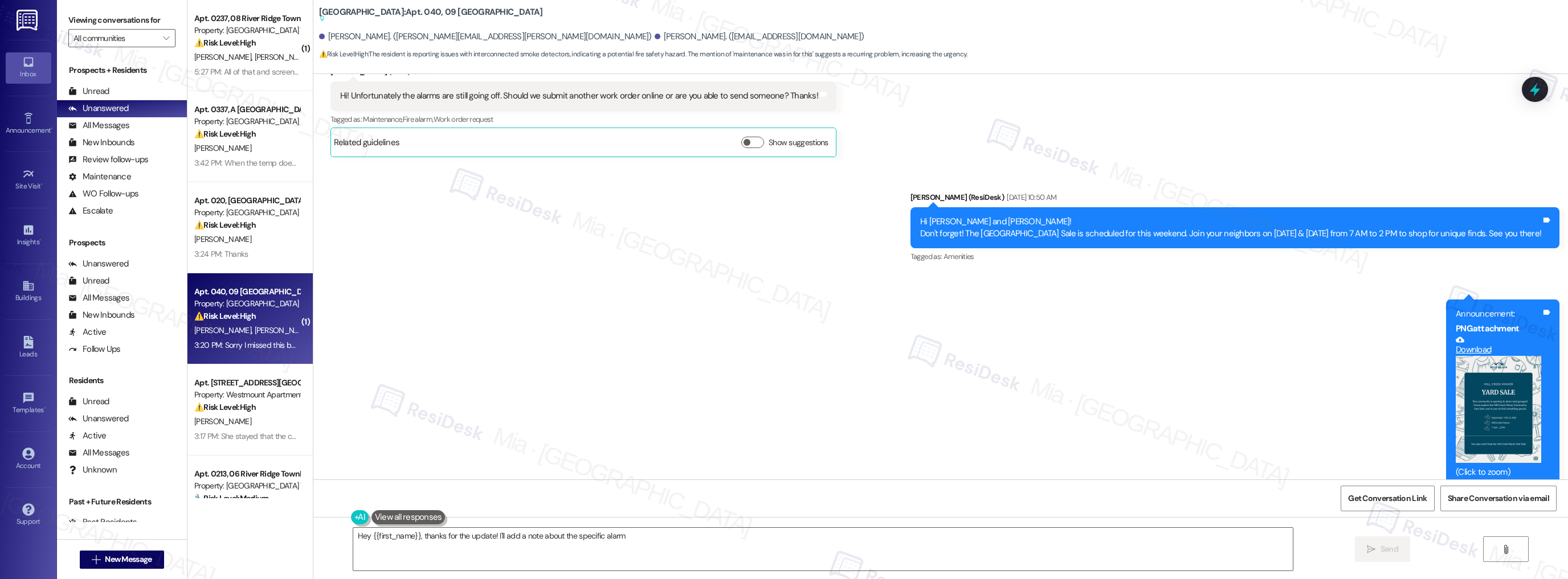
scroll to position [7898, 0]
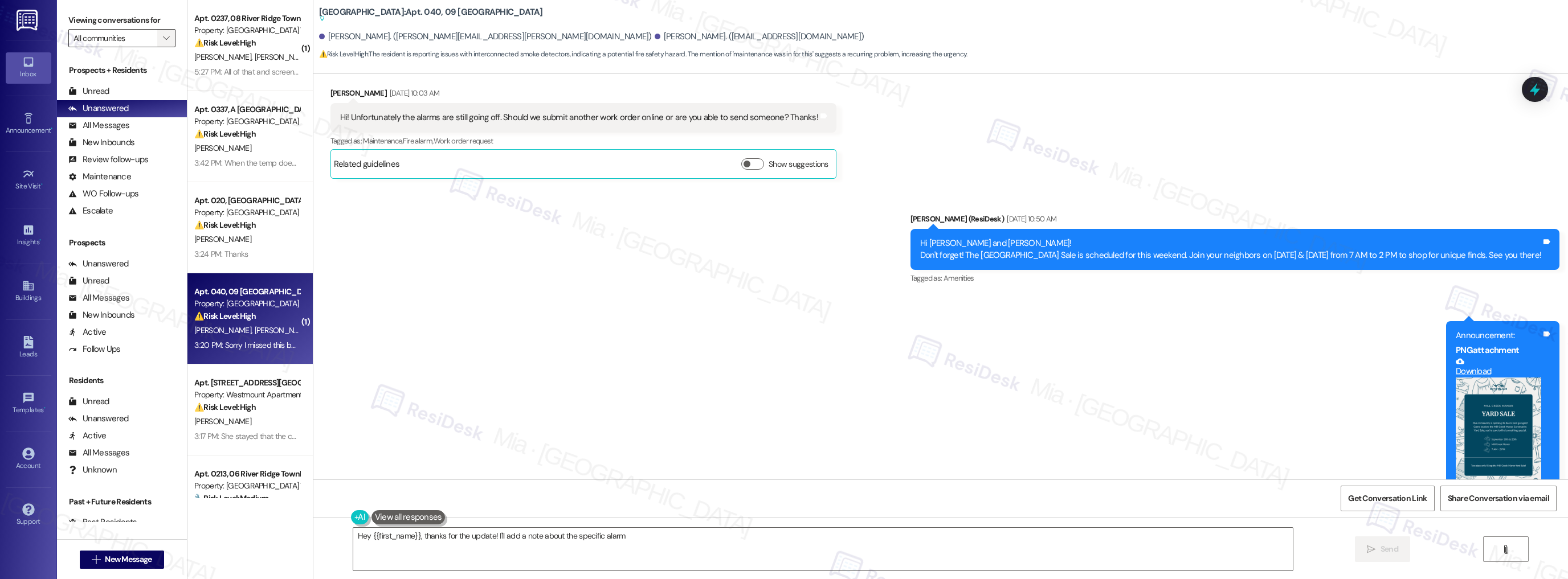
click at [163, 36] on span "" at bounding box center [166, 38] width 11 height 18
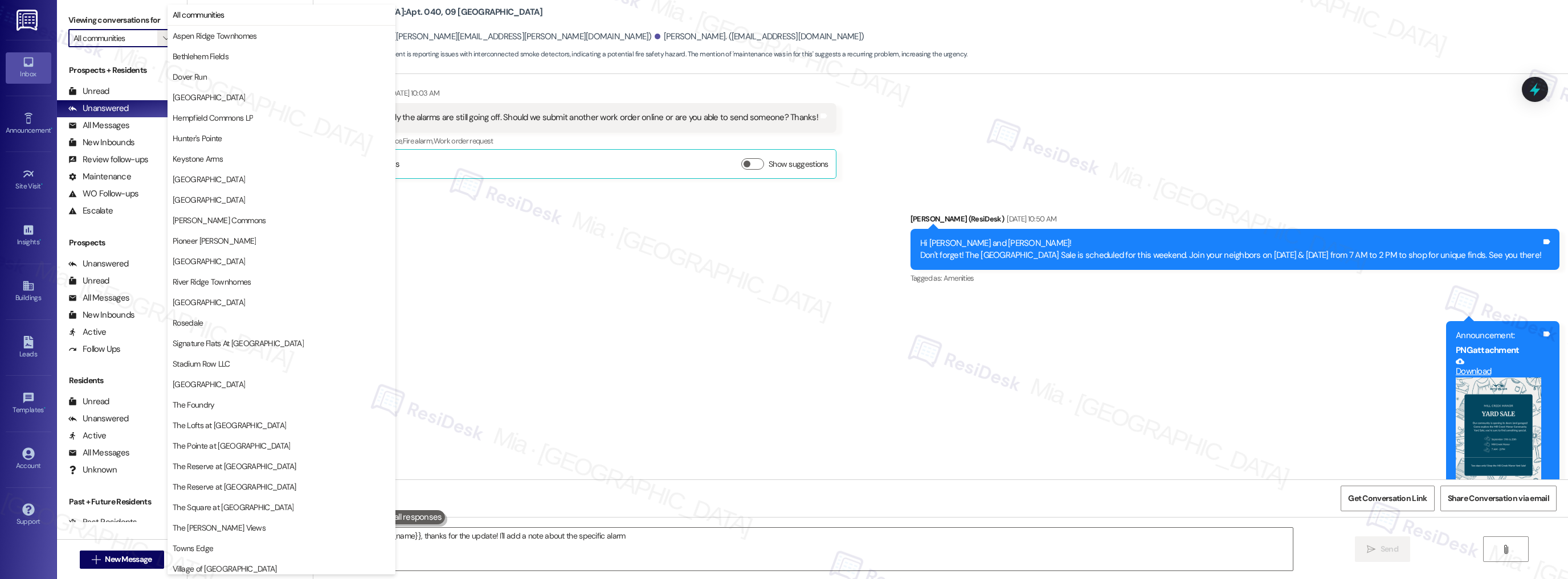
click at [670, 260] on div "Announcement, sent via SMS Sarah (ResiDesk) Sep 18, 2025 at 10:50 AM Hi Michell…" at bounding box center [940, 400] width 1255 height 427
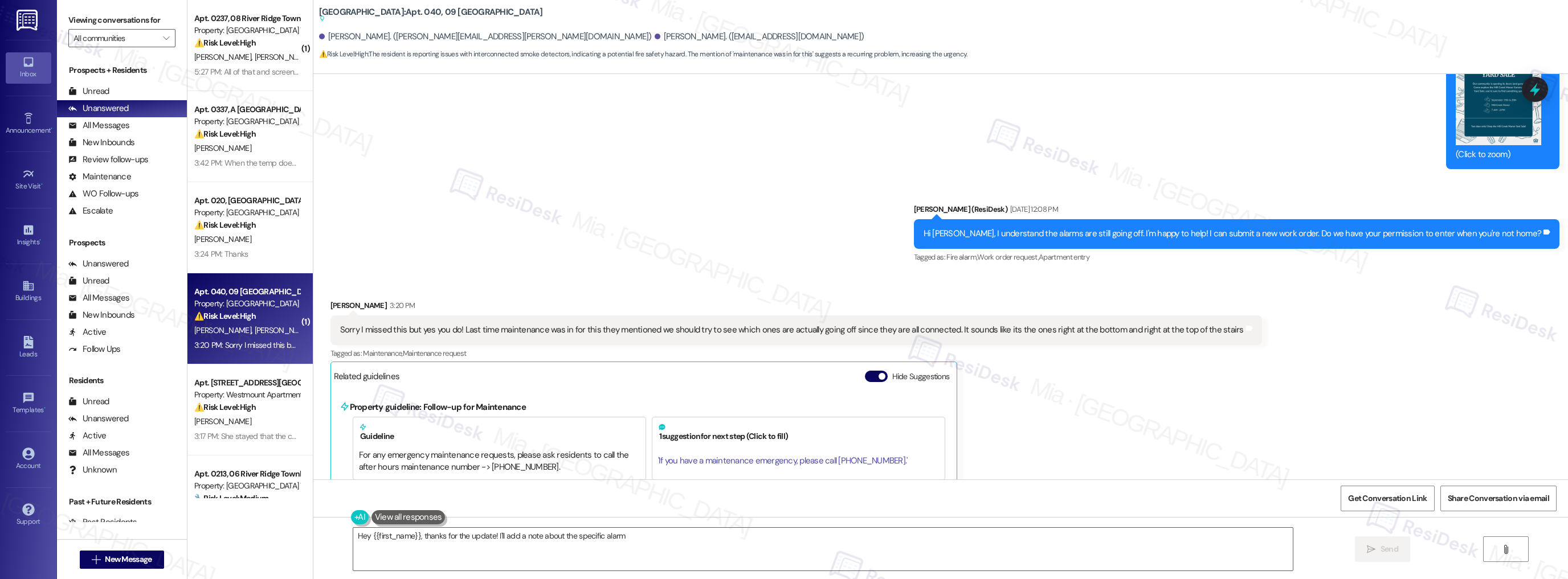
scroll to position [8217, 0]
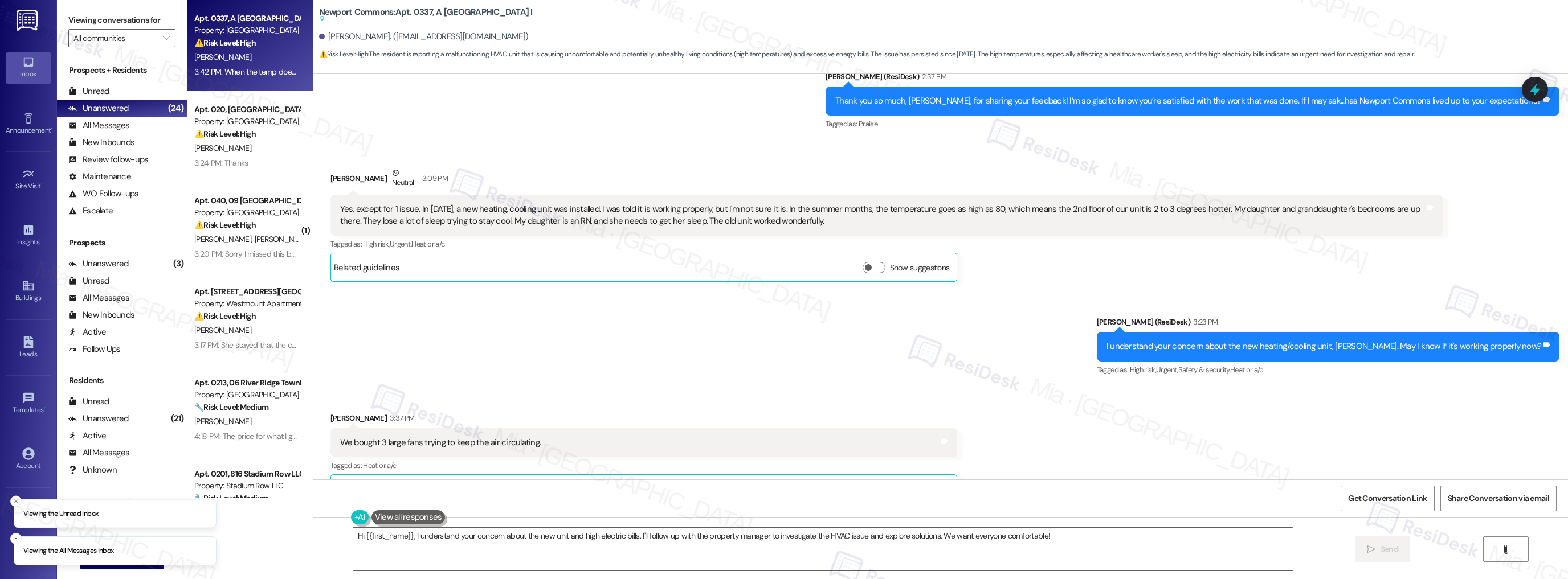
scroll to position [3160, 0]
